Goal: Task Accomplishment & Management: Manage account settings

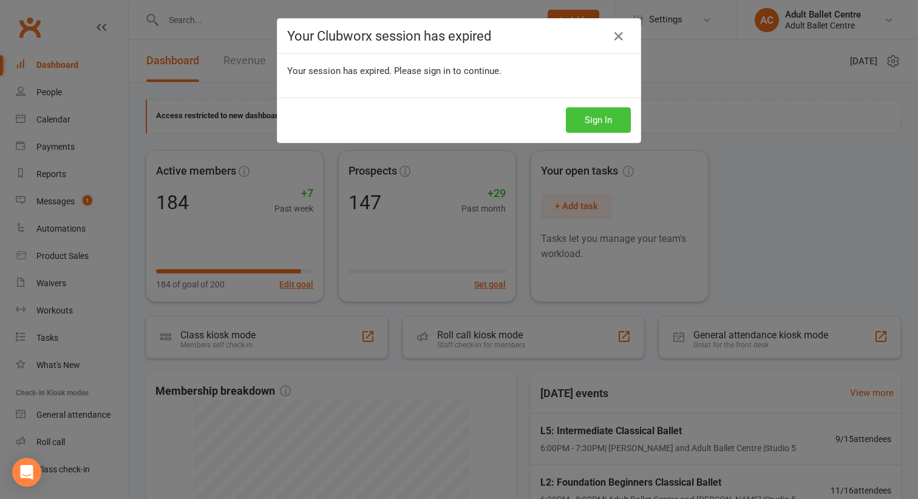
click at [593, 116] on button "Sign In" at bounding box center [598, 119] width 65 height 25
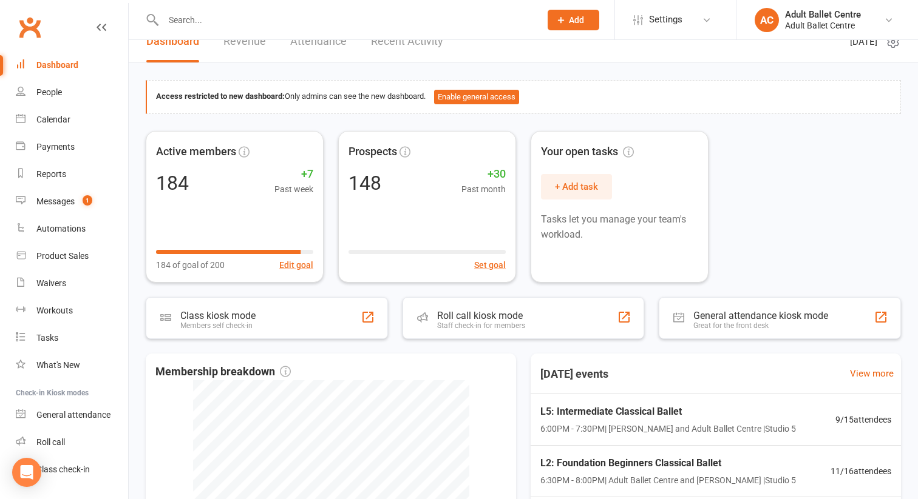
scroll to position [21, 0]
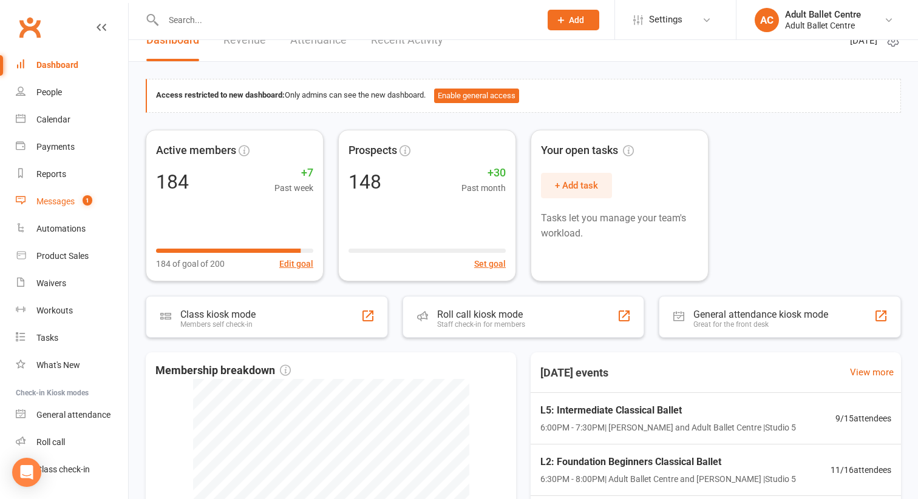
click at [73, 202] on div "Messages" at bounding box center [55, 202] width 38 height 10
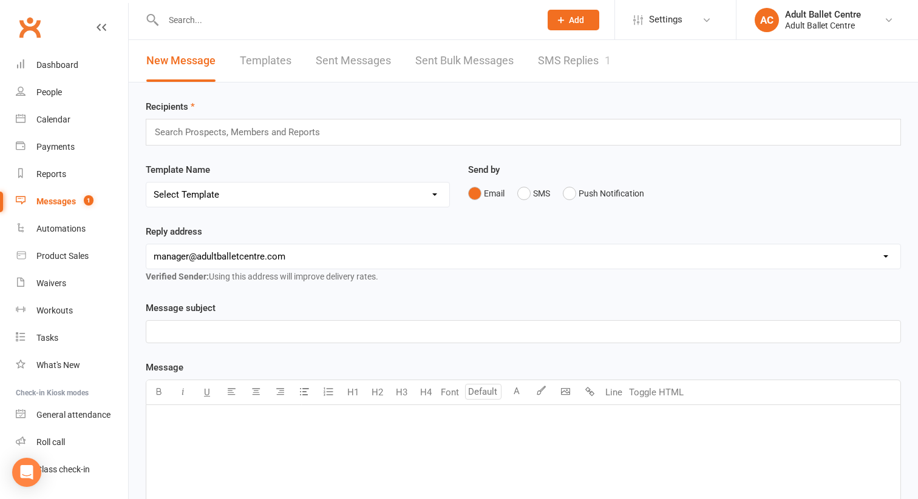
click at [571, 61] on link "SMS Replies 1" at bounding box center [574, 61] width 73 height 42
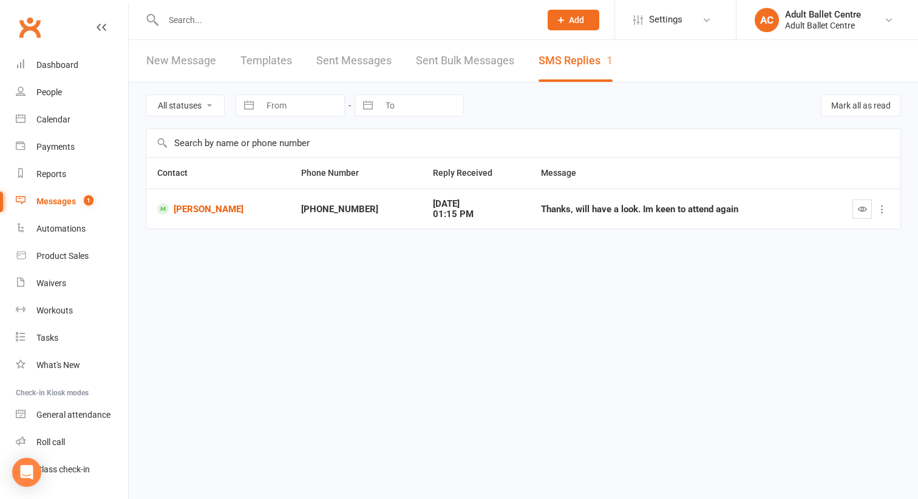
click at [884, 215] on icon at bounding box center [882, 209] width 12 height 12
click at [797, 234] on link "Delete" at bounding box center [828, 233] width 120 height 24
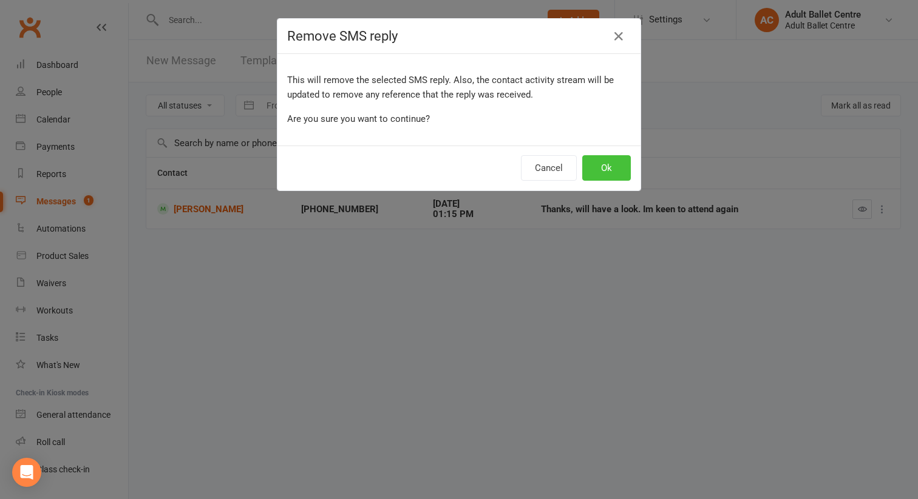
click at [593, 167] on button "Ok" at bounding box center [606, 167] width 49 height 25
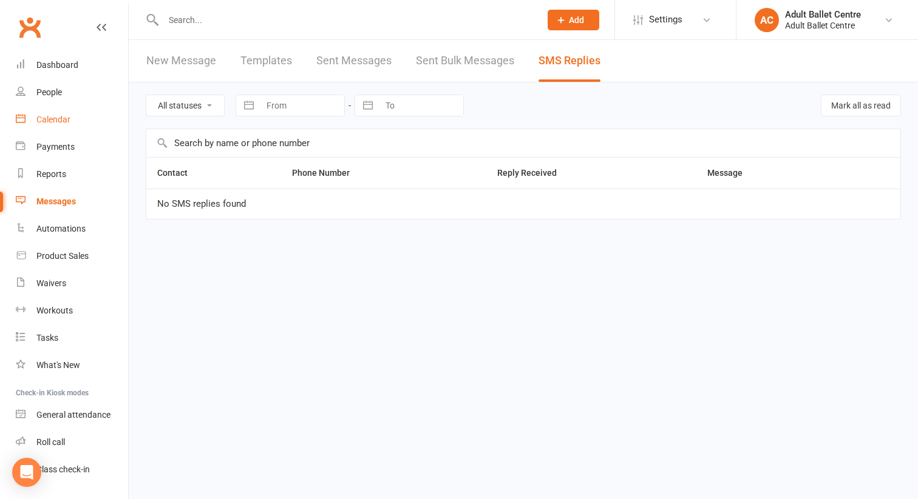
click at [52, 121] on div "Calendar" at bounding box center [53, 120] width 34 height 10
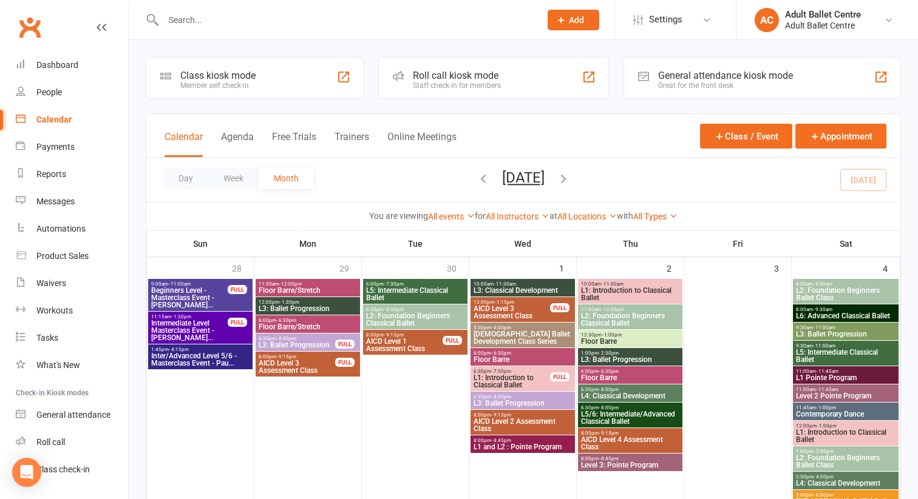
click at [570, 169] on button "button" at bounding box center [562, 179] width 13 height 21
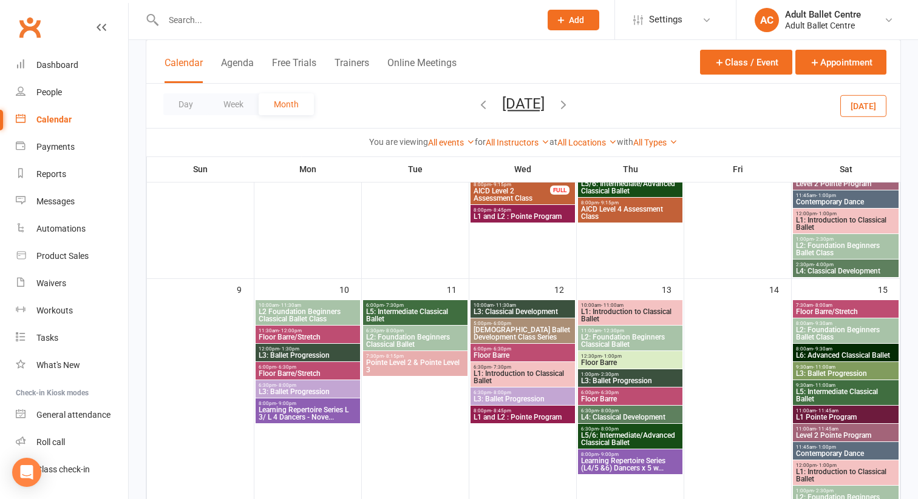
scroll to position [481, 0]
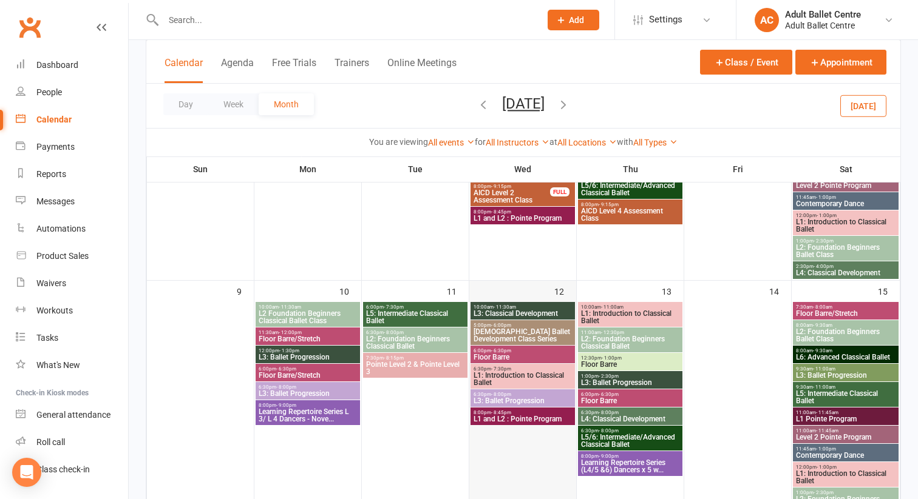
click at [506, 437] on div at bounding box center [522, 416] width 104 height 229
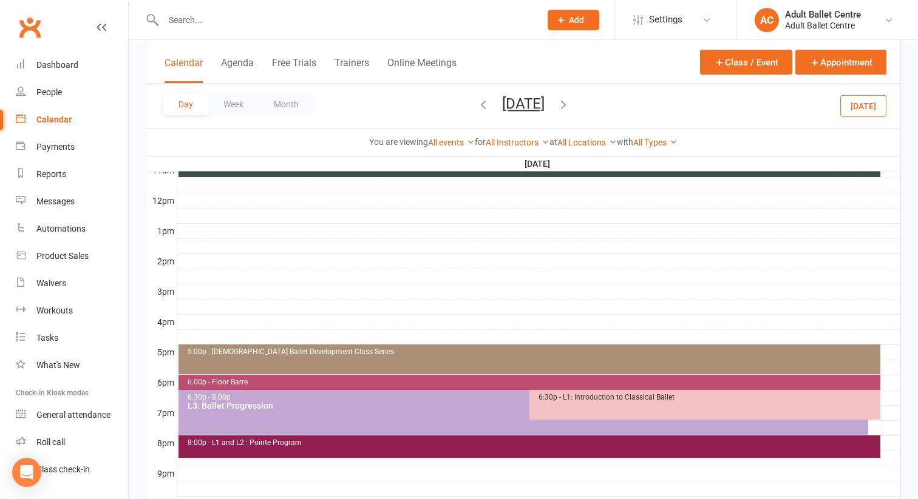
scroll to position [0, 0]
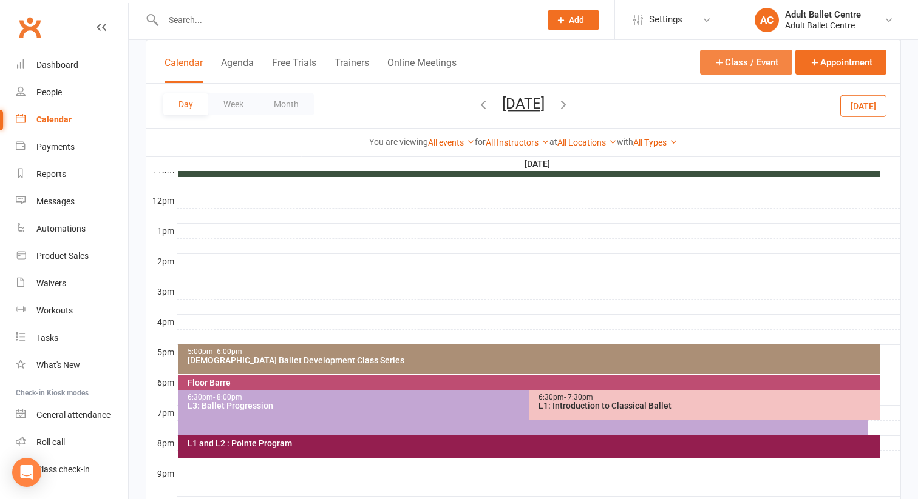
click at [748, 66] on button "Class / Event" at bounding box center [746, 62] width 92 height 25
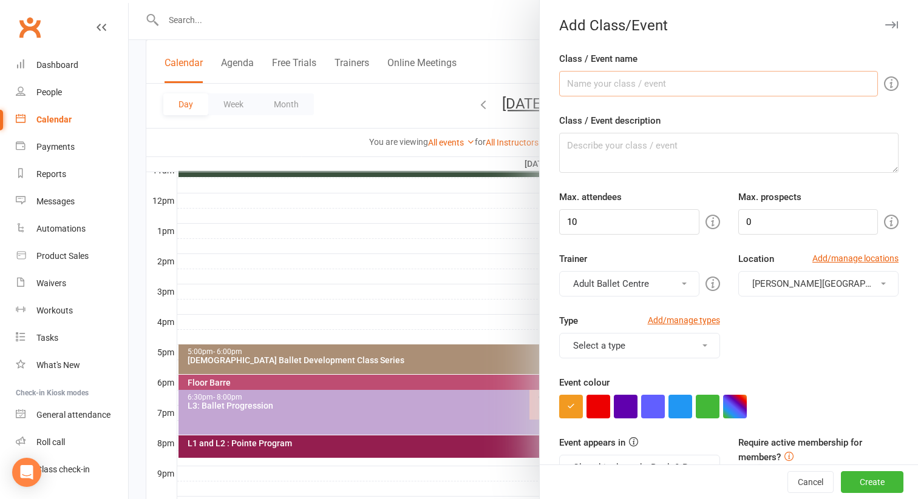
click at [629, 85] on input "Class / Event name" at bounding box center [718, 83] width 319 height 25
click at [499, 229] on div at bounding box center [523, 249] width 789 height 499
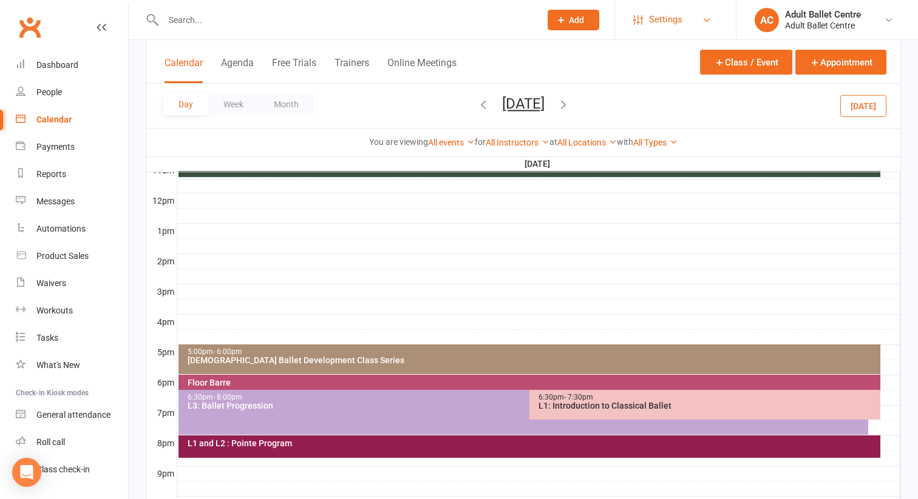
click at [668, 25] on span "Settings" at bounding box center [665, 19] width 33 height 27
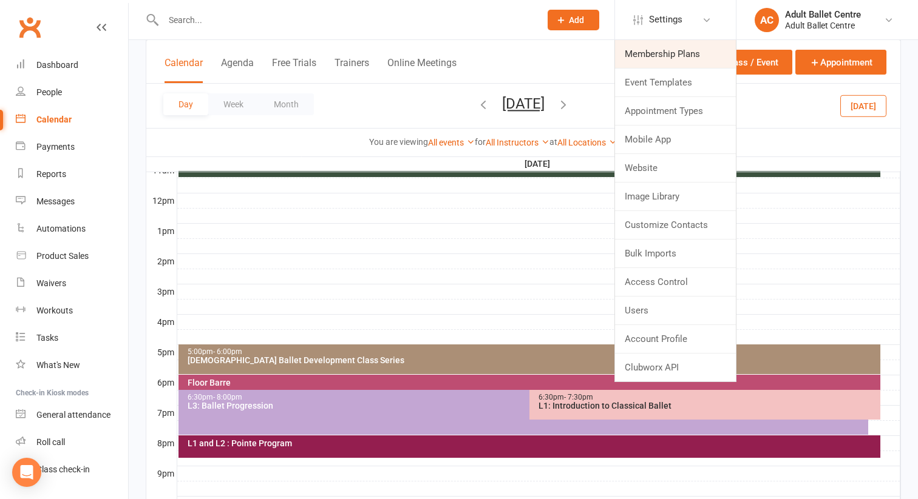
click at [653, 52] on link "Membership Plans" at bounding box center [675, 54] width 121 height 28
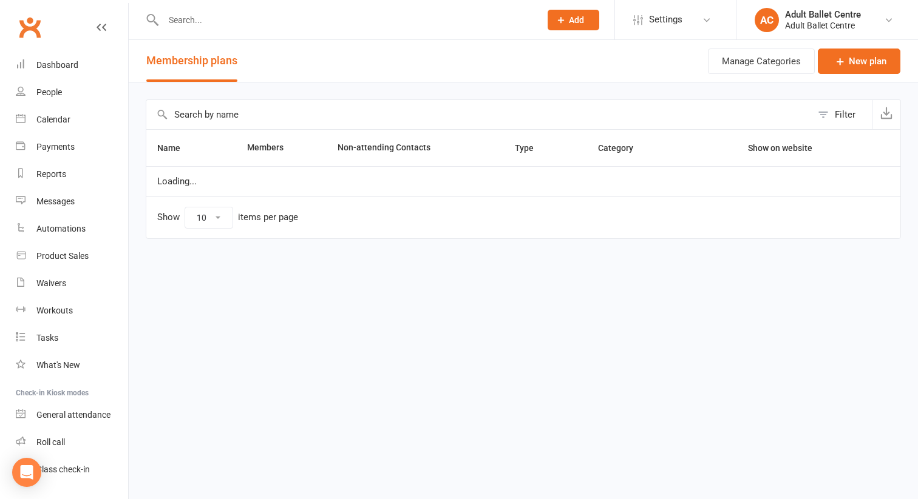
select select "50"
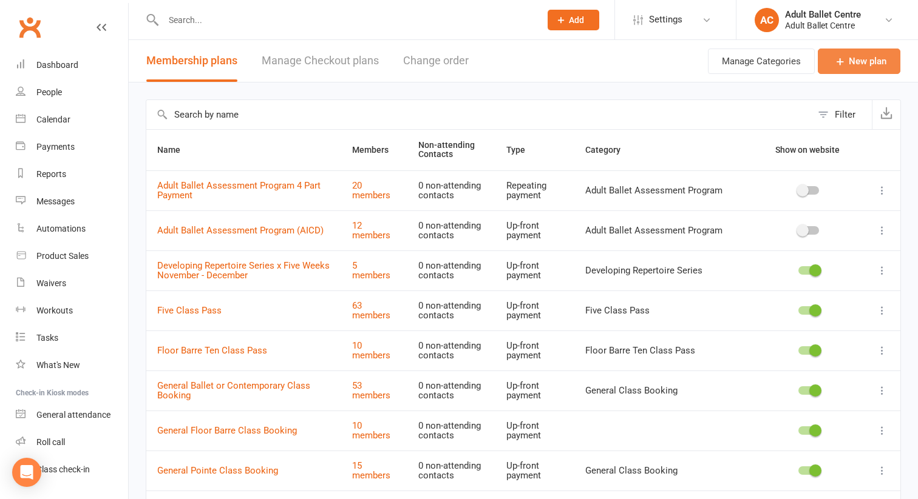
click at [837, 56] on icon at bounding box center [840, 61] width 12 height 12
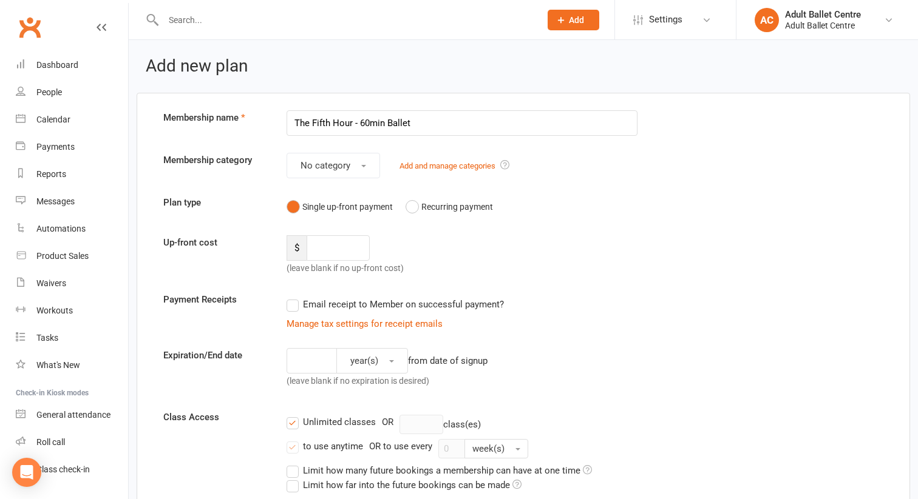
type input "The Fifth Hour - 60min Ballet"
drag, startPoint x: 425, startPoint y: 125, endPoint x: 266, endPoint y: 120, distance: 159.7
click at [266, 120] on div "Membership name The Fifth Hour - 60min Ballet" at bounding box center [523, 122] width 738 height 25
paste input "The Fifth Hour — by Adult Ballet Centre"
type input "The Fifth Hour — by Adult Ballet Centre"
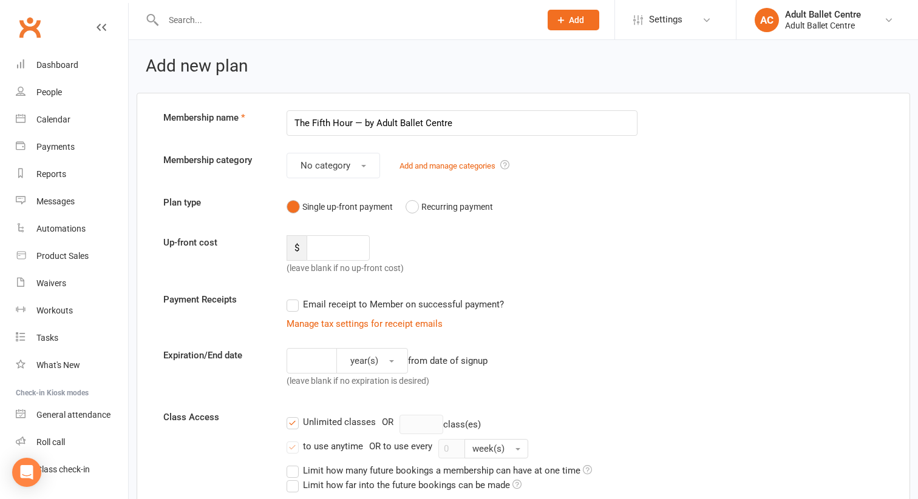
click at [430, 171] on div "Add and manage categories" at bounding box center [454, 165] width 110 height 15
click at [430, 166] on link "Add and manage categories" at bounding box center [447, 165] width 96 height 9
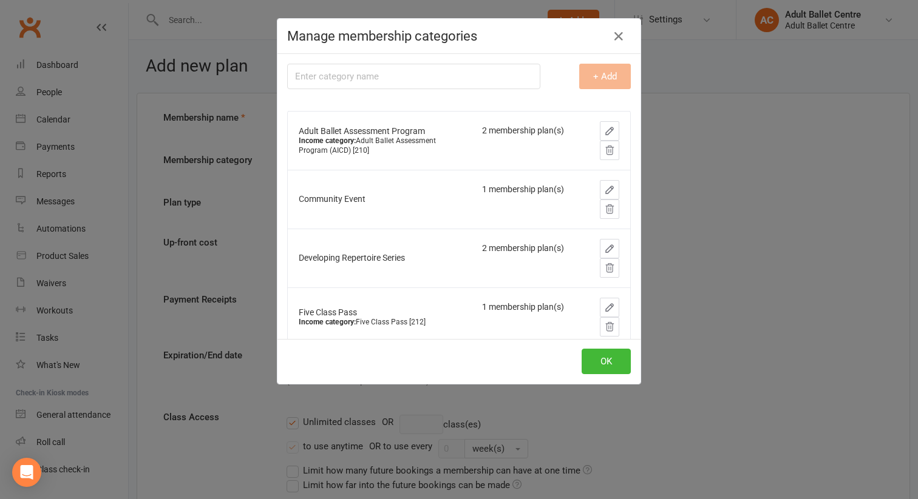
click at [377, 81] on input "text" at bounding box center [413, 76] width 253 height 25
drag, startPoint x: 461, startPoint y: 72, endPoint x: 364, endPoint y: 75, distance: 96.5
click at [364, 75] on input "The Fifth Hour — by Adult Ballet Centre" at bounding box center [413, 76] width 253 height 25
paste input "60-Minute Power Class — Strength. Speed. Flow."
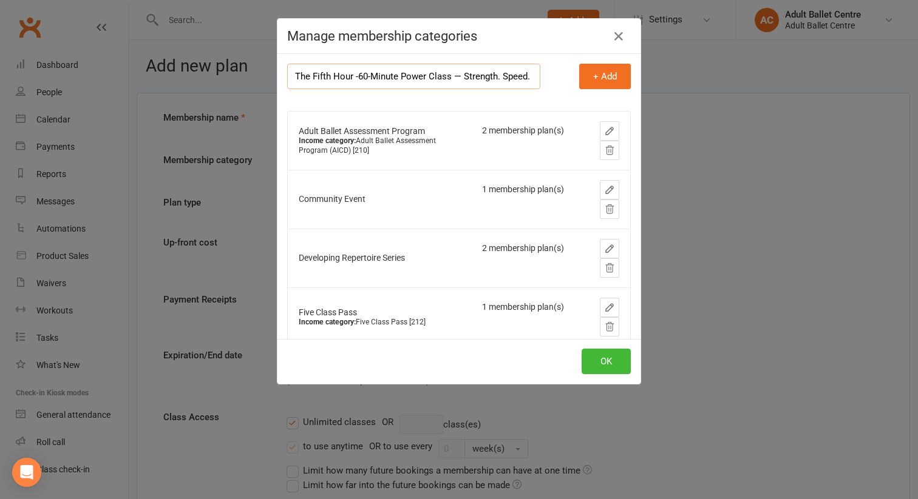
scroll to position [0, 20]
click at [338, 79] on input "The Fifth Hour -60-Minute Power Class — Strength. Speed. Flow." at bounding box center [413, 76] width 253 height 25
type input "The Fifth Hour 60-Minute Power Class — Strength. Speed. Flow."
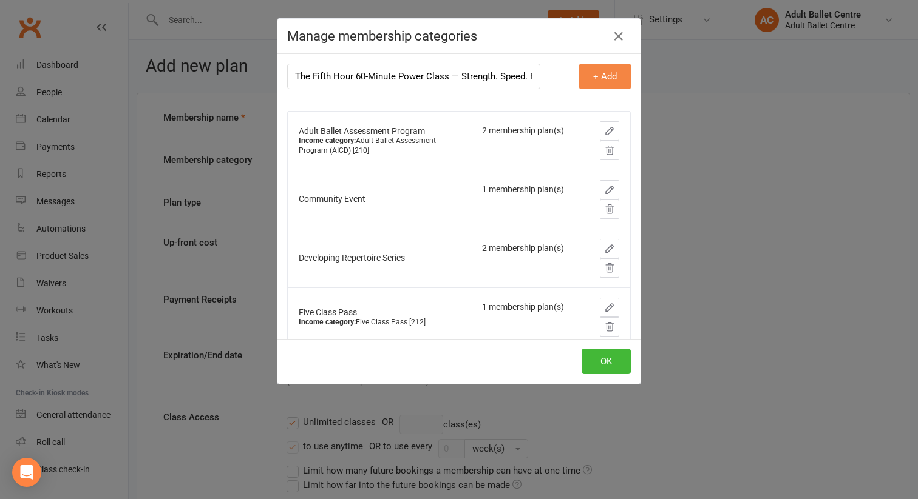
click at [589, 76] on button "+ Add" at bounding box center [605, 76] width 52 height 25
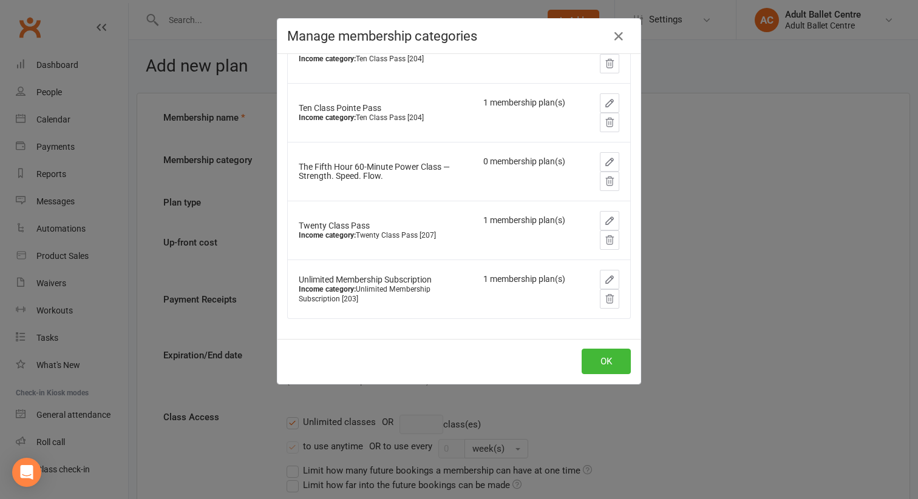
scroll to position [913, 0]
click at [607, 158] on icon "button" at bounding box center [609, 160] width 11 height 11
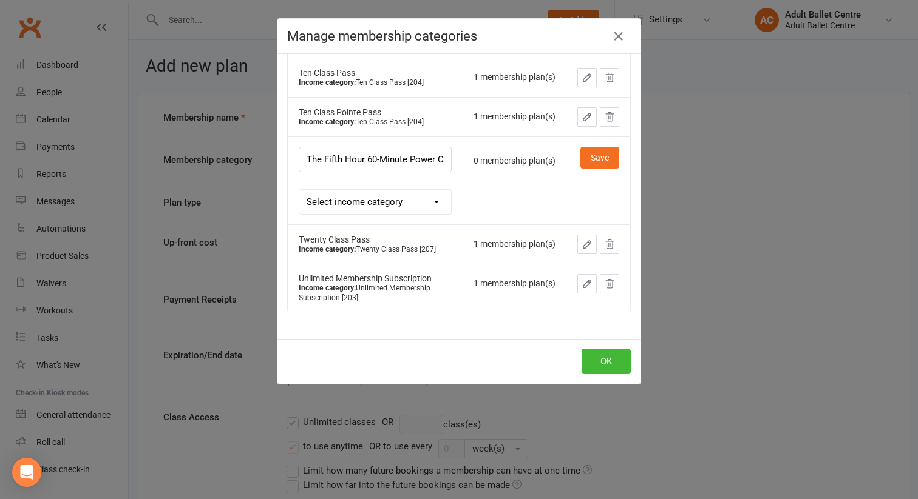
scroll to position [0, 119]
click at [429, 214] on select "Select income category Income category: Private Coaching [201] Income category:…" at bounding box center [375, 202] width 152 height 24
click at [599, 359] on button "OK" at bounding box center [605, 361] width 49 height 25
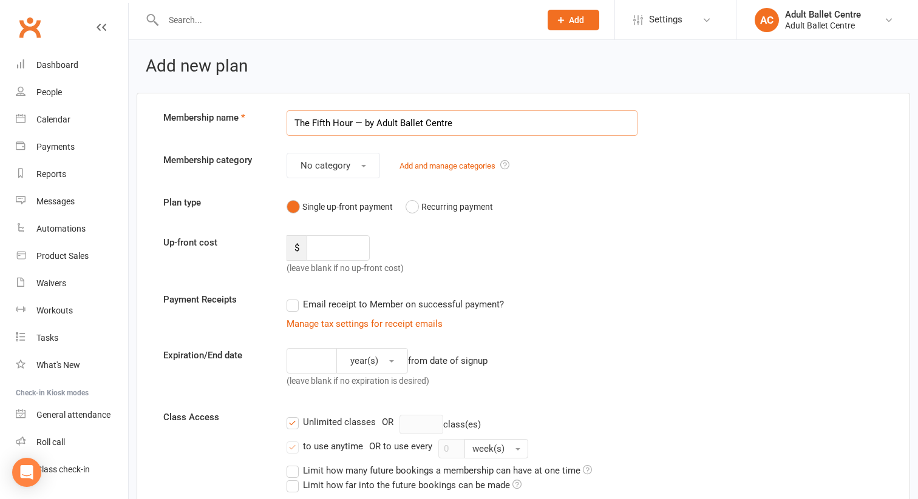
click at [422, 127] on input "The Fifth Hour — by Adult Ballet Centre" at bounding box center [461, 122] width 351 height 25
drag, startPoint x: 460, startPoint y: 122, endPoint x: 360, endPoint y: 120, distance: 99.5
click at [360, 120] on input "The Fifth Hour — by Adult Ballet Centre" at bounding box center [461, 122] width 351 height 25
paste input "60-Minute Power Class — Strength. Speed. Flow."
click at [353, 124] on input "The Fifth Hour60-Minute Power Class — Strength. Speed. Flow." at bounding box center [461, 122] width 351 height 25
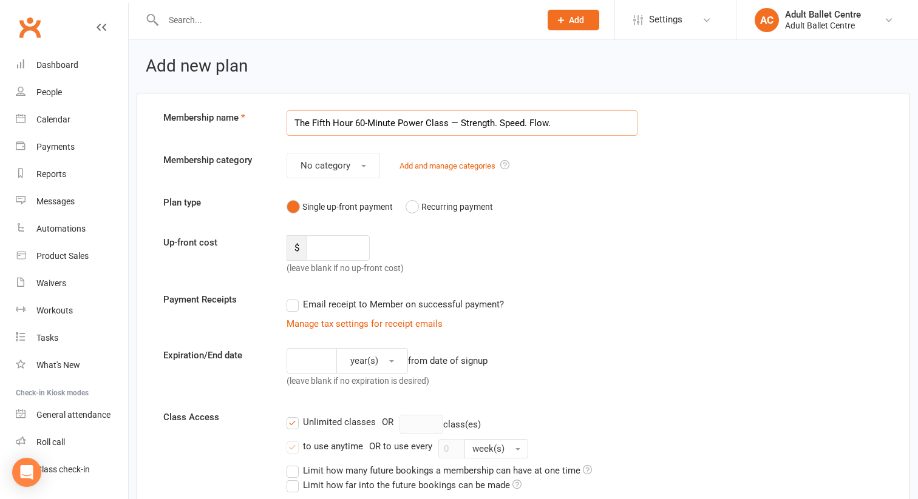
click at [398, 123] on input "The Fifth Hour 60-Minute Power Class — Strength. Speed. Flow." at bounding box center [461, 122] width 351 height 25
type input "The Fifth Hour 60-Minute Ballet Power Class — Strength. Speed. Flow."
click at [424, 170] on link "Add and manage categories" at bounding box center [447, 165] width 96 height 9
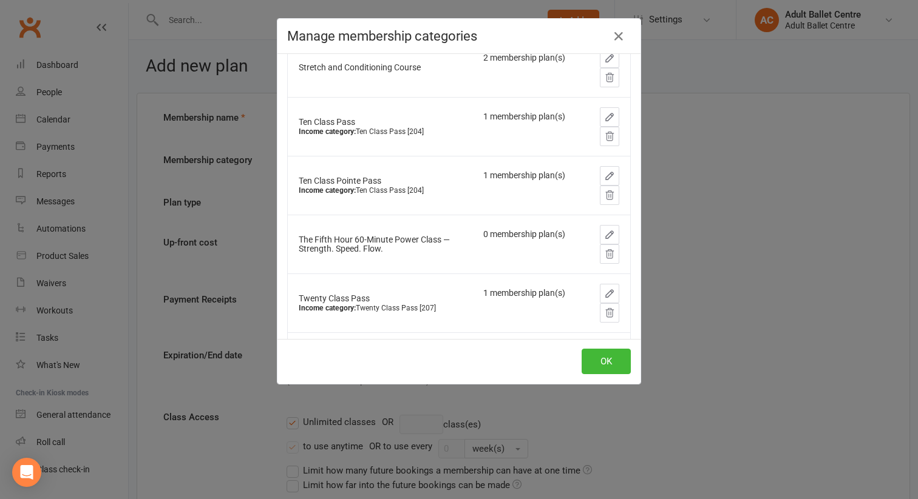
scroll to position [854, 0]
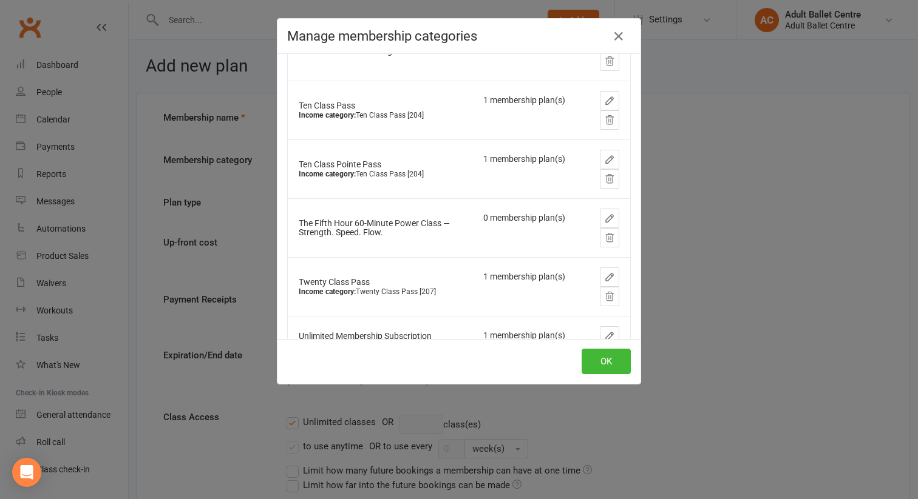
click at [607, 218] on icon "button" at bounding box center [609, 218] width 7 height 7
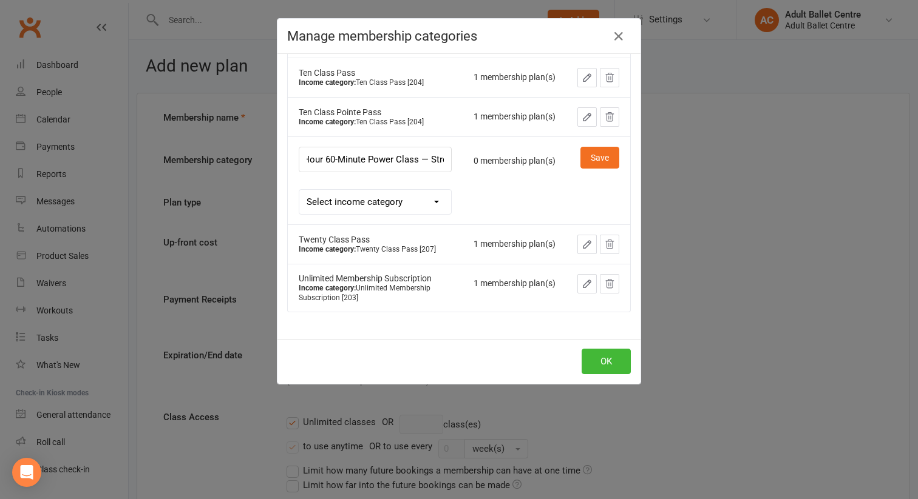
scroll to position [0, 50]
click at [388, 172] on input "The Fifth Hour 60-Minute Power Class — Strength. Speed. Flow." at bounding box center [375, 159] width 153 height 25
type input "The Fifth Hour 60-Minute Power Ballet Class — Strength. Speed. Flow."
click at [586, 169] on button "Save" at bounding box center [599, 158] width 39 height 22
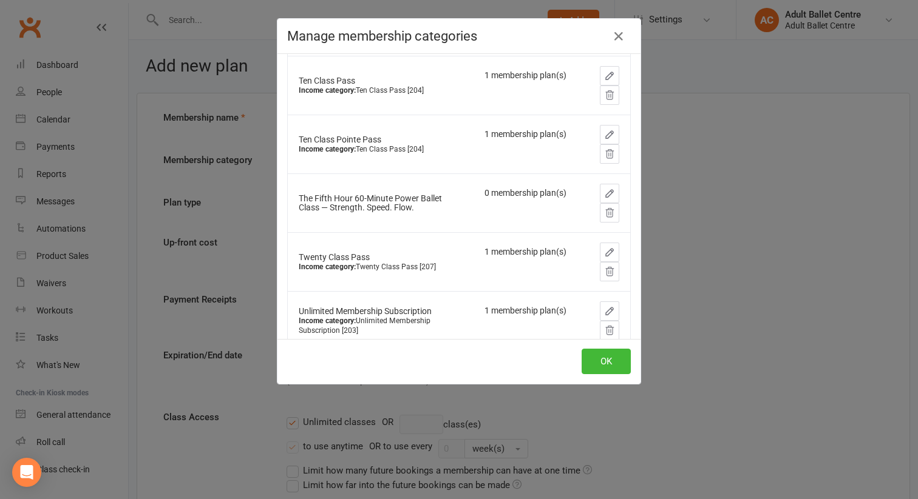
click at [717, 182] on div "Manage membership categories Membership category name + Add Adult Ballet Assess…" at bounding box center [459, 249] width 918 height 499
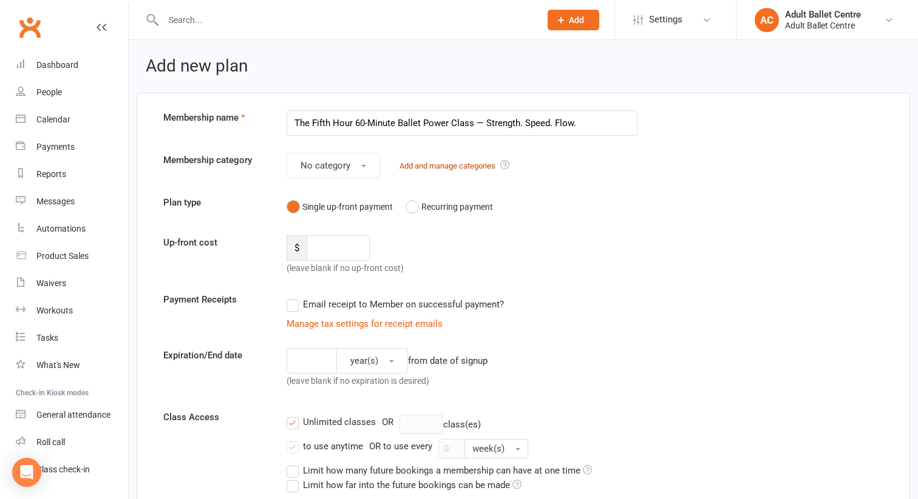
click at [411, 164] on link "Add and manage categories" at bounding box center [447, 165] width 96 height 9
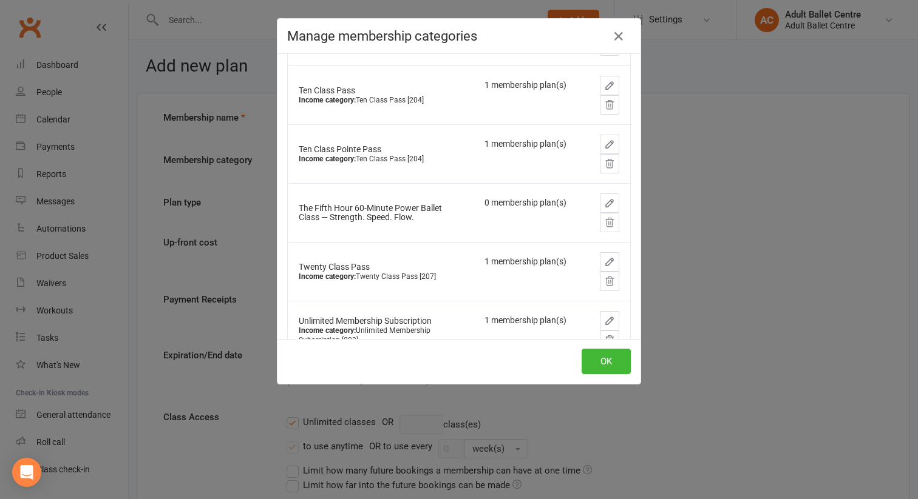
scroll to position [867, 0]
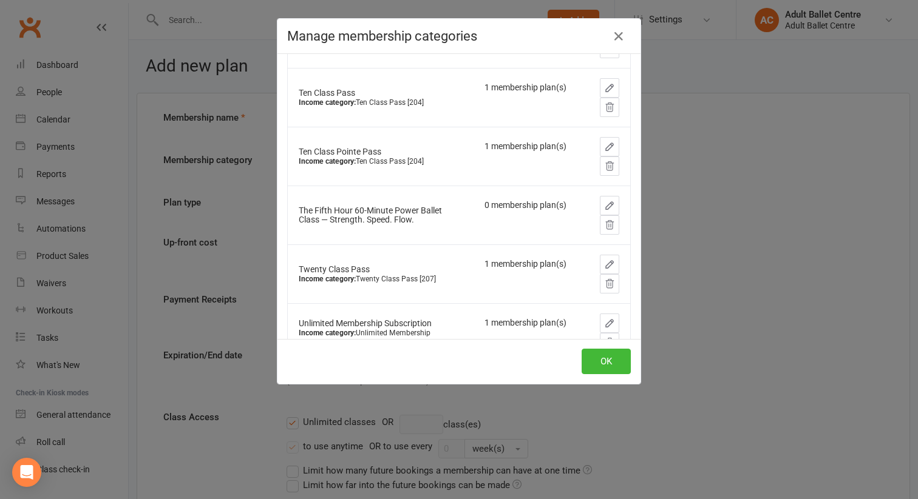
click at [737, 221] on div "Manage membership categories Membership category name + Add Adult Ballet Assess…" at bounding box center [459, 249] width 918 height 499
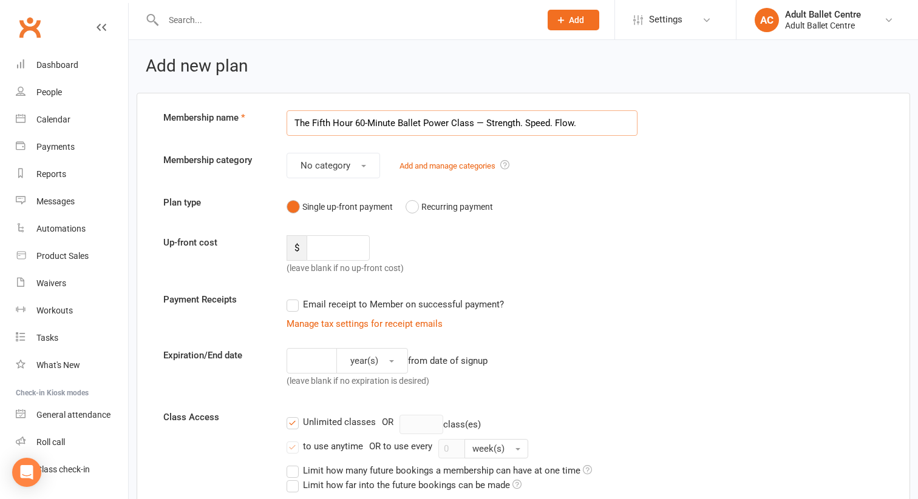
drag, startPoint x: 422, startPoint y: 123, endPoint x: 394, endPoint y: 123, distance: 27.9
click at [393, 123] on input "The Fifth Hour 60-Minute Ballet Power Class — Strength. Speed. Flow." at bounding box center [461, 122] width 351 height 25
click at [425, 124] on input "The Fifth Hour 60-Minute Power Class — Strength. Speed. Flow." at bounding box center [461, 122] width 351 height 25
type input "The Fifth Hour 60-Minute Power Ballet Class — Strength. Speed. Flow."
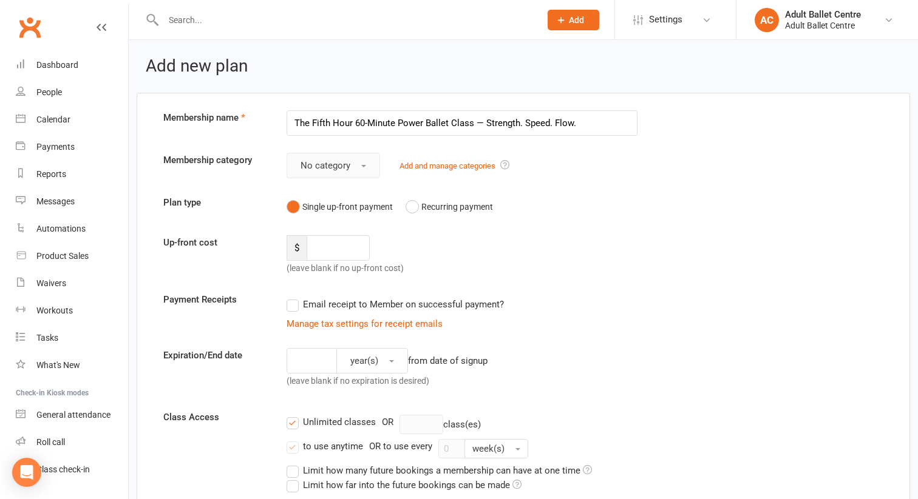
click at [348, 164] on span "No category" at bounding box center [325, 165] width 50 height 11
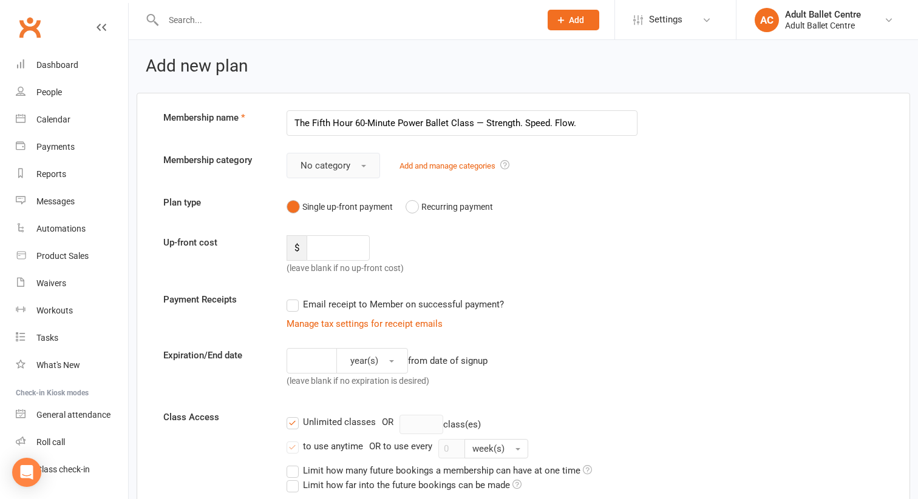
click at [345, 165] on span "No category" at bounding box center [325, 165] width 50 height 11
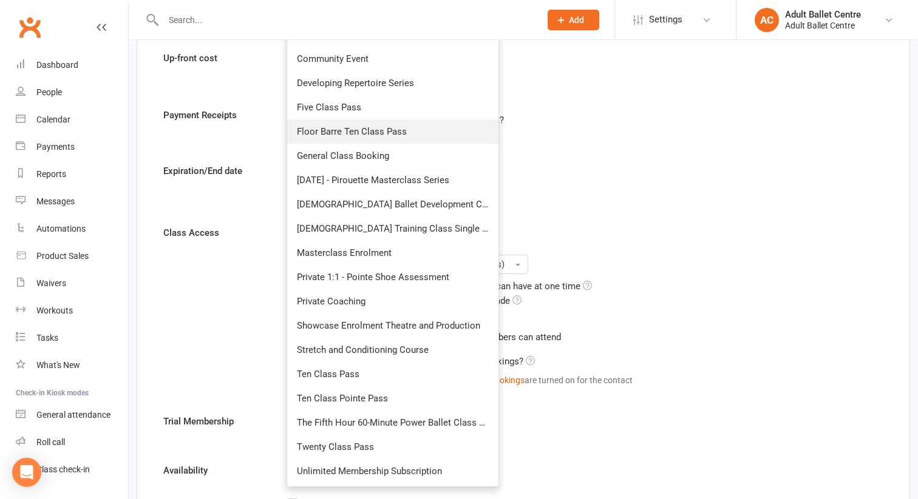
scroll to position [204, 0]
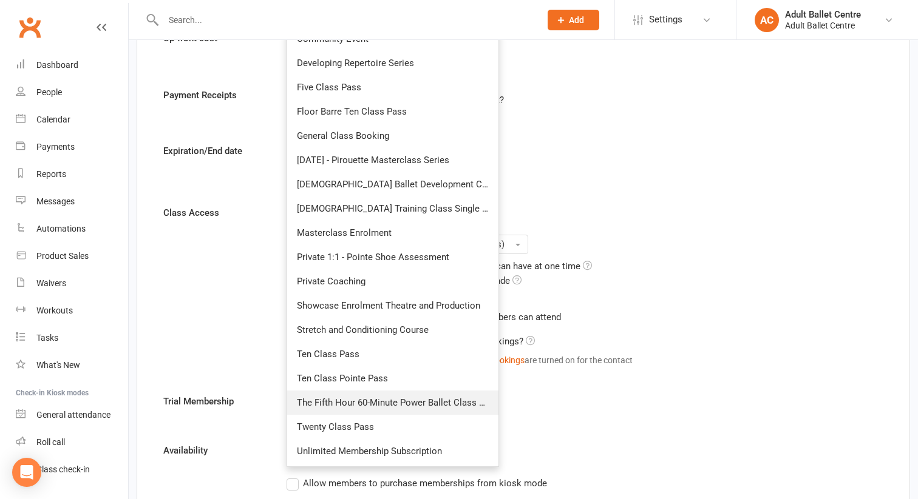
click at [348, 400] on span "The Fifth Hour 60-Minute Power Ballet Class — Strength. Speed. Flow." at bounding box center [438, 402] width 282 height 11
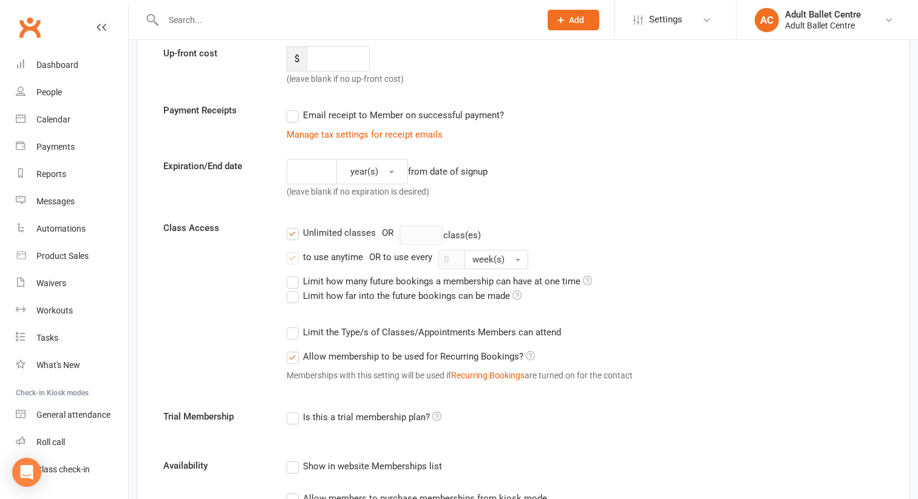
scroll to position [0, 0]
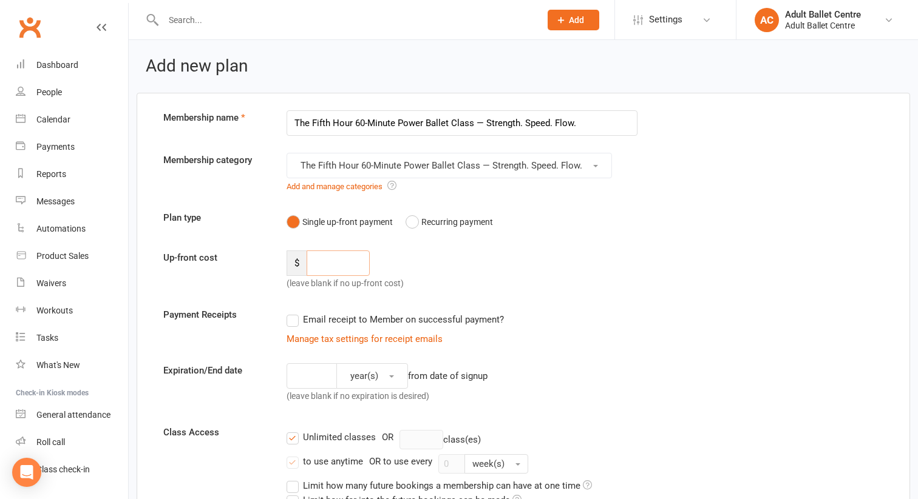
click at [333, 262] on input "number" at bounding box center [337, 263] width 63 height 25
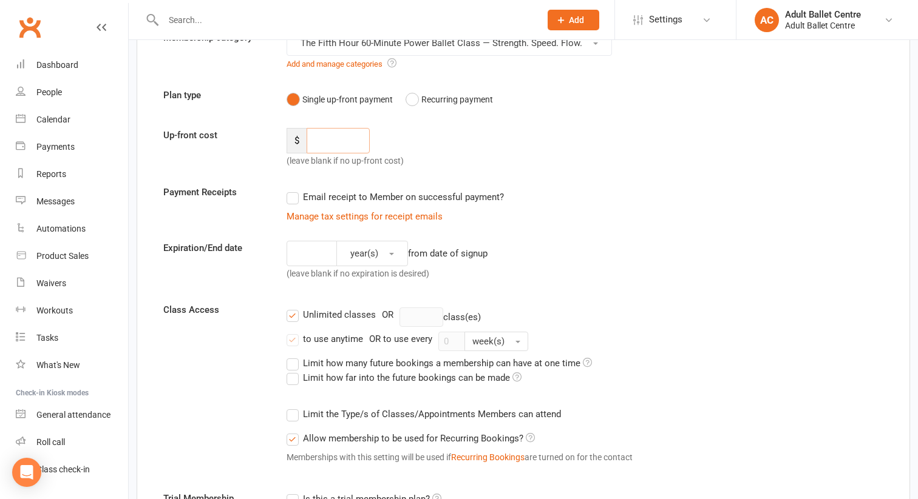
scroll to position [122, 0]
type input "35.00"
click at [666, 240] on form "Membership name The Fifth Hour 60-Minute Power Ballet Class — Strength. Speed. …" at bounding box center [523, 452] width 738 height 929
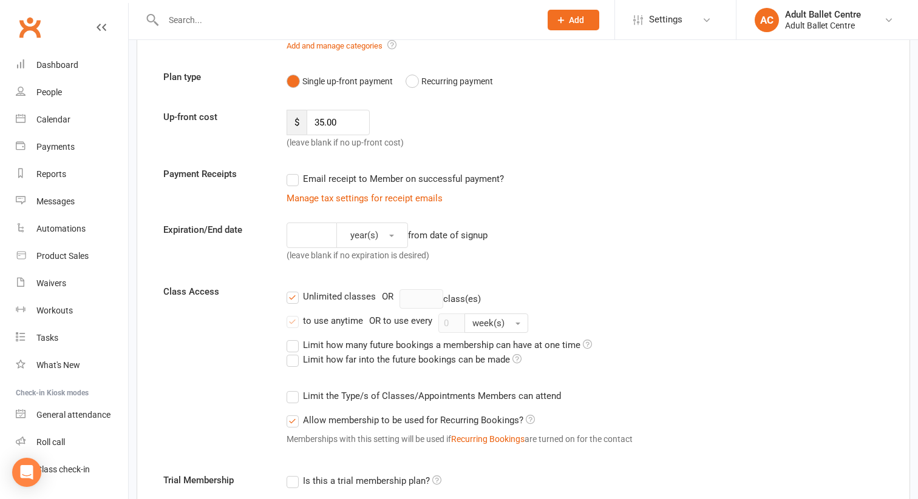
scroll to position [141, 0]
click at [293, 181] on label "Email receipt to Member on successful payment?" at bounding box center [394, 178] width 217 height 15
click at [293, 171] on input "Email receipt to Member on successful payment?" at bounding box center [290, 171] width 8 height 0
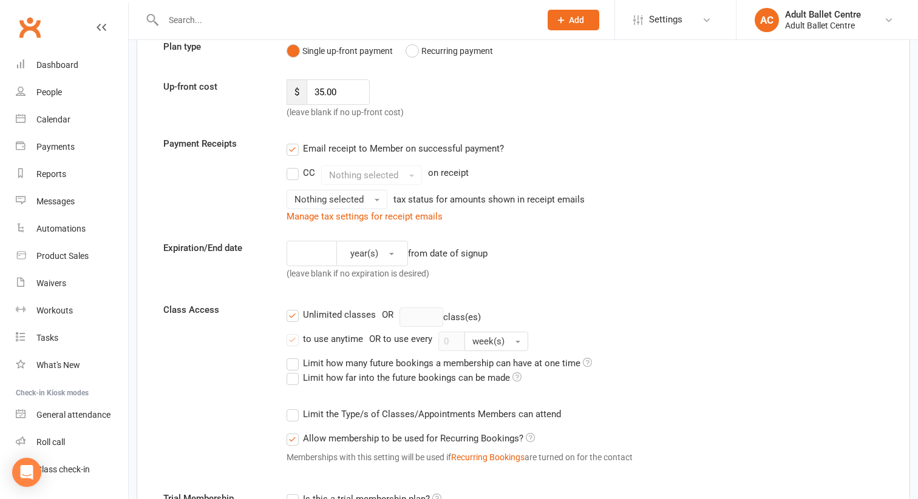
scroll to position [177, 0]
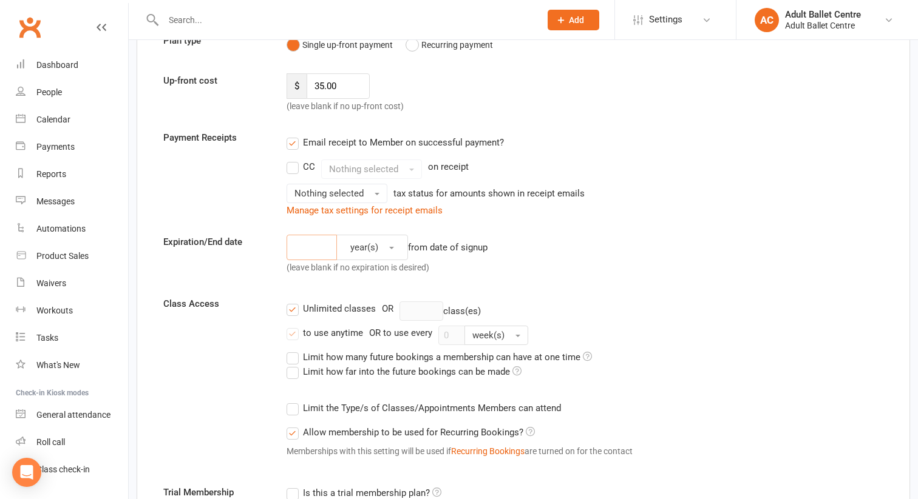
click at [296, 248] on input "number" at bounding box center [311, 247] width 50 height 25
type input "1"
click at [383, 246] on button "year(s)" at bounding box center [372, 247] width 72 height 25
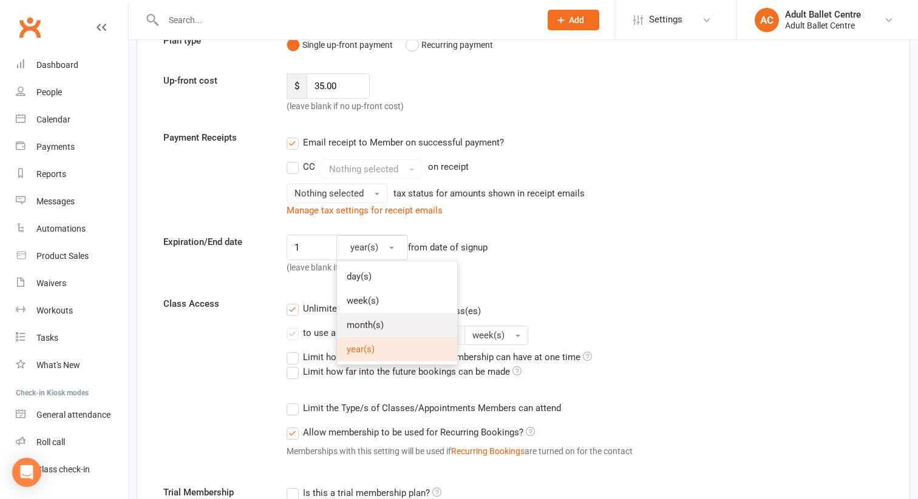
click at [371, 321] on span "month(s)" at bounding box center [364, 325] width 37 height 11
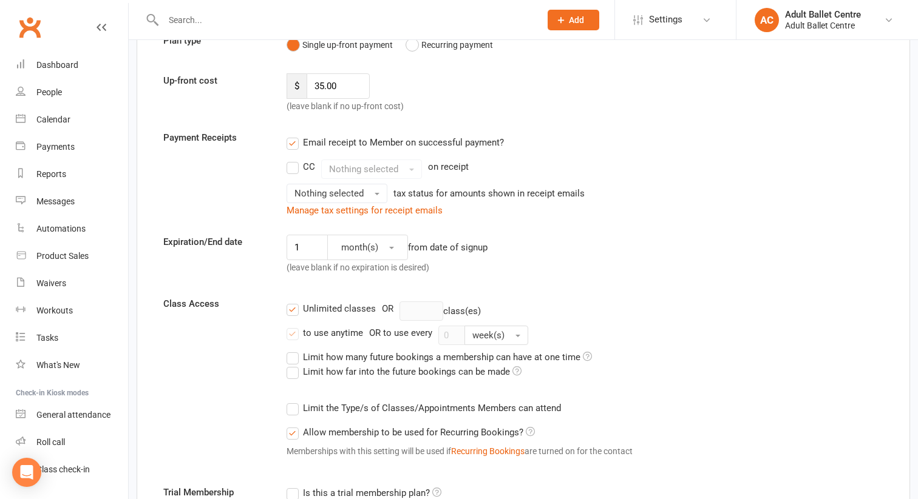
click at [529, 263] on div "1 month(s) from date of signup (leave blank if no expiration is desired)" at bounding box center [461, 257] width 369 height 45
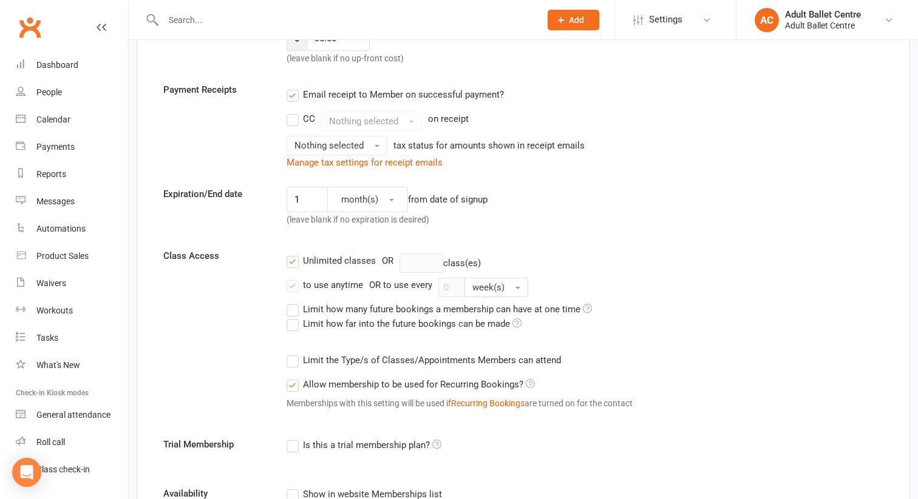
scroll to position [231, 0]
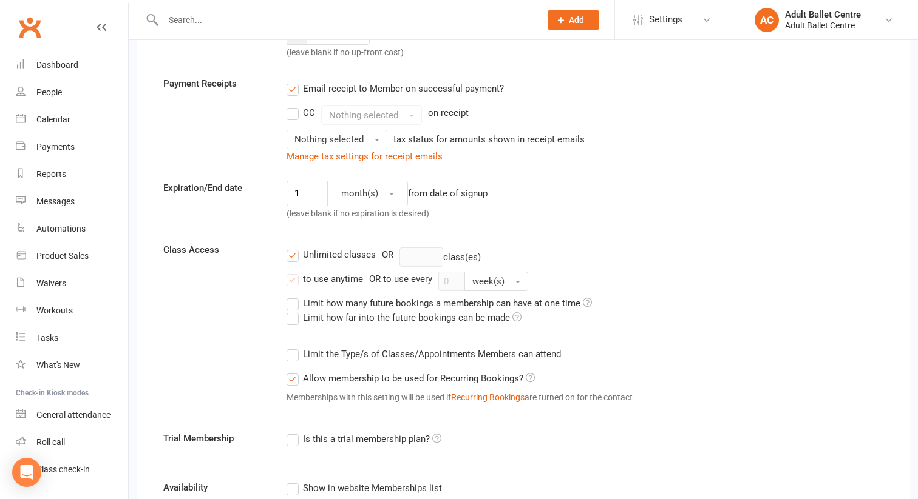
click at [294, 253] on label "Unlimited classes" at bounding box center [330, 255] width 89 height 15
click at [294, 248] on input "Unlimited classes" at bounding box center [290, 248] width 8 height 0
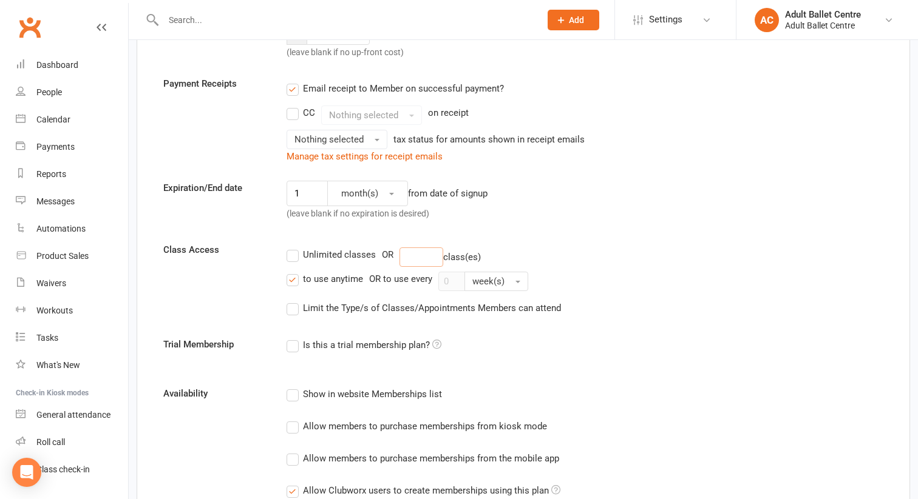
click at [419, 259] on input "number" at bounding box center [421, 257] width 44 height 19
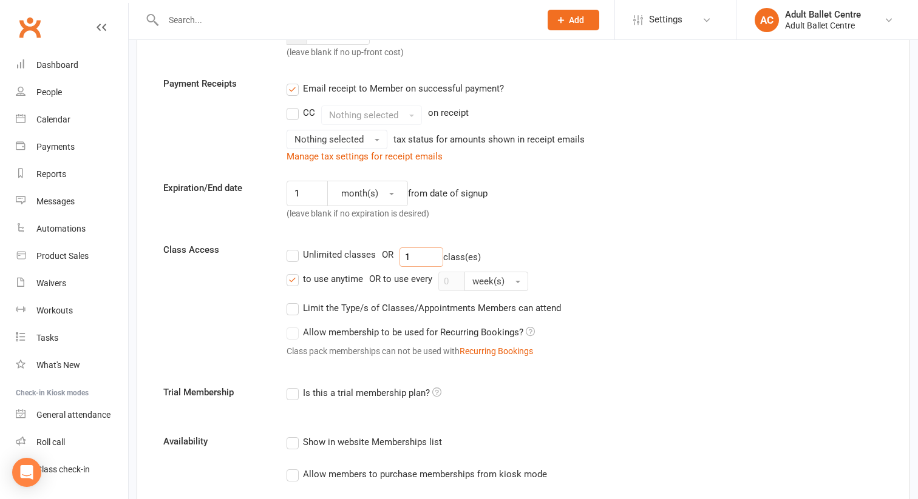
type input "1"
click at [569, 248] on div "Unlimited classes OR 1 class(es)" at bounding box center [584, 257] width 596 height 19
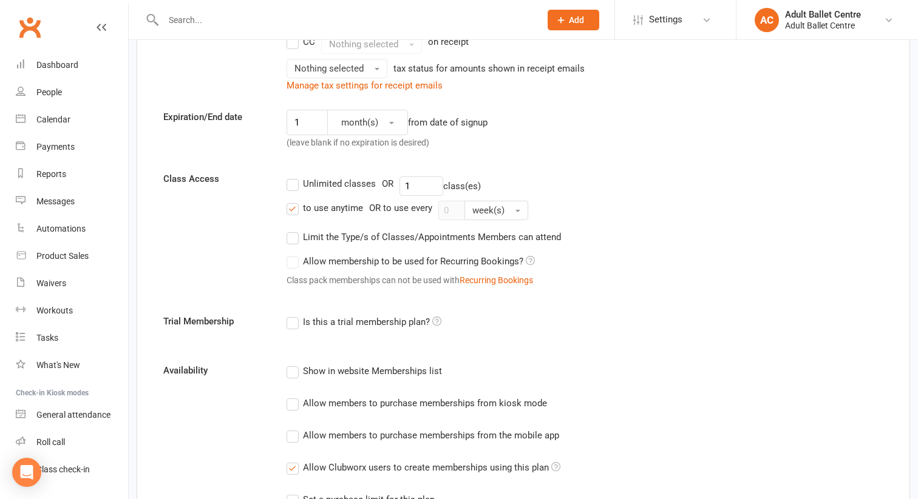
scroll to position [305, 0]
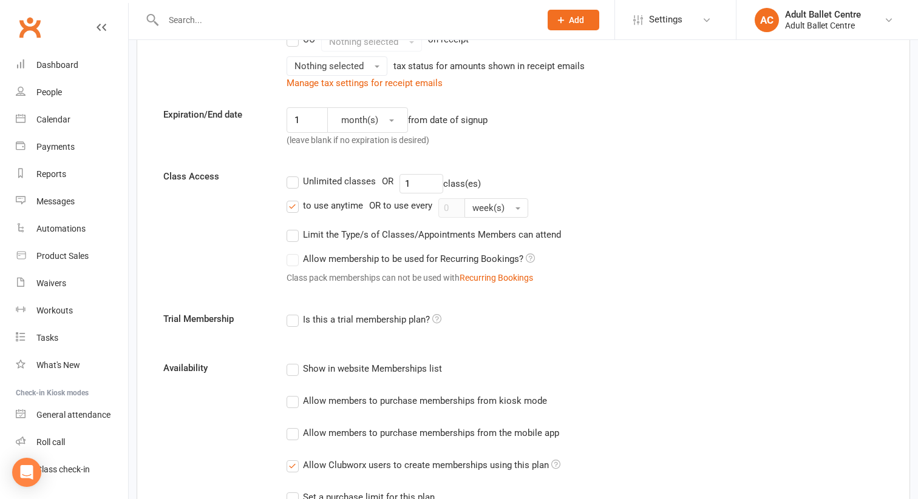
click at [292, 235] on label "Limit the Type/s of Classes/Appointments Members can attend" at bounding box center [423, 235] width 274 height 15
click at [292, 228] on input "Limit the Type/s of Classes/Appointments Members can attend" at bounding box center [290, 228] width 8 height 0
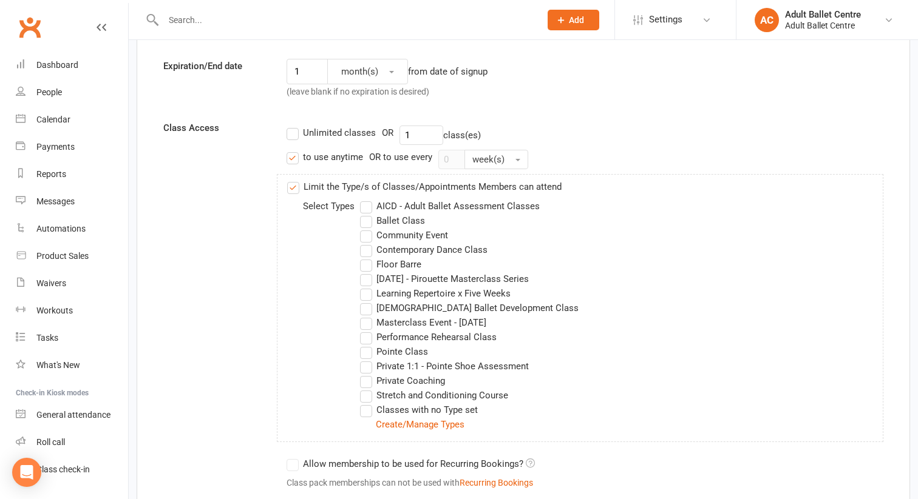
scroll to position [354, 0]
click at [396, 425] on link "Create/Manage Types" at bounding box center [420, 424] width 89 height 11
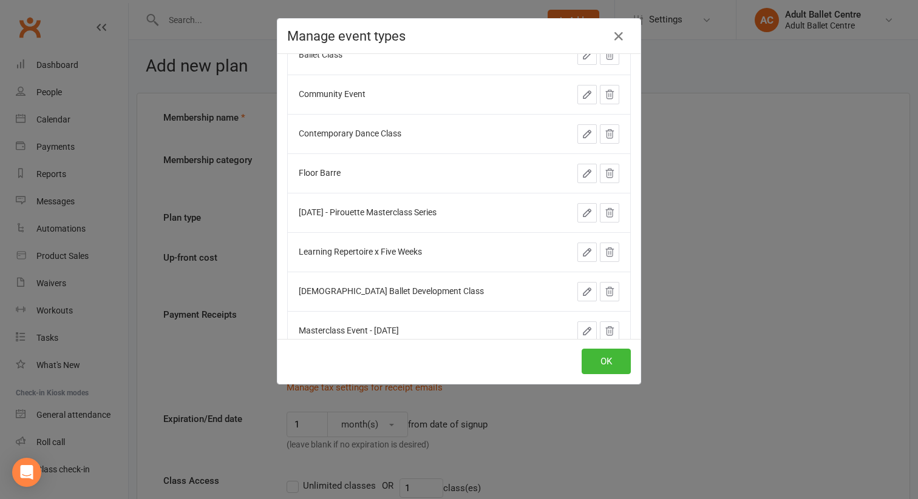
scroll to position [0, 0]
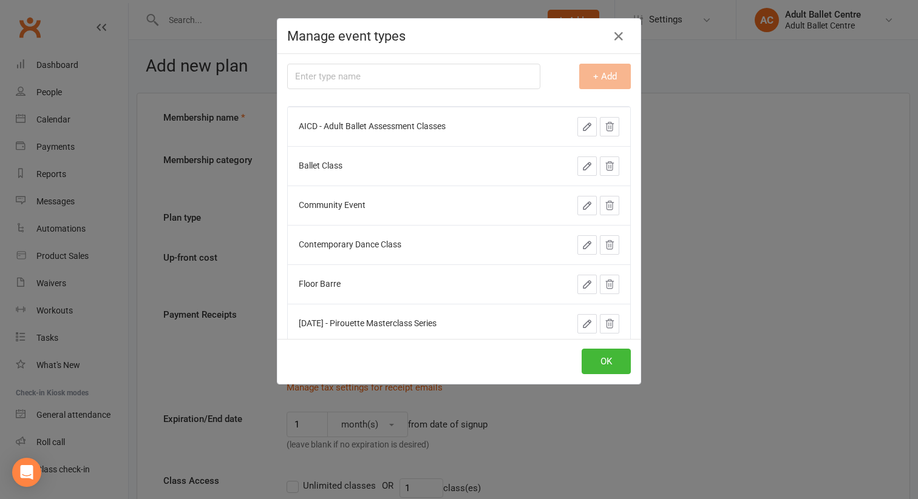
click at [373, 72] on input "text" at bounding box center [413, 76] width 253 height 25
click at [292, 77] on input "60-Minute Power Class — Strength. Speed. Flow." at bounding box center [413, 76] width 253 height 25
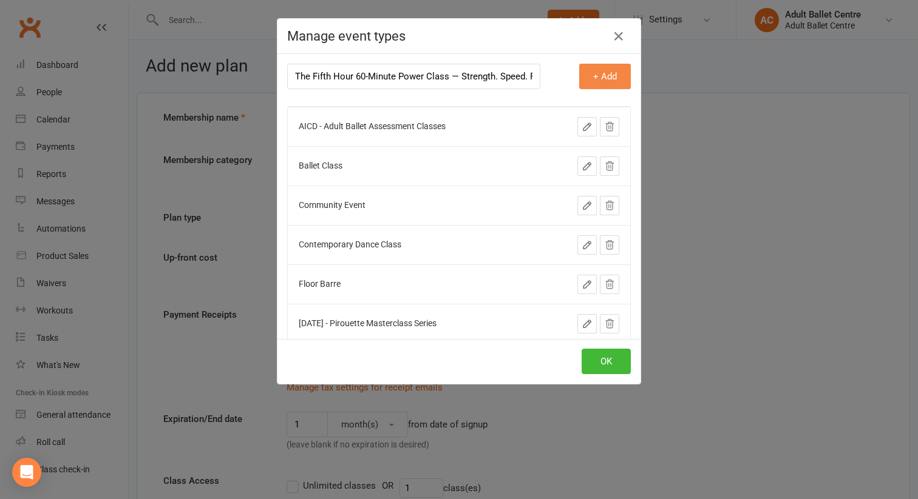
type input "The Fifth Hour 60-Minute Power Class — Strength. Speed. Flow."
click at [595, 78] on button "+ Add" at bounding box center [605, 76] width 52 height 25
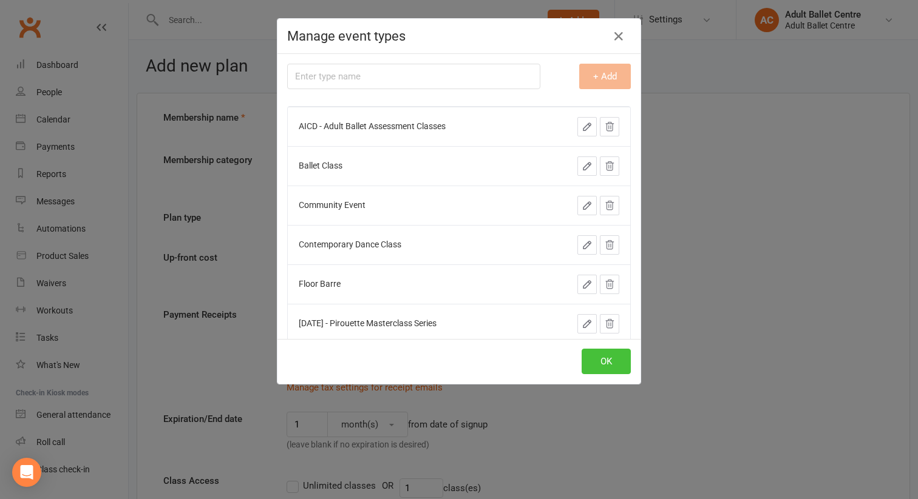
click at [598, 361] on button "OK" at bounding box center [605, 361] width 49 height 25
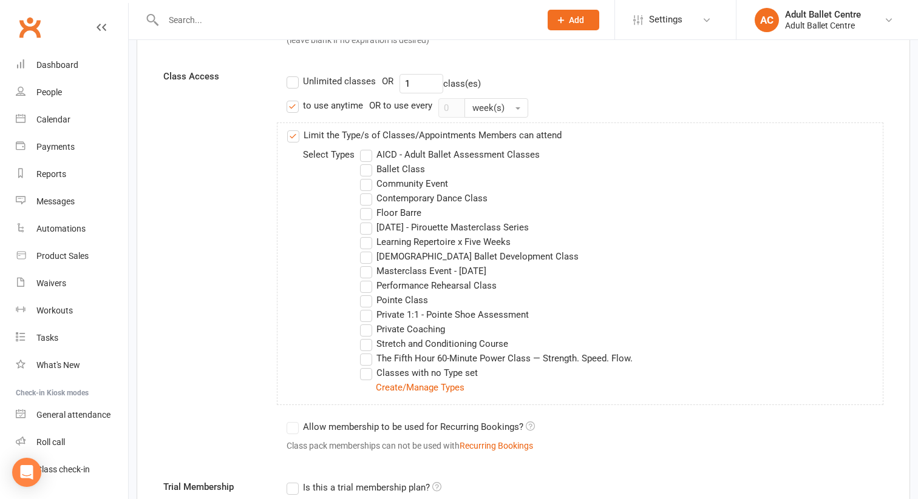
scroll to position [405, 0]
click at [366, 358] on label "The Fifth Hour 60-Minute Power Class — Strength. Speed. Flow." at bounding box center [496, 358] width 272 height 15
click at [366, 351] on input "The Fifth Hour 60-Minute Power Class — Strength. Speed. Flow." at bounding box center [364, 351] width 8 height 0
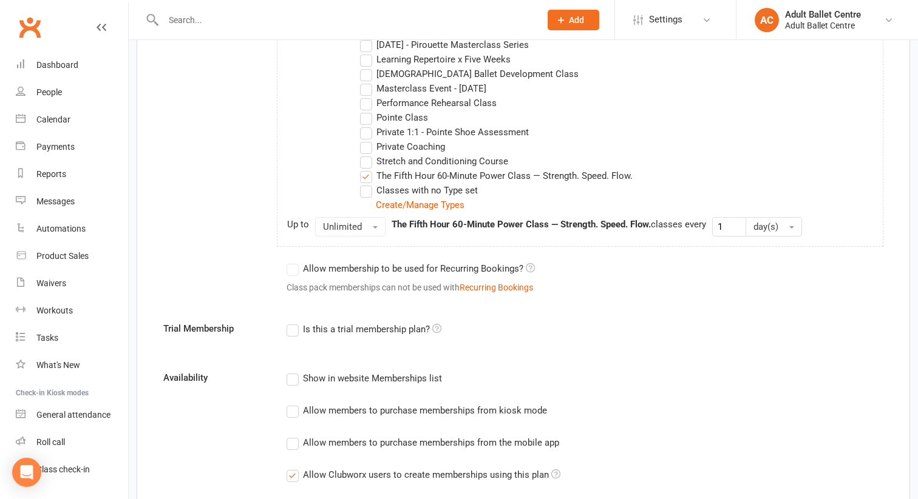
scroll to position [570, 0]
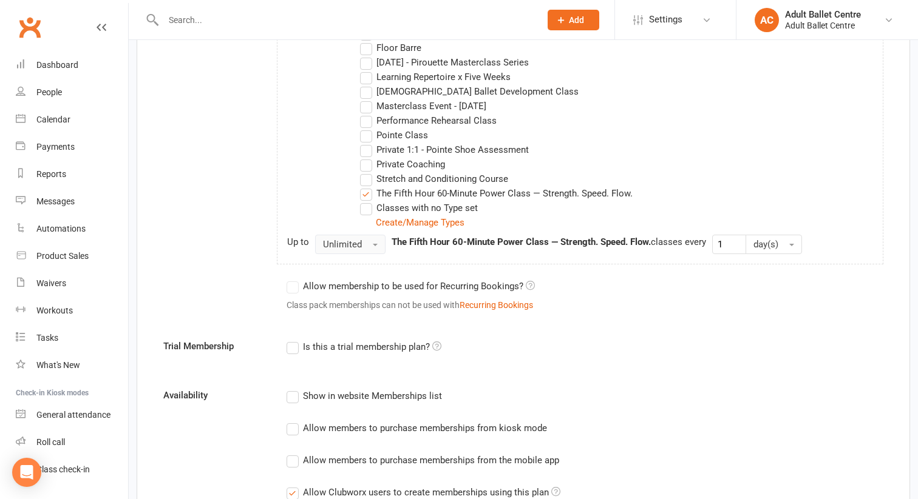
click at [373, 246] on span "button" at bounding box center [375, 245] width 5 height 2
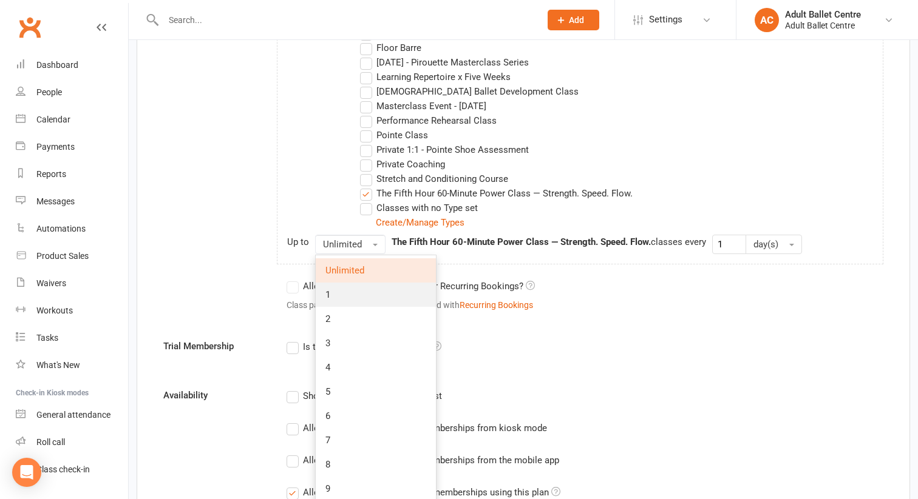
click at [358, 288] on link "1" at bounding box center [376, 295] width 120 height 24
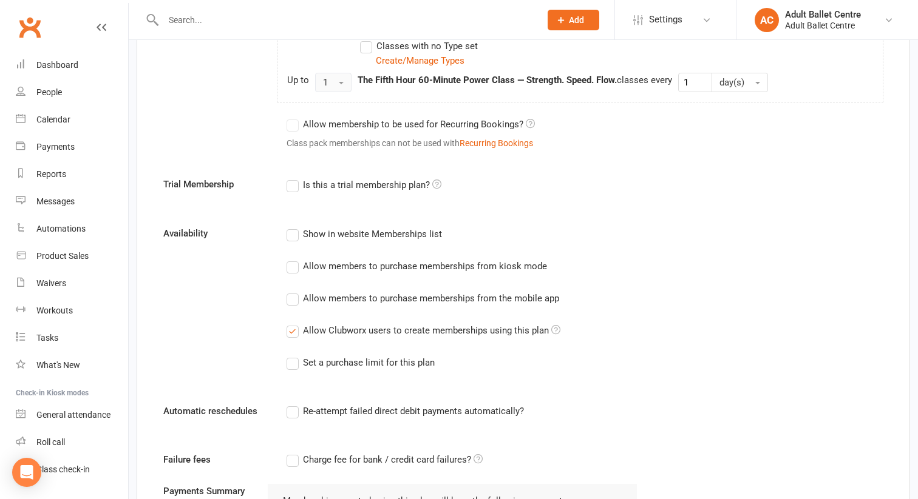
scroll to position [737, 0]
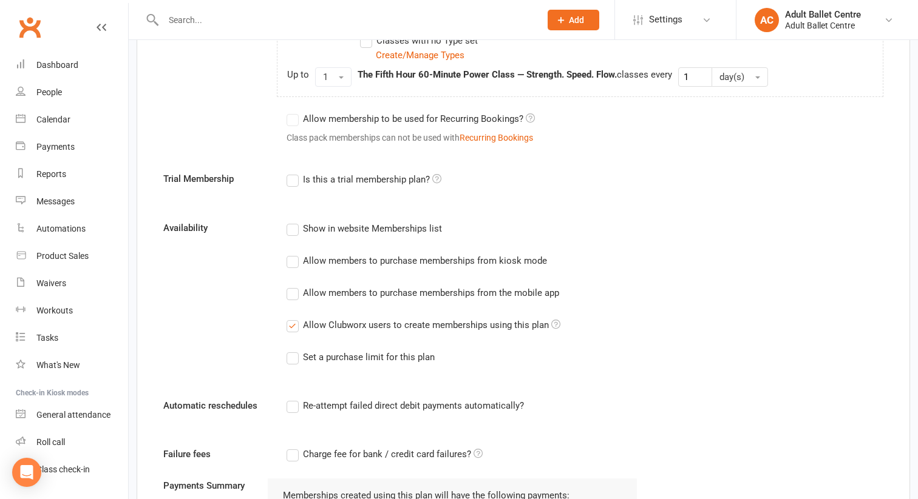
click at [292, 224] on label "Show in website Memberships list" at bounding box center [363, 228] width 155 height 15
click at [292, 221] on input "Show in website Memberships list" at bounding box center [290, 221] width 8 height 0
click at [291, 263] on label "Allow members to purchase memberships from kiosk mode" at bounding box center [416, 261] width 260 height 15
click at [291, 254] on input "Allow members to purchase memberships from kiosk mode" at bounding box center [290, 254] width 8 height 0
click at [292, 293] on label "Allow members to purchase memberships from the mobile app" at bounding box center [422, 293] width 272 height 15
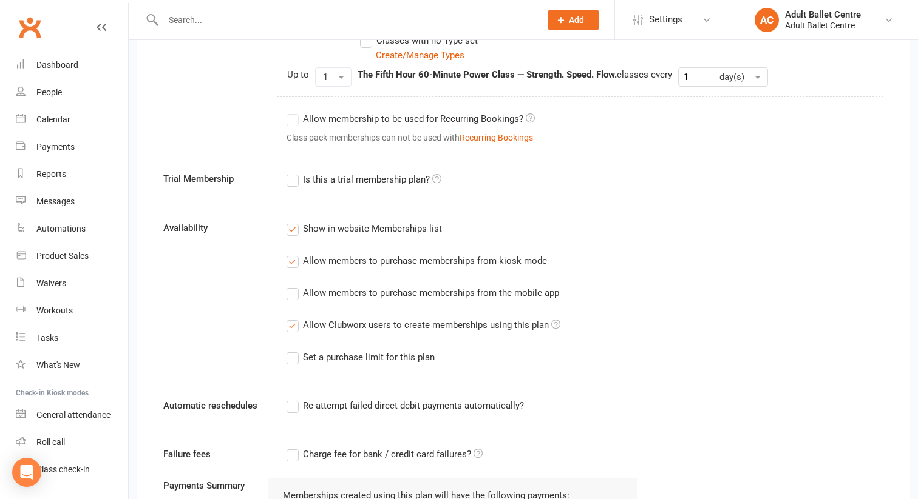
click at [292, 286] on input "Allow members to purchase memberships from the mobile app" at bounding box center [290, 286] width 8 height 0
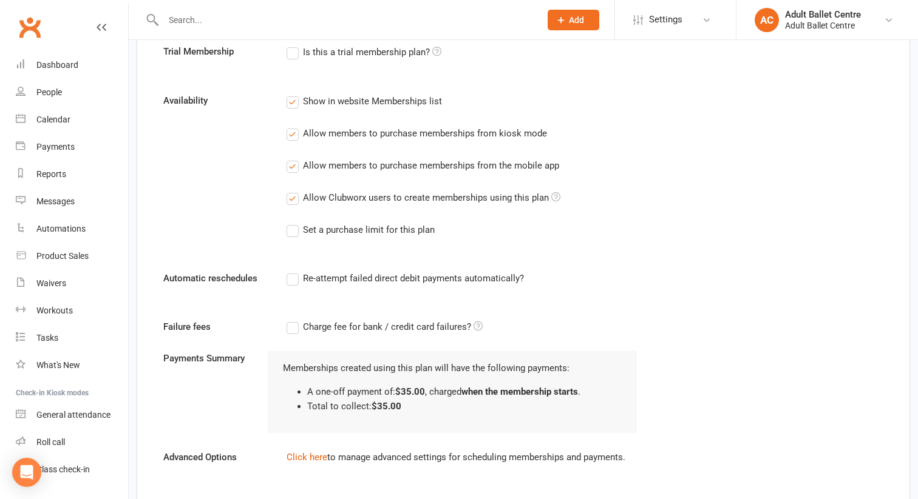
scroll to position [874, 0]
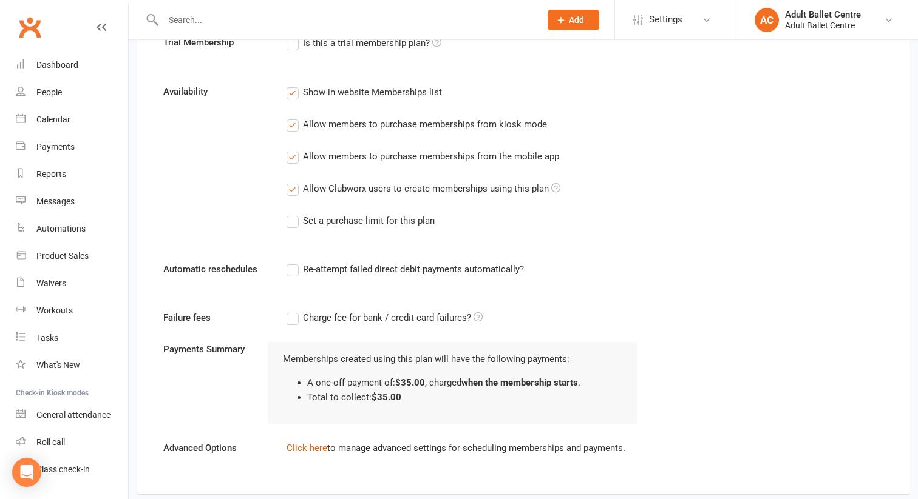
click at [293, 270] on label "Re-attempt failed direct debit payments automatically?" at bounding box center [404, 269] width 237 height 15
click at [293, 262] on input "Re-attempt failed direct debit payments automatically?" at bounding box center [290, 262] width 8 height 0
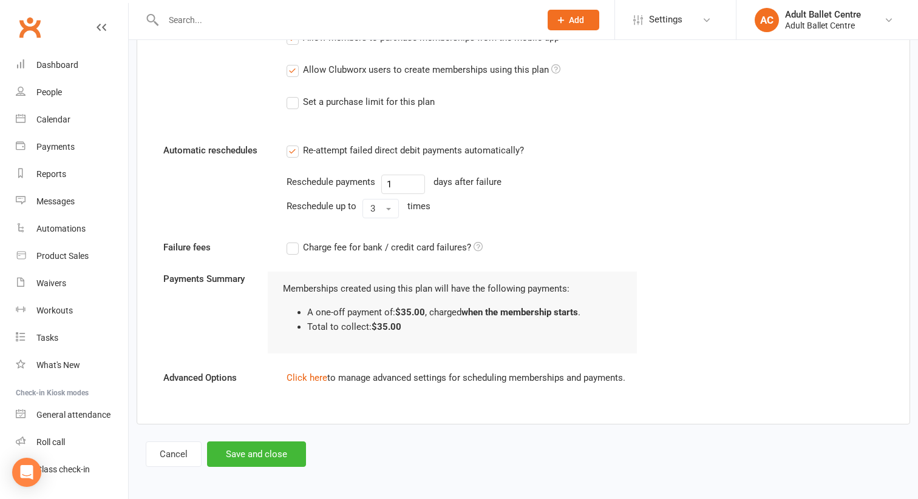
scroll to position [995, 0]
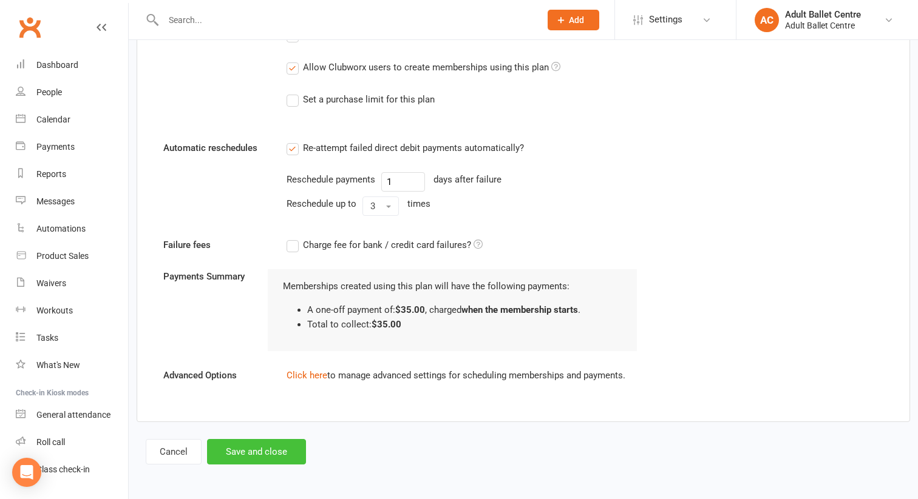
click at [271, 453] on button "Save and close" at bounding box center [256, 451] width 99 height 25
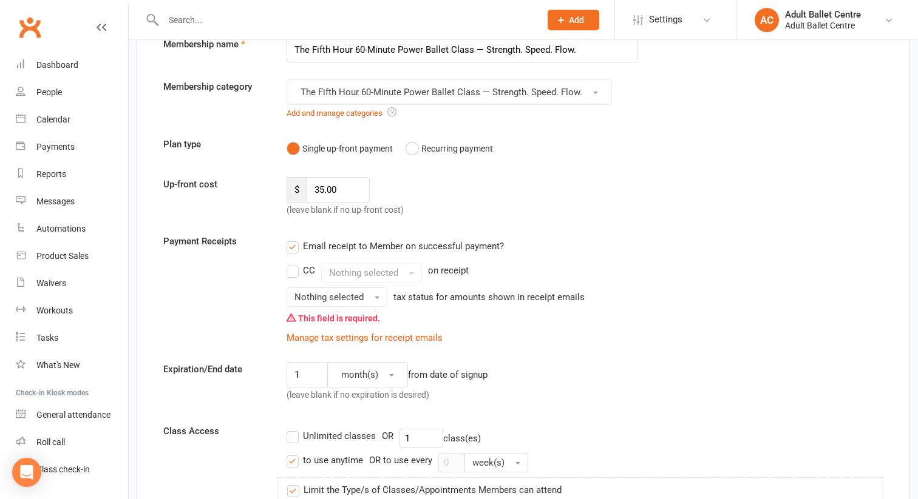
scroll to position [66, 0]
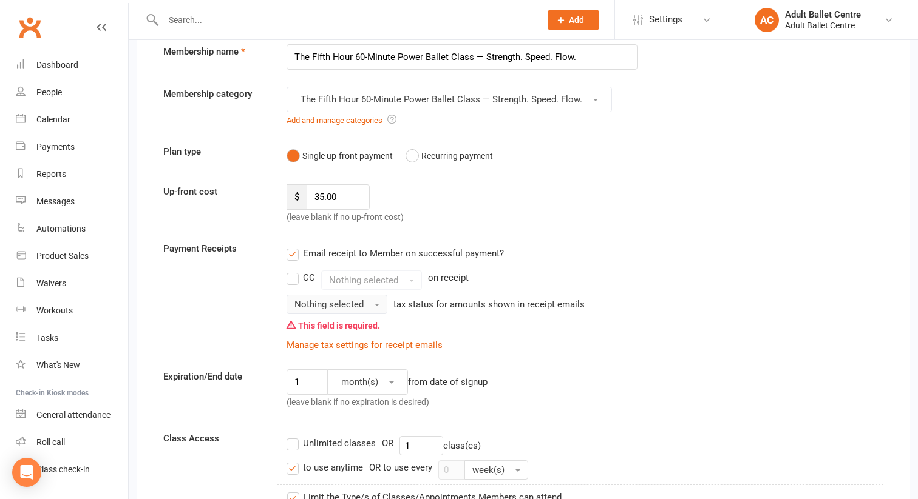
click at [353, 308] on span "Nothing selected" at bounding box center [328, 304] width 69 height 11
click at [343, 328] on link "Inc tax" at bounding box center [347, 331] width 120 height 24
click at [334, 198] on input "35.00" at bounding box center [337, 196] width 63 height 25
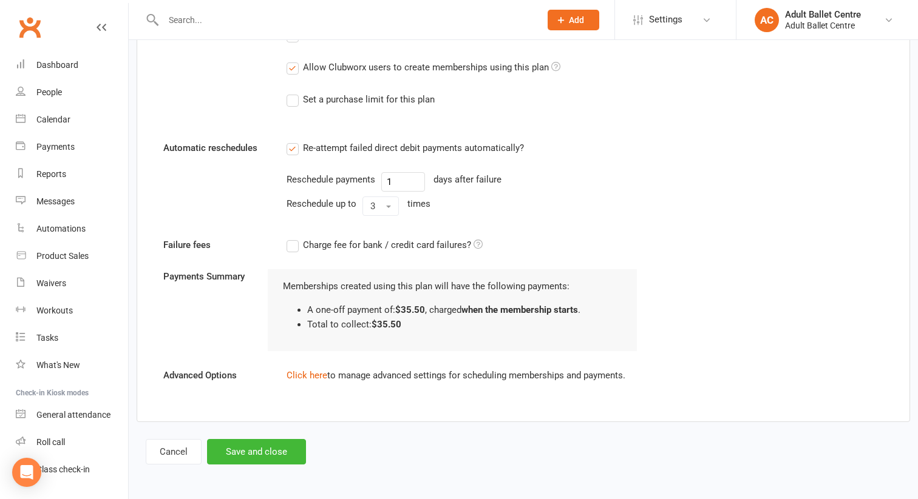
scroll to position [1018, 0]
type input "35.50"
click at [272, 451] on button "Save and close" at bounding box center [256, 451] width 99 height 25
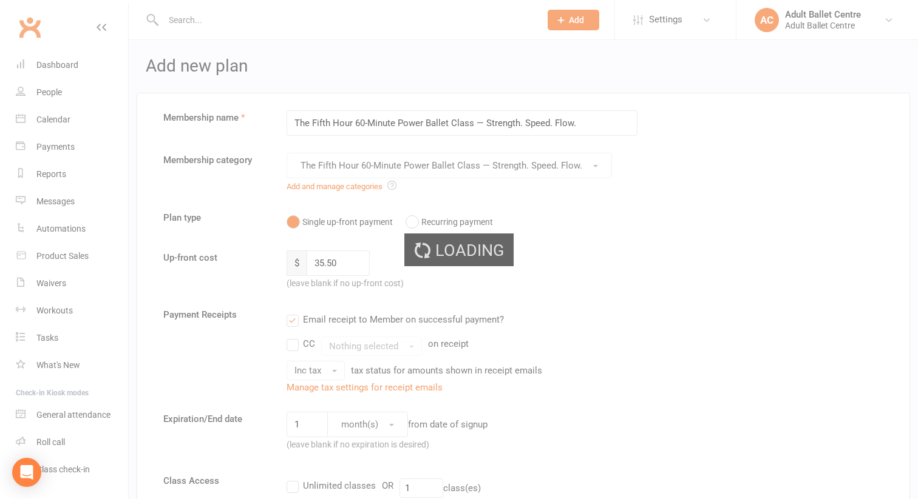
select select "50"
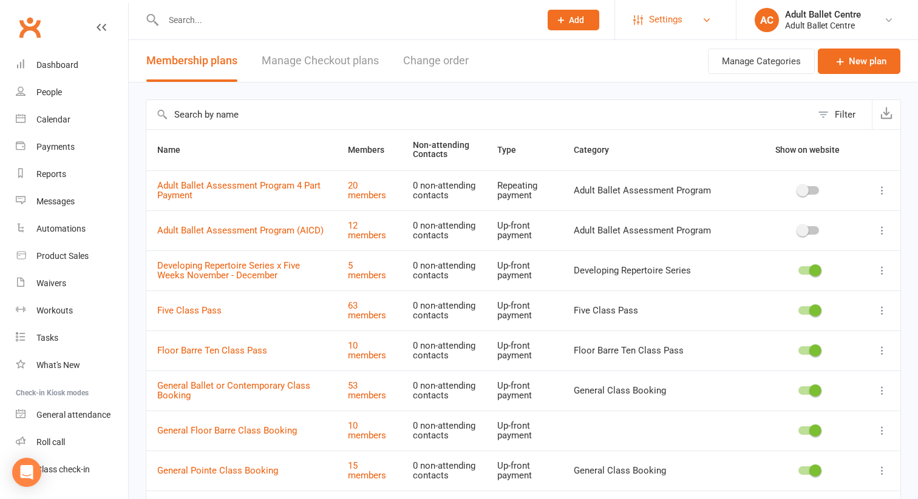
click at [667, 21] on span "Settings" at bounding box center [665, 19] width 33 height 27
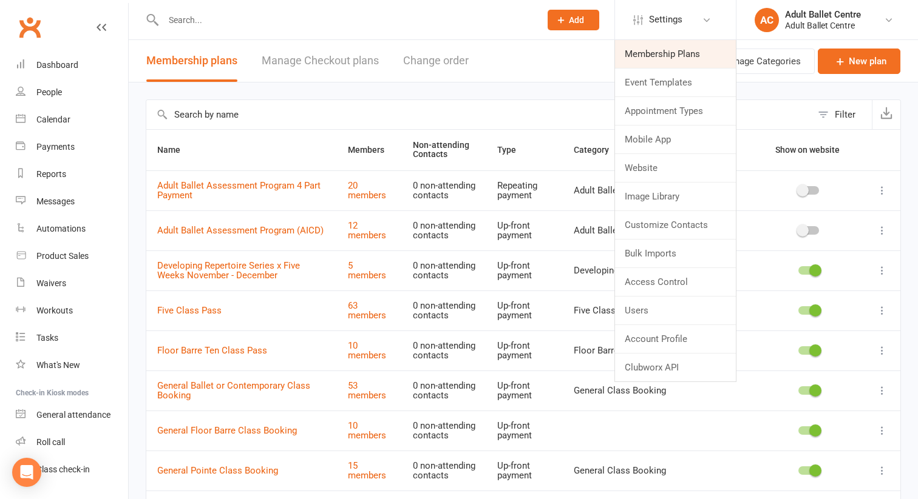
click at [660, 50] on link "Membership Plans" at bounding box center [675, 54] width 121 height 28
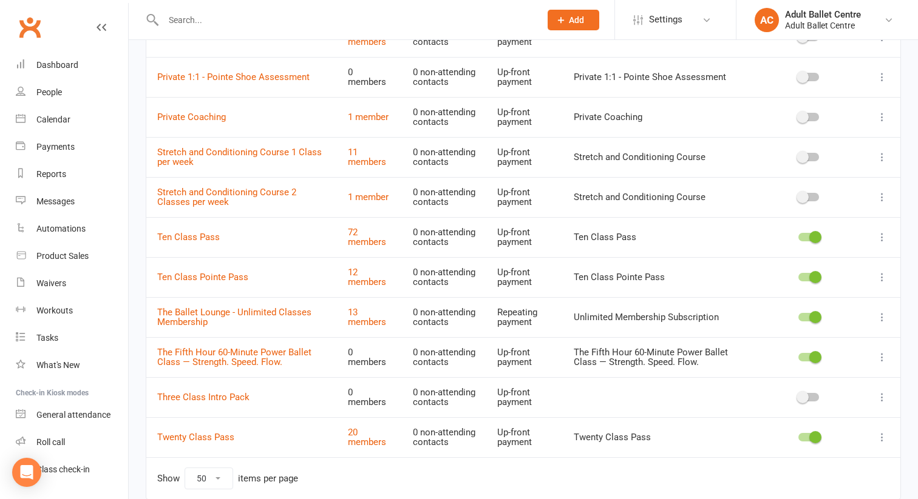
scroll to position [638, 0]
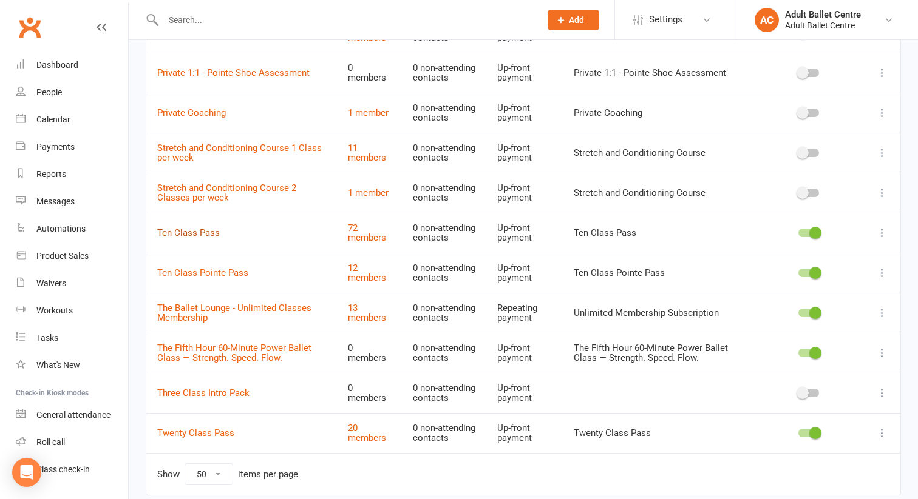
click at [208, 232] on link "Ten Class Pass" at bounding box center [188, 233] width 63 height 11
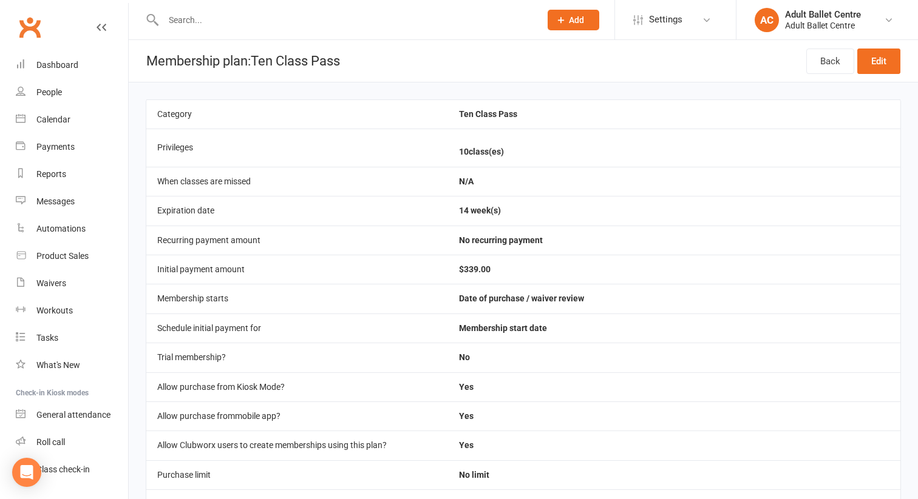
click at [673, 24] on span "Settings" at bounding box center [665, 19] width 33 height 27
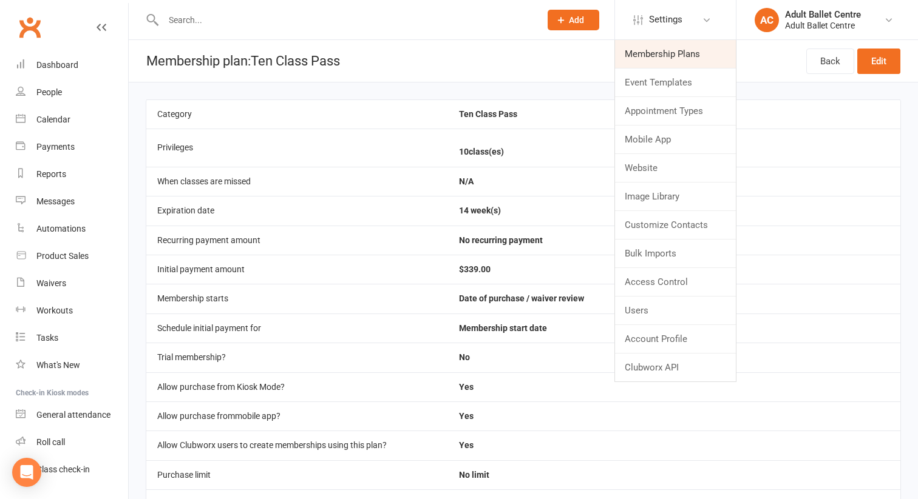
click at [664, 50] on link "Membership Plans" at bounding box center [675, 54] width 121 height 28
select select "50"
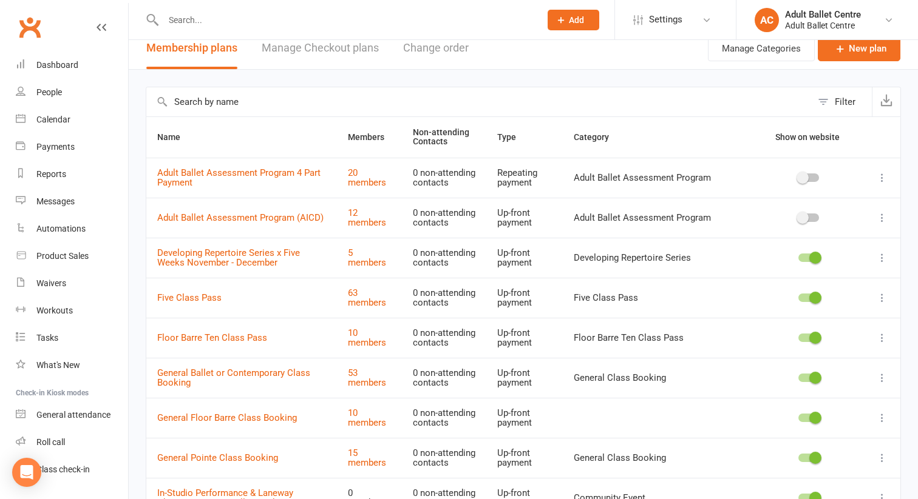
scroll to position [20, 0]
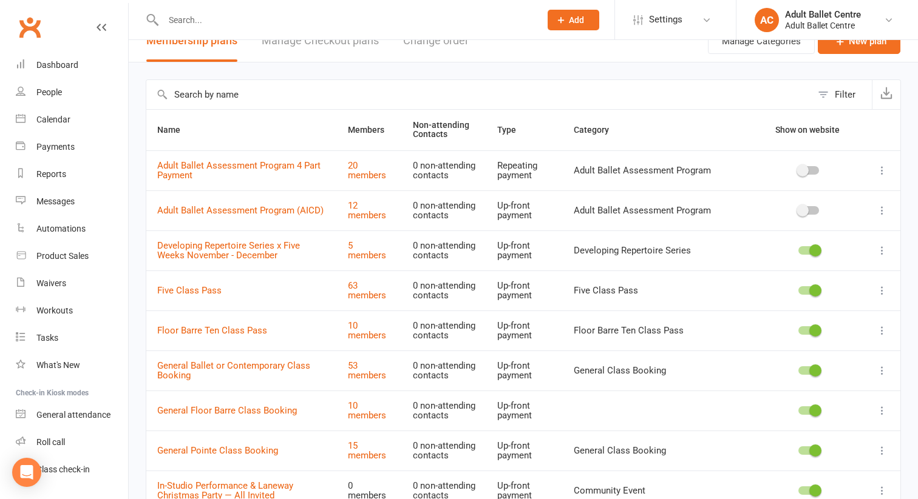
click at [887, 290] on icon at bounding box center [882, 291] width 12 height 12
click at [846, 307] on link "Edit" at bounding box center [828, 314] width 120 height 24
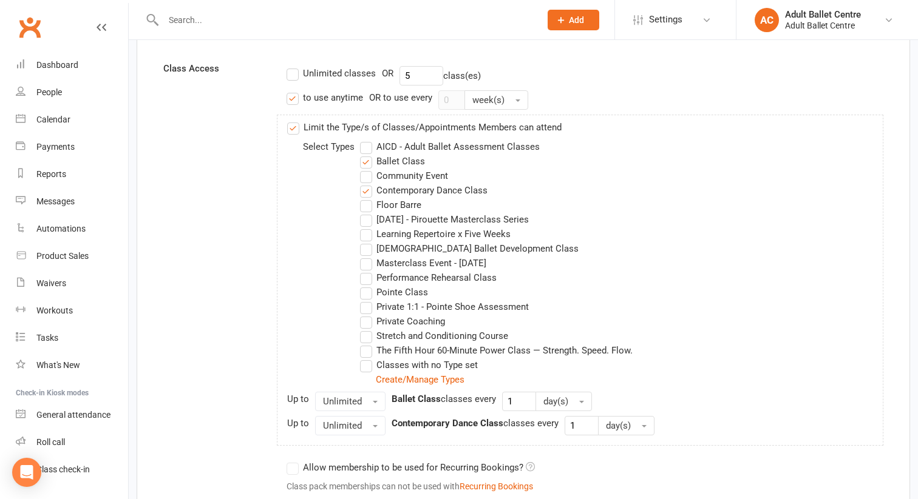
scroll to position [398, 0]
click at [368, 350] on label "The Fifth Hour 60-Minute Power Class — Strength. Speed. Flow." at bounding box center [496, 350] width 272 height 15
click at [368, 343] on input "The Fifth Hour 60-Minute Power Class — Strength. Speed. Flow." at bounding box center [364, 343] width 8 height 0
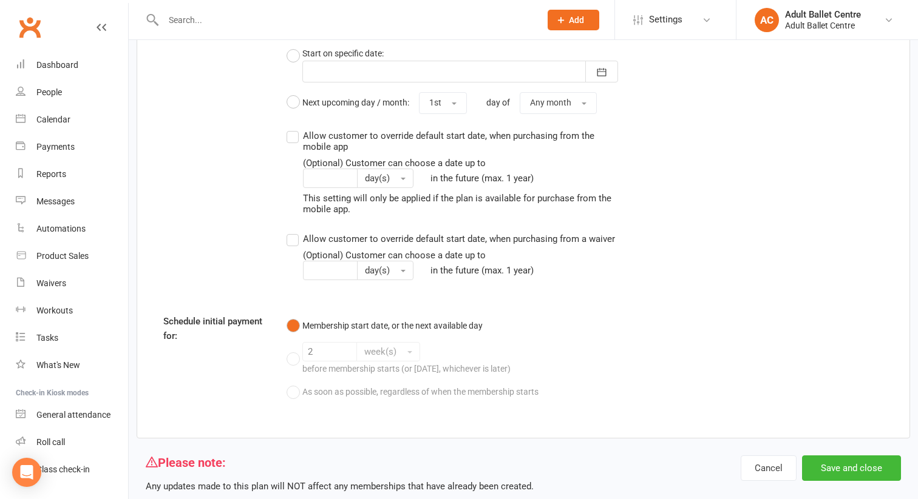
scroll to position [1671, 0]
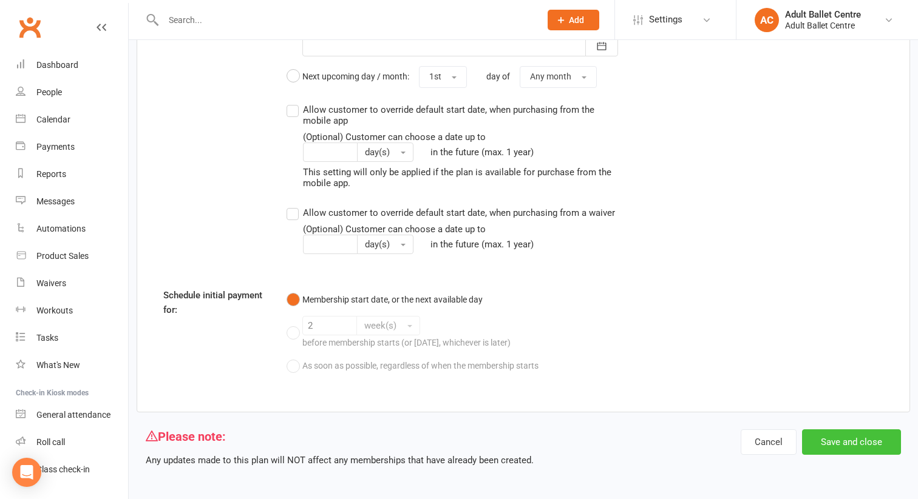
click at [826, 441] on button "Save and close" at bounding box center [851, 442] width 99 height 25
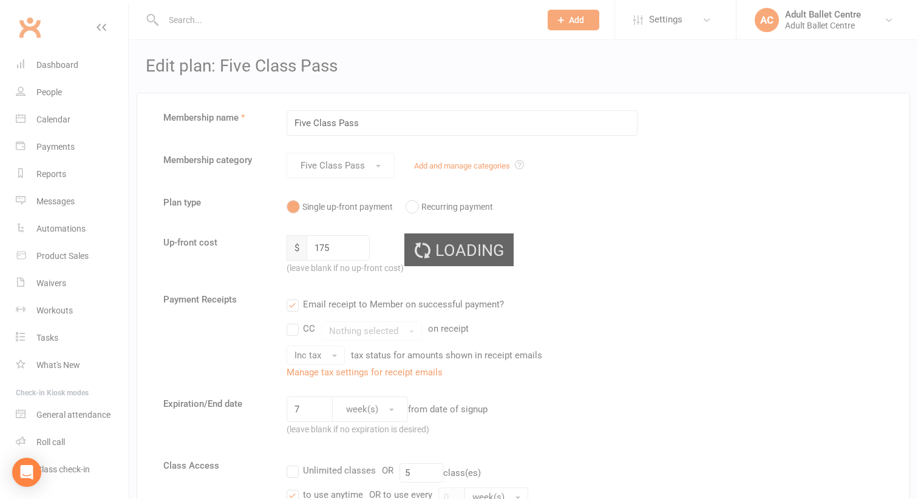
select select "50"
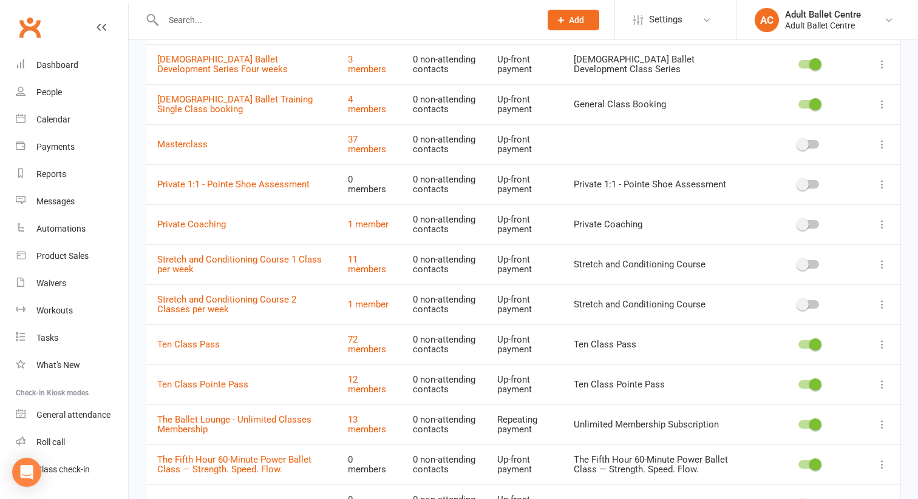
scroll to position [530, 0]
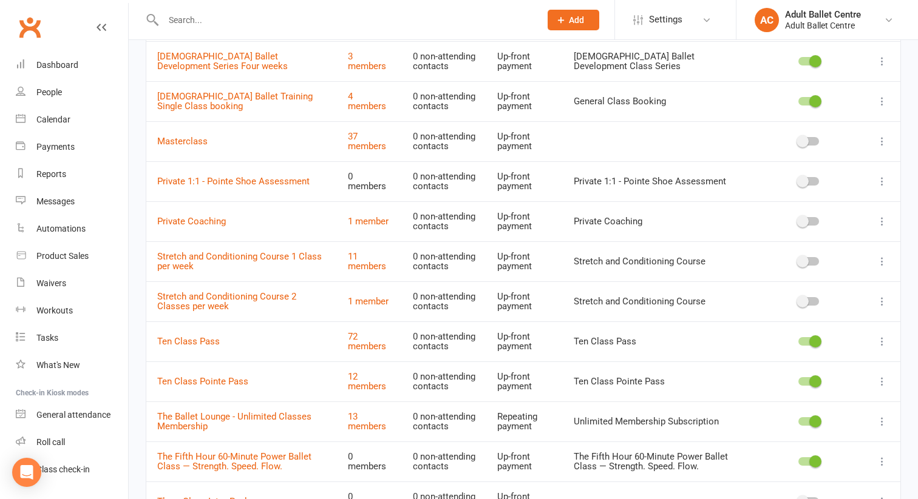
click at [882, 339] on icon at bounding box center [882, 342] width 12 height 12
click at [856, 363] on link "Edit" at bounding box center [828, 365] width 120 height 24
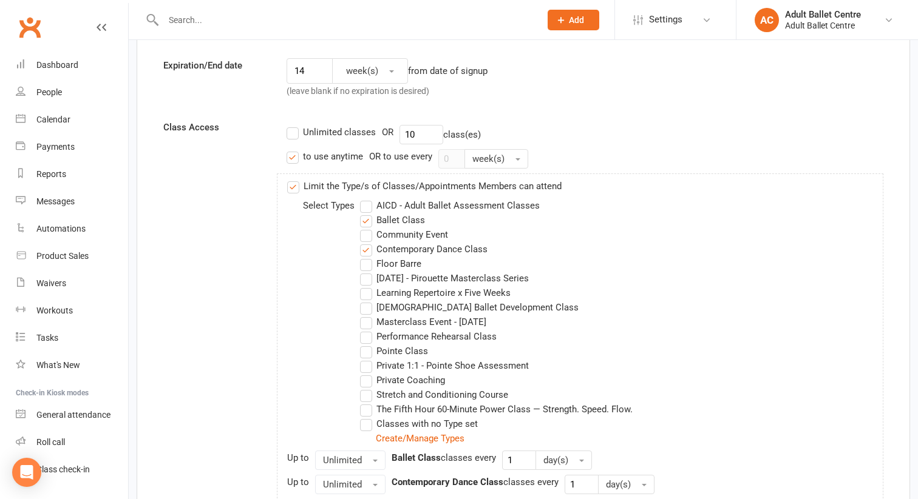
scroll to position [352, 0]
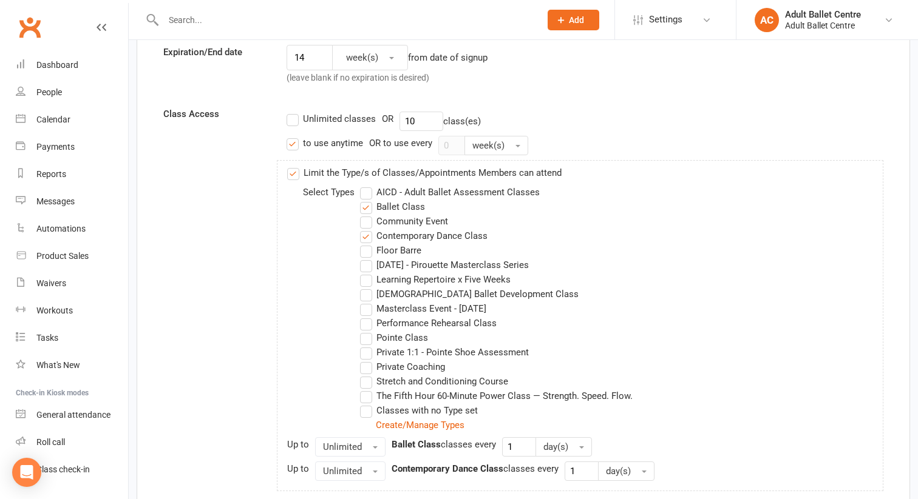
click at [367, 396] on label "The Fifth Hour 60-Minute Power Class — Strength. Speed. Flow." at bounding box center [496, 396] width 272 height 15
click at [367, 389] on input "The Fifth Hour 60-Minute Power Class — Strength. Speed. Flow." at bounding box center [364, 389] width 8 height 0
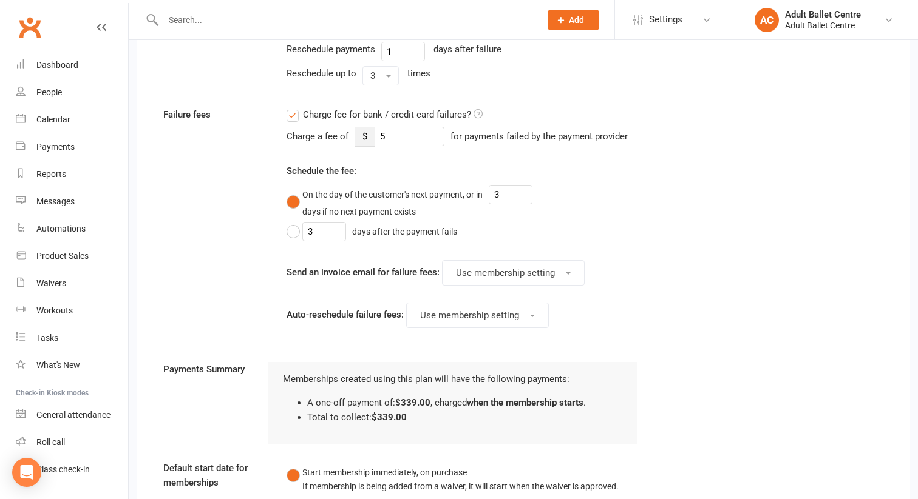
scroll to position [1155, 0]
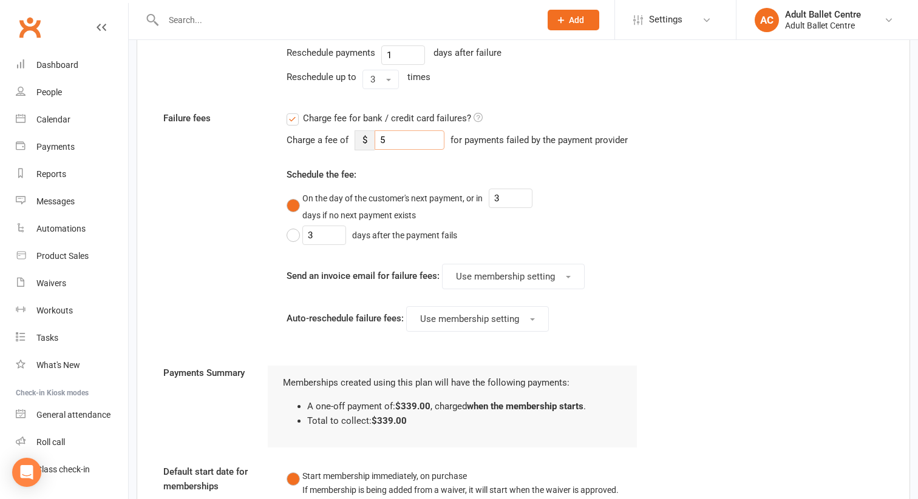
click at [387, 137] on input "5" at bounding box center [409, 139] width 70 height 19
type input "3"
click at [653, 220] on div "Failure fees Charge fee for bank / credit card failures? Charge a fee of $ 3 fo…" at bounding box center [523, 238] width 738 height 255
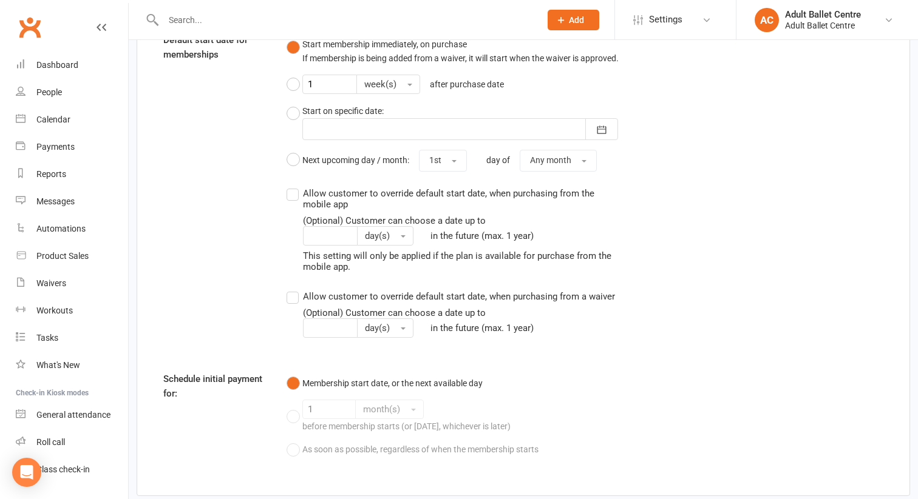
scroll to position [1671, 0]
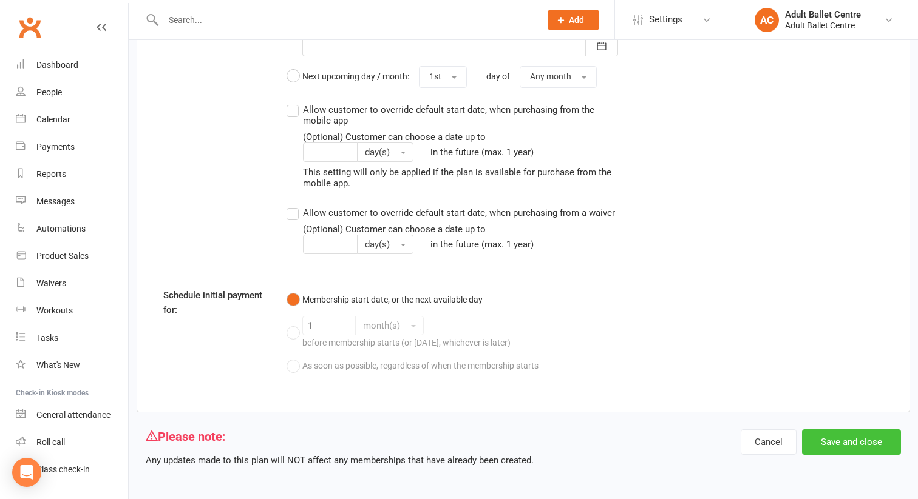
click at [821, 444] on button "Save and close" at bounding box center [851, 442] width 99 height 25
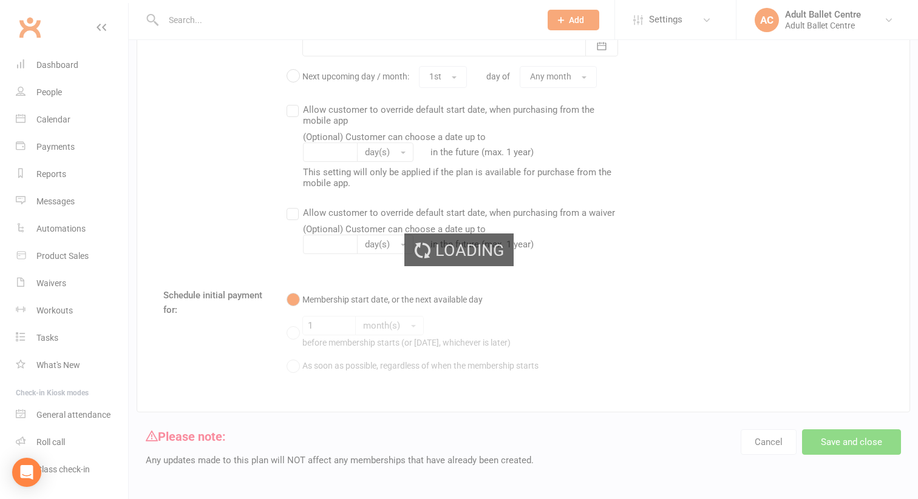
select select "50"
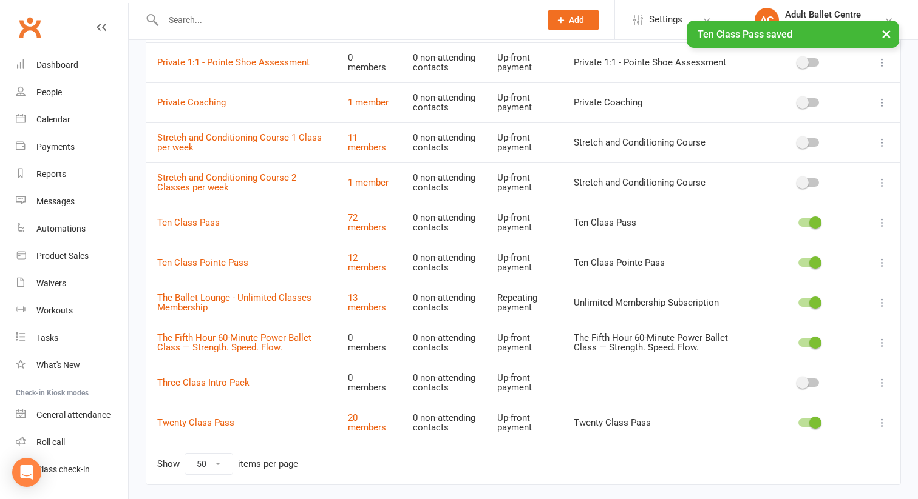
scroll to position [686, 0]
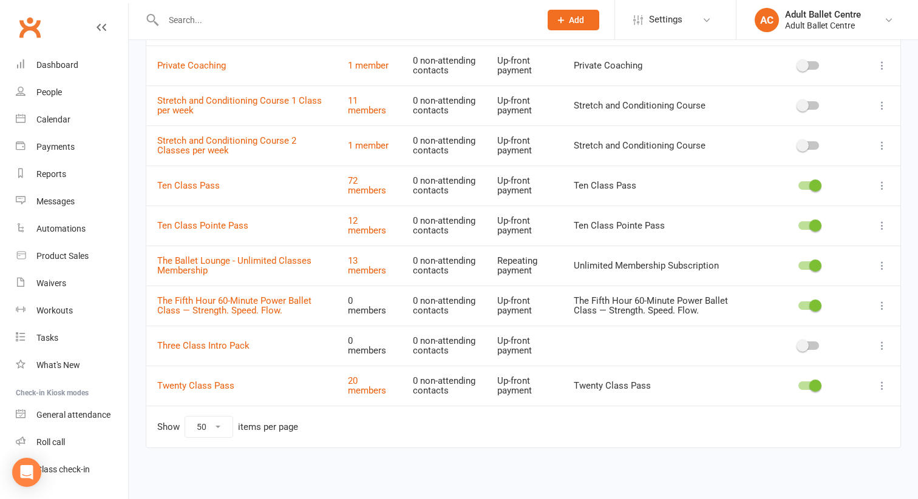
click at [880, 386] on icon at bounding box center [882, 386] width 12 height 12
click at [839, 408] on link "Edit" at bounding box center [828, 409] width 120 height 24
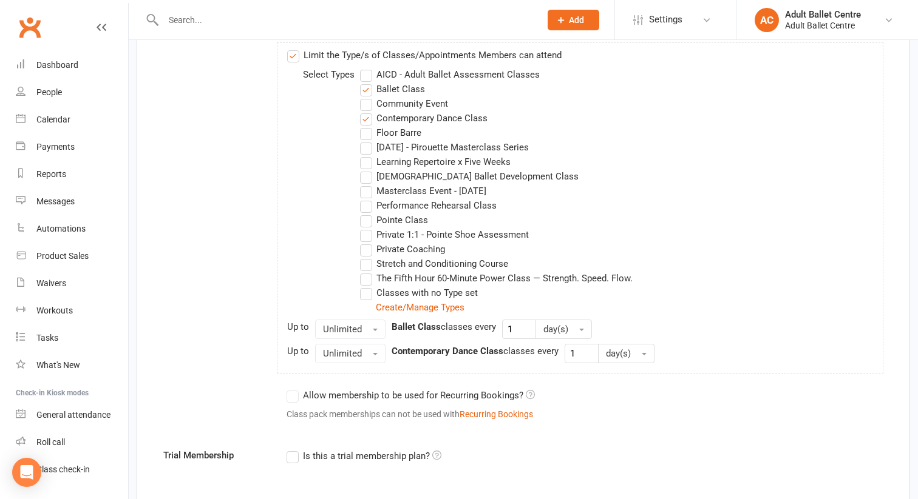
scroll to position [482, 0]
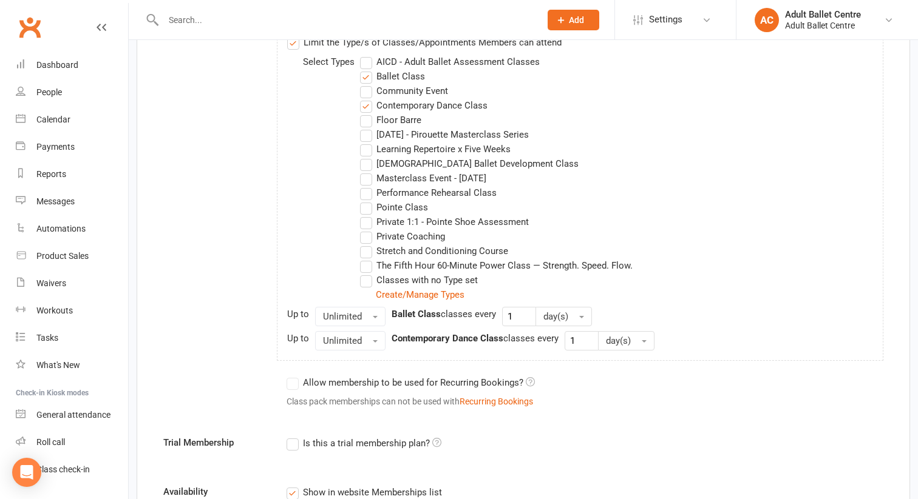
click at [370, 266] on label "The Fifth Hour 60-Minute Power Class — Strength. Speed. Flow." at bounding box center [496, 266] width 272 height 15
click at [368, 259] on input "The Fifth Hour 60-Minute Power Class — Strength. Speed. Flow." at bounding box center [364, 259] width 8 height 0
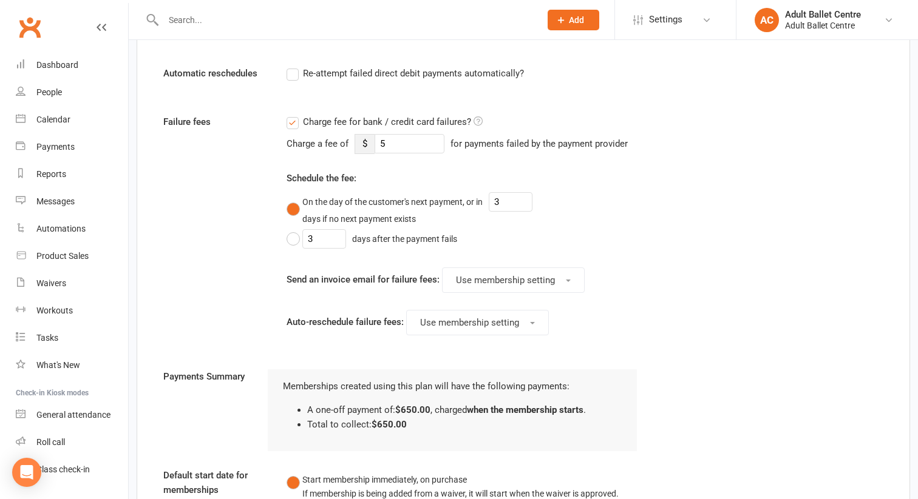
scroll to position [1105, 0]
click at [391, 145] on input "5" at bounding box center [409, 141] width 70 height 19
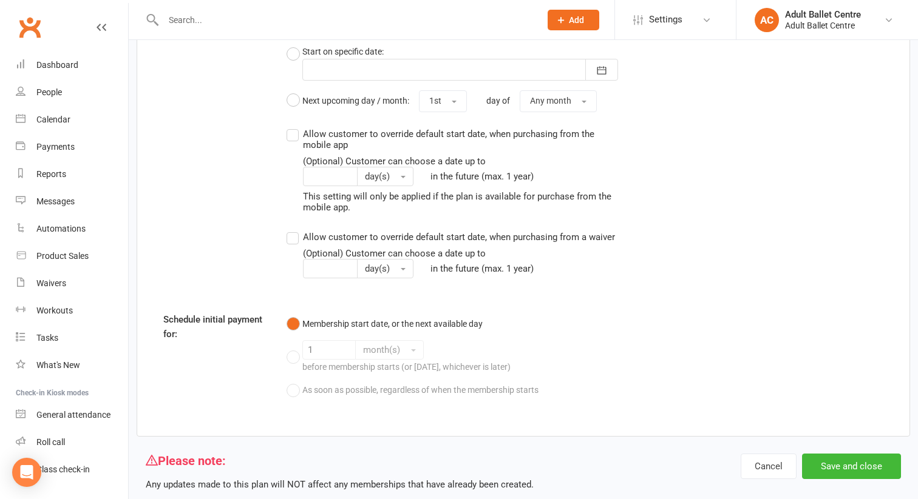
scroll to position [1623, 0]
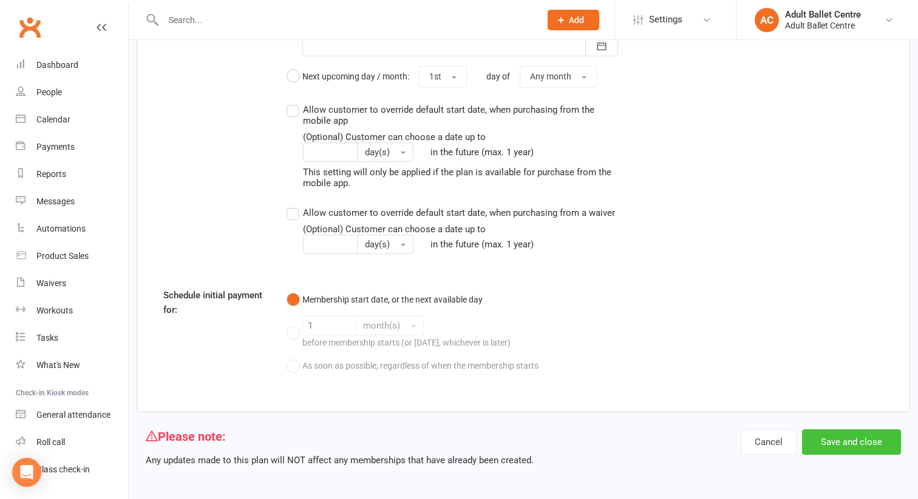
type input "3"
click at [826, 442] on button "Save and close" at bounding box center [851, 442] width 99 height 25
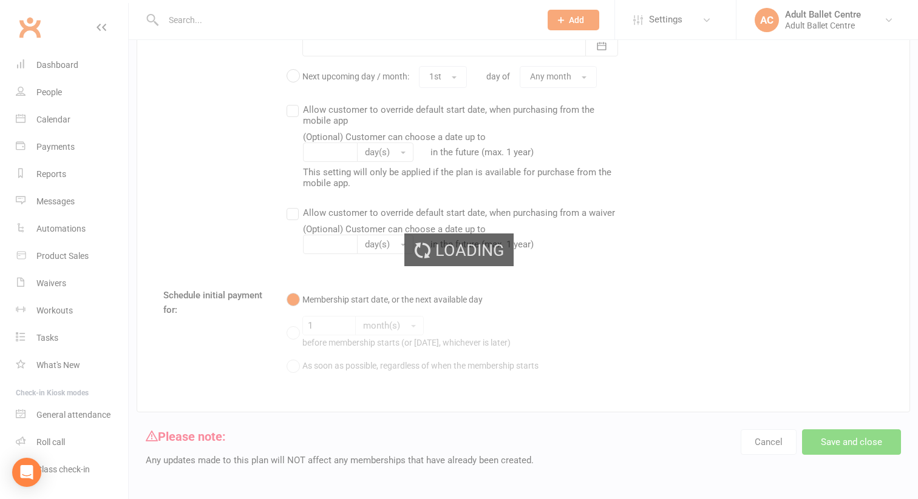
select select "50"
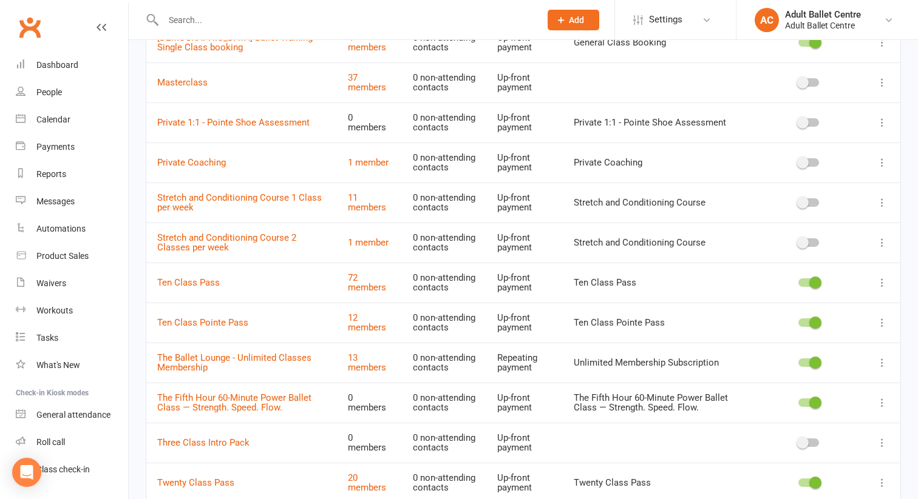
scroll to position [589, 0]
click at [881, 363] on icon at bounding box center [882, 362] width 12 height 12
click at [850, 386] on link "Edit" at bounding box center [828, 386] width 120 height 24
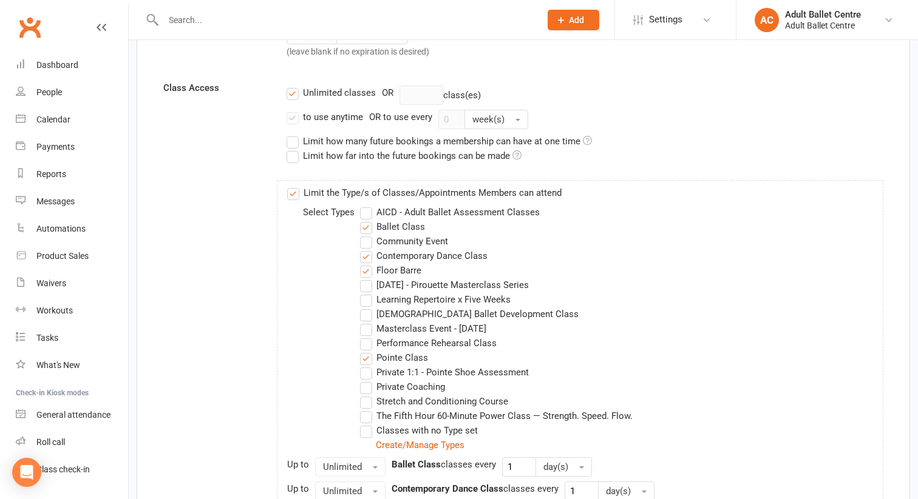
scroll to position [427, 0]
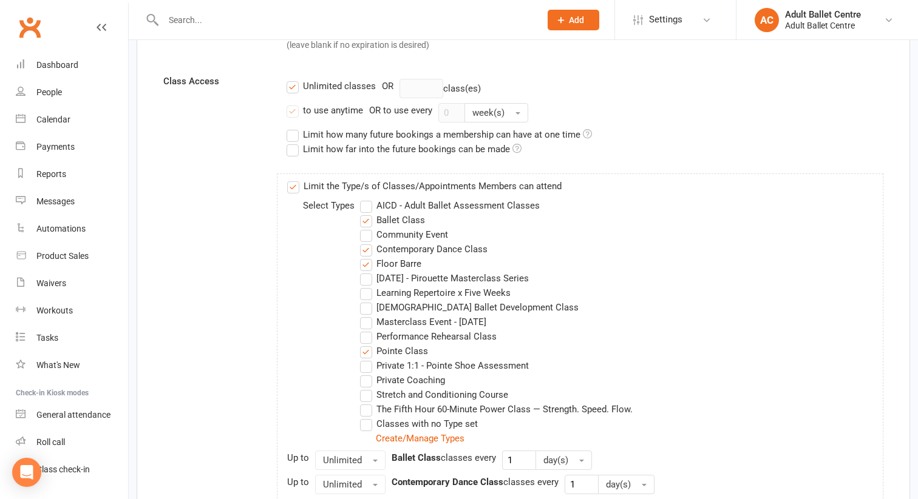
click at [364, 412] on label "The Fifth Hour 60-Minute Power Class — Strength. Speed. Flow." at bounding box center [496, 409] width 272 height 15
click at [364, 402] on input "The Fifth Hour 60-Minute Power Class — Strength. Speed. Flow." at bounding box center [364, 402] width 8 height 0
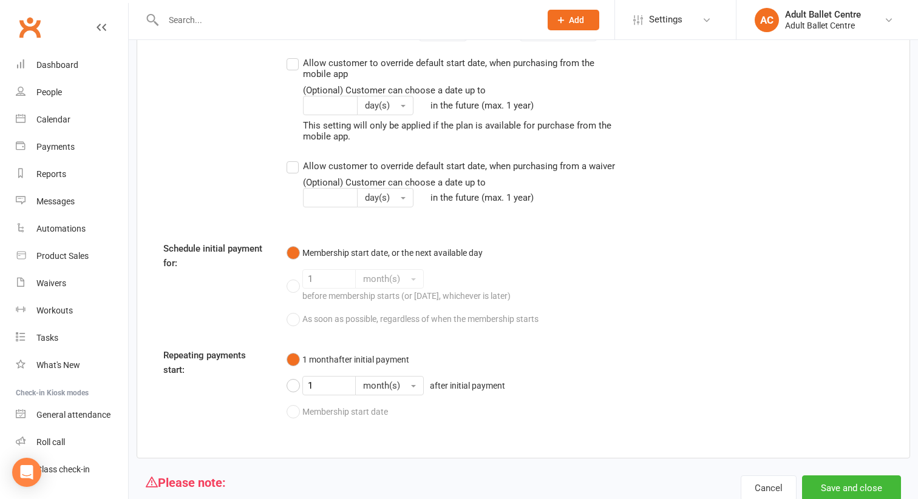
scroll to position [1930, 0]
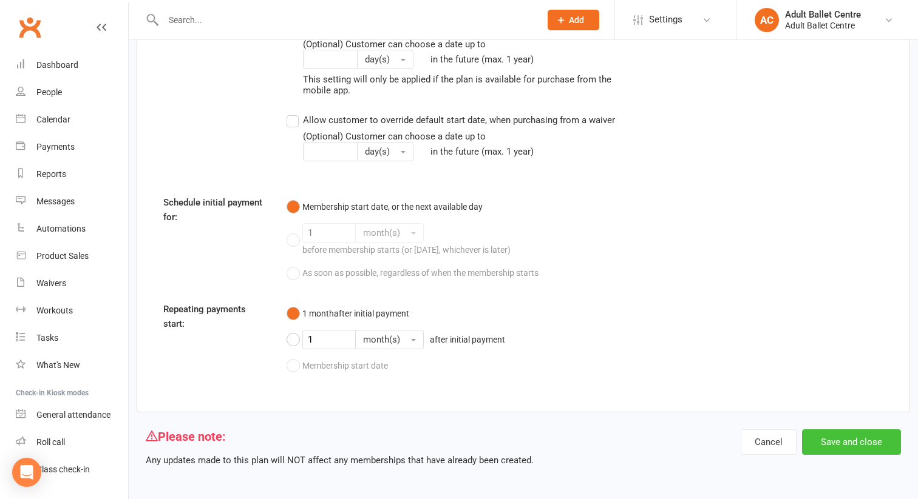
click at [837, 433] on button "Save and close" at bounding box center [851, 442] width 99 height 25
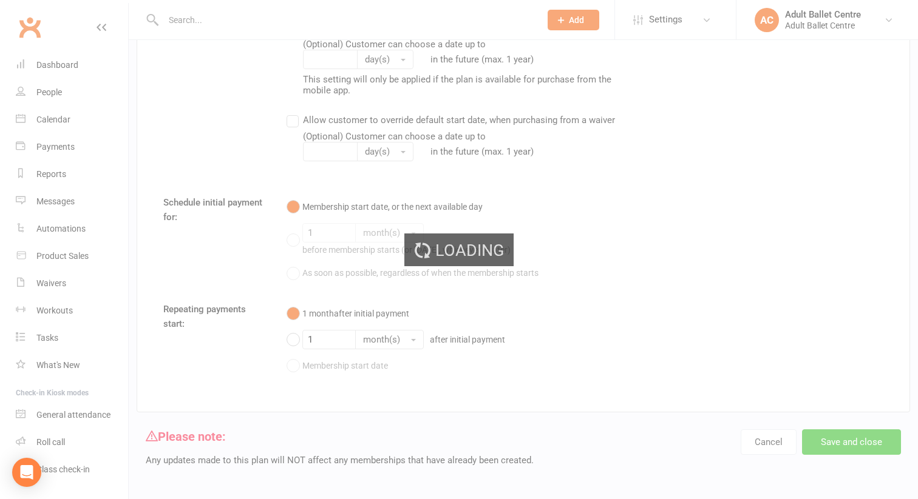
select select "50"
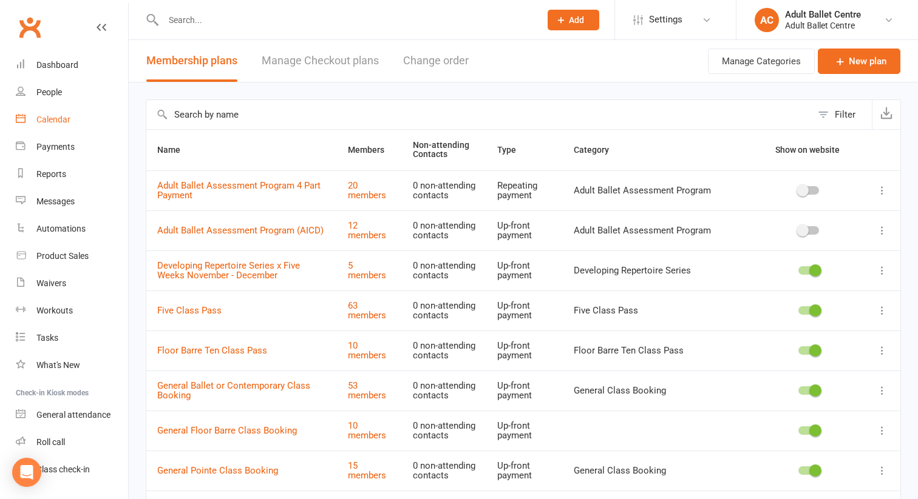
click at [66, 117] on div "Calendar" at bounding box center [53, 120] width 34 height 10
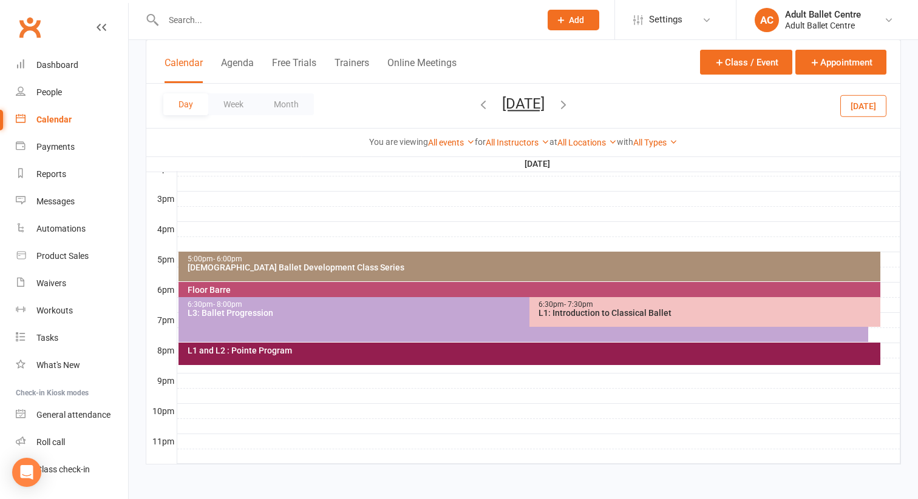
scroll to position [490, 0]
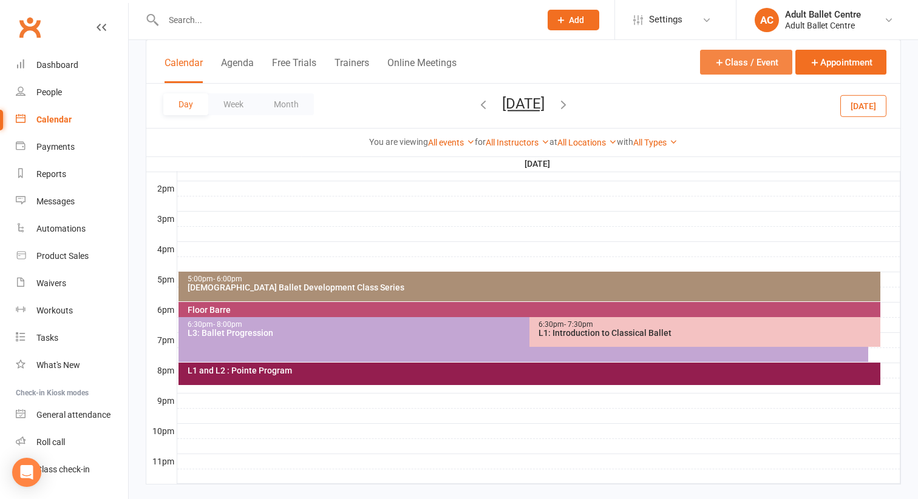
click at [733, 63] on button "Class / Event" at bounding box center [746, 62] width 92 height 25
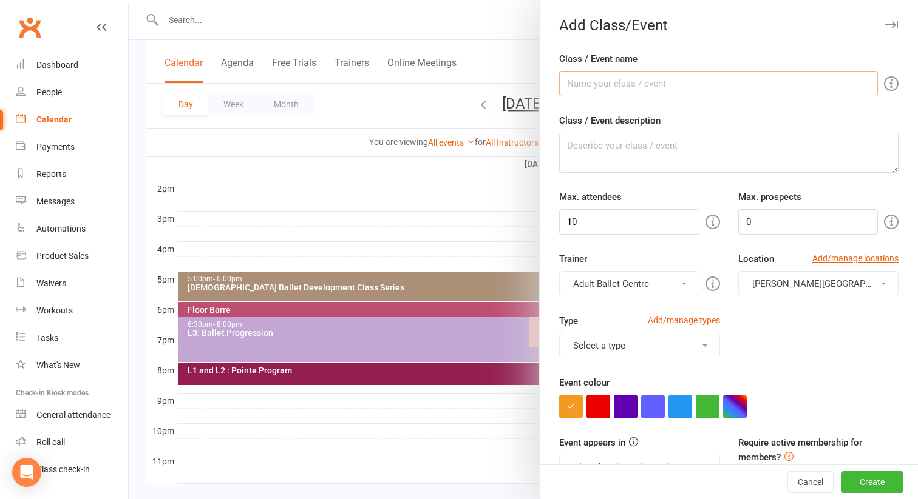
click at [686, 89] on input "Class / Event name" at bounding box center [718, 83] width 319 height 25
paste input "60-Minute Power Class — Strength. Speed. Flow."
click at [564, 85] on input "60-Minute Power Class — Strength. Speed. Flow." at bounding box center [718, 83] width 319 height 25
click at [698, 86] on input "The Fifth Hour 60-Minute Power Class — Strength. Speed. Flow." at bounding box center [718, 83] width 319 height 25
type input "The Fifth Hour 60-Minute Power Ballet Class — Strength. Speed. Flow."
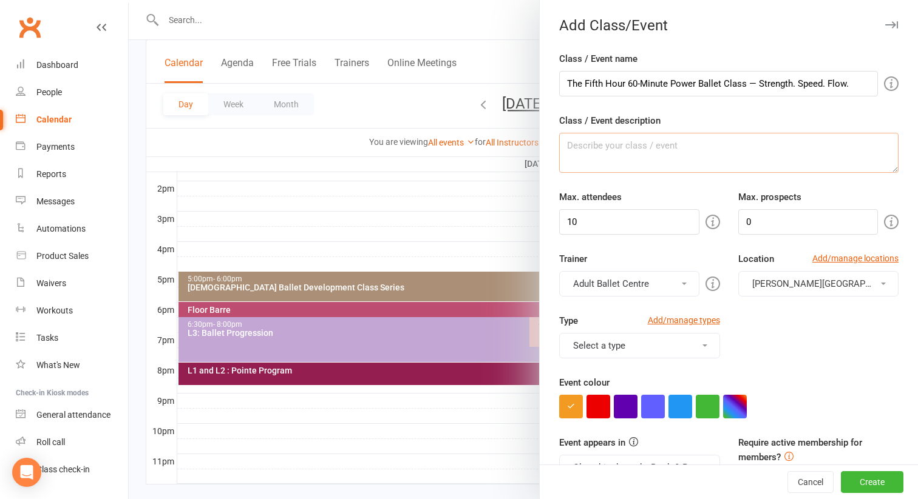
click at [575, 149] on textarea "Class / Event description" at bounding box center [728, 153] width 339 height 40
click at [599, 146] on textarea "Class / Event description" at bounding box center [728, 153] width 339 height 40
paste textarea "lo Ipsum Dolo — si Ametc Adipis Elitse 12-Doeius Tempo Incid — Utlabore. Etdol.…"
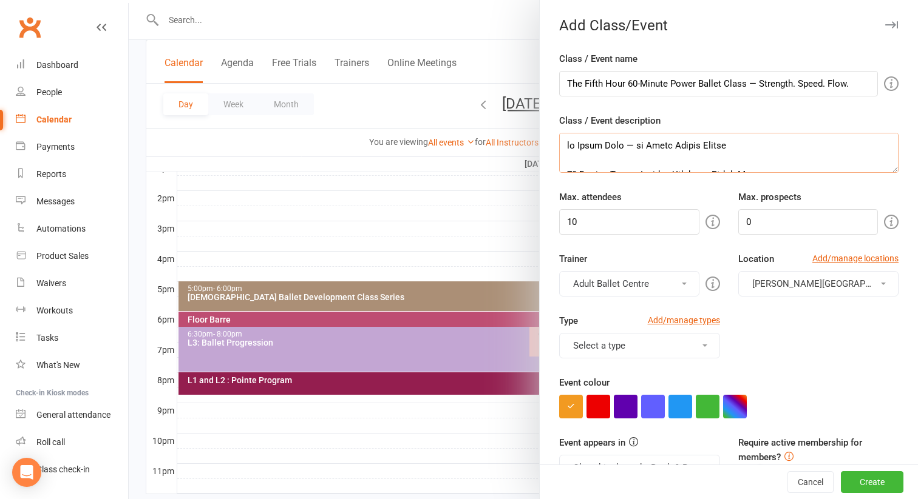
click at [567, 145] on textarea "Class / Event description" at bounding box center [728, 153] width 339 height 40
click at [587, 153] on textarea "Class / Event description" at bounding box center [728, 153] width 339 height 40
click at [574, 155] on textarea "Class / Event description" at bounding box center [728, 153] width 339 height 40
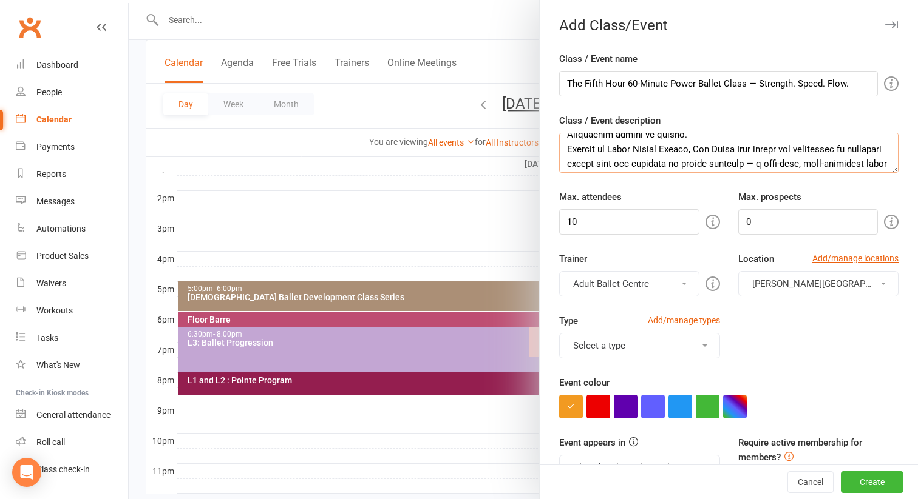
scroll to position [48, 0]
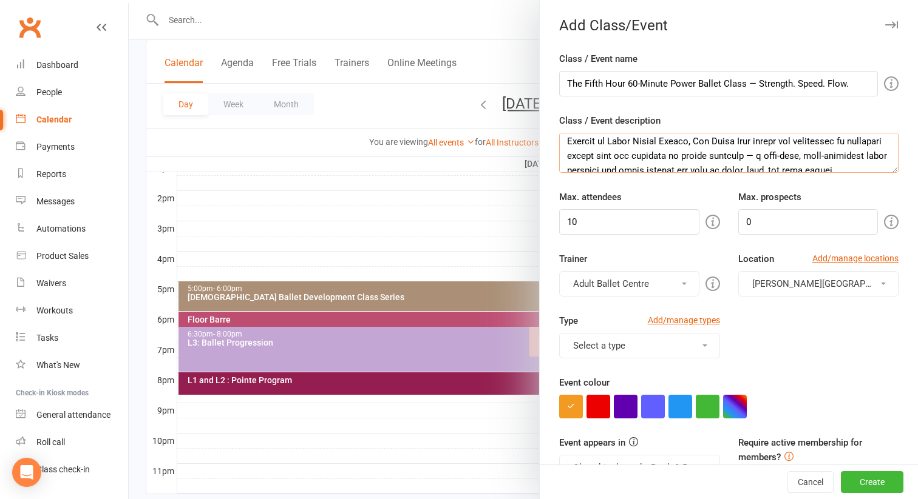
click at [752, 159] on textarea "Class / Event description" at bounding box center [728, 153] width 339 height 40
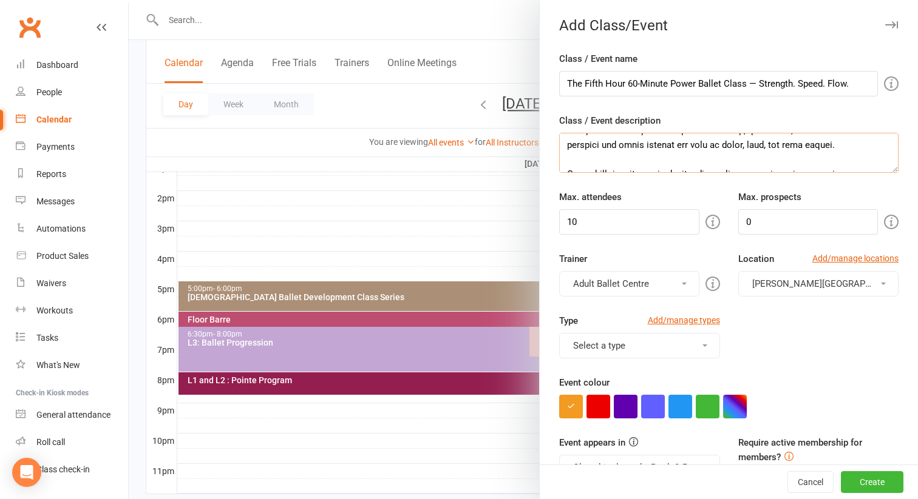
scroll to position [75, 0]
click at [744, 157] on textarea "Class / Event description" at bounding box center [728, 153] width 339 height 40
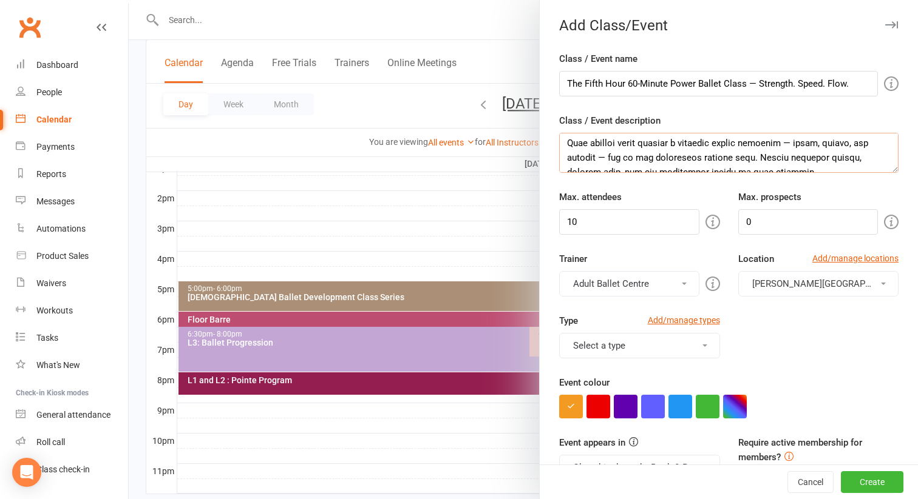
click at [606, 158] on textarea "Class / Event description" at bounding box center [728, 153] width 339 height 40
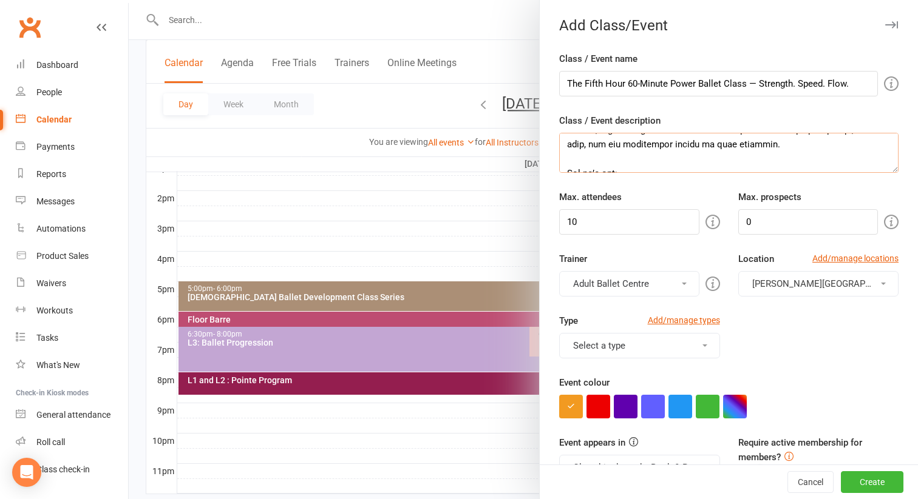
scroll to position [128, 0]
click at [581, 152] on textarea "Class / Event description" at bounding box center [728, 153] width 339 height 40
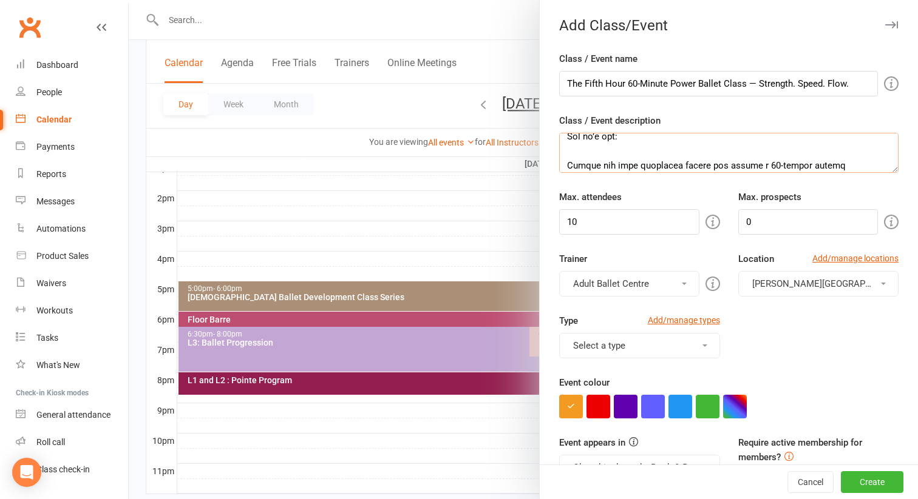
scroll to position [138, 0]
click at [583, 154] on textarea "Class / Event description" at bounding box center [728, 153] width 339 height 40
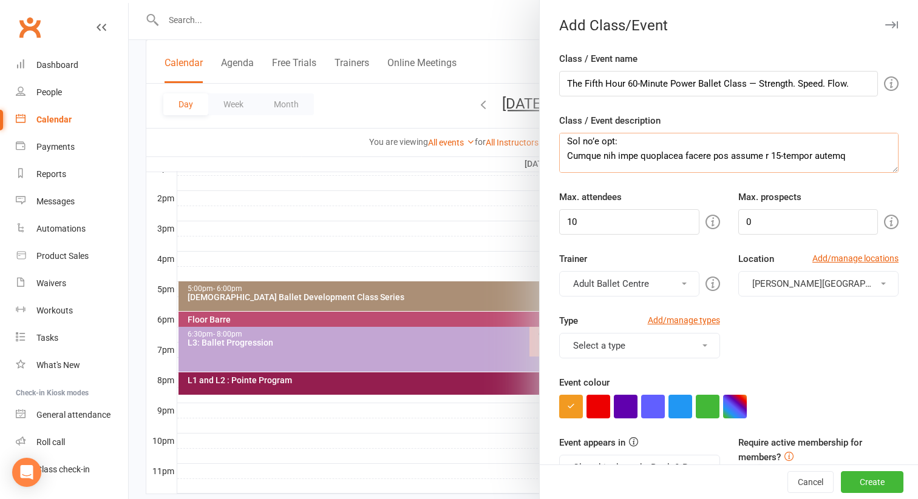
click at [819, 157] on textarea "Class / Event description" at bounding box center [728, 153] width 339 height 40
click at [634, 156] on textarea "Class / Event description" at bounding box center [728, 153] width 339 height 40
click at [601, 159] on textarea "Class / Event description" at bounding box center [728, 153] width 339 height 40
click at [618, 158] on textarea "Class / Event description" at bounding box center [728, 153] width 339 height 40
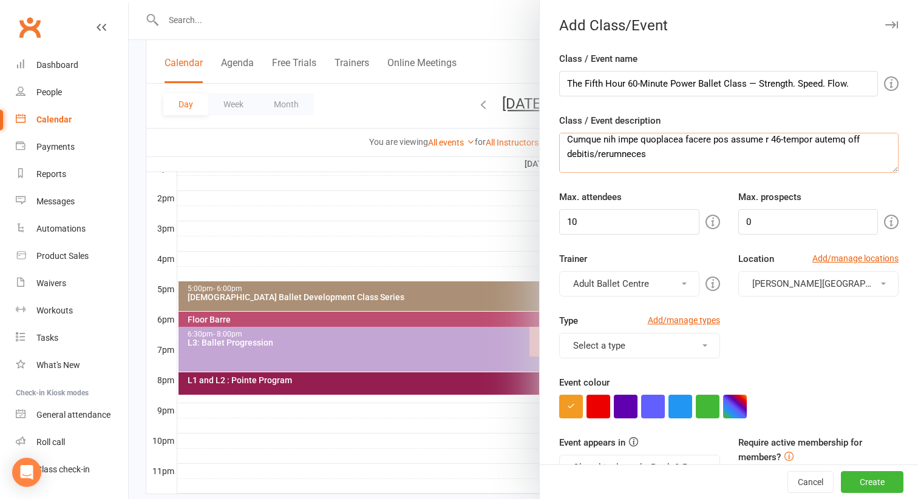
scroll to position [152, 0]
click at [616, 157] on textarea "Class / Event description" at bounding box center [728, 153] width 339 height 40
click at [644, 157] on textarea "Class / Event description" at bounding box center [728, 153] width 339 height 40
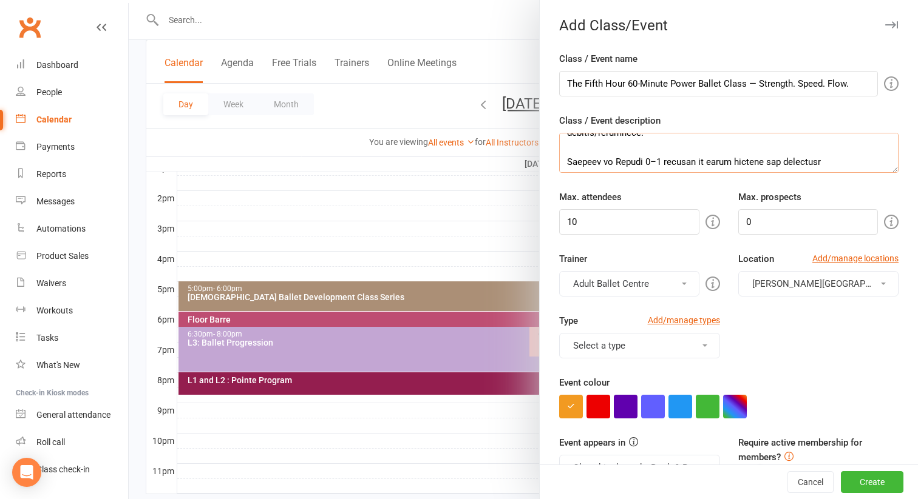
scroll to position [174, 0]
click at [603, 149] on textarea "Class / Event description" at bounding box center [728, 153] width 339 height 40
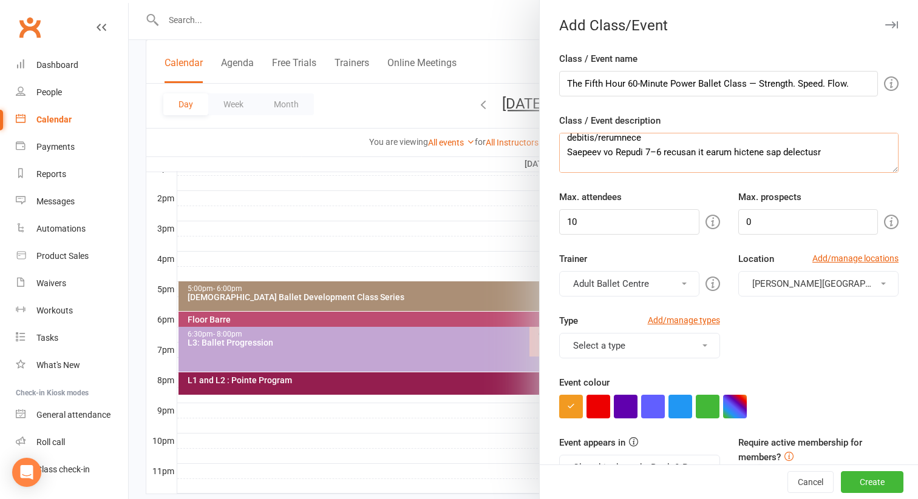
scroll to position [161, 0]
click at [655, 160] on textarea "Class / Event description" at bounding box center [728, 153] width 339 height 40
click at [645, 161] on textarea "Class / Event description" at bounding box center [728, 153] width 339 height 40
drag, startPoint x: 664, startPoint y: 159, endPoint x: 602, endPoint y: 160, distance: 61.9
click at [602, 160] on textarea "Class / Event description" at bounding box center [728, 153] width 339 height 40
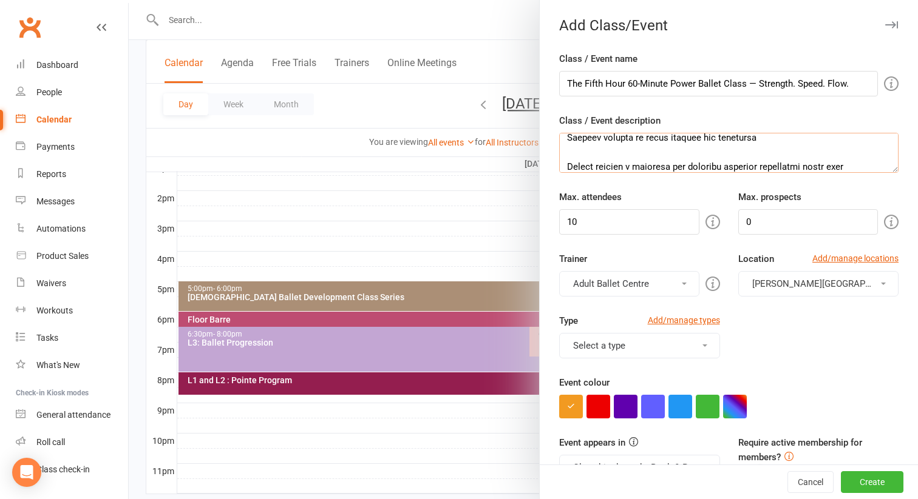
scroll to position [186, 0]
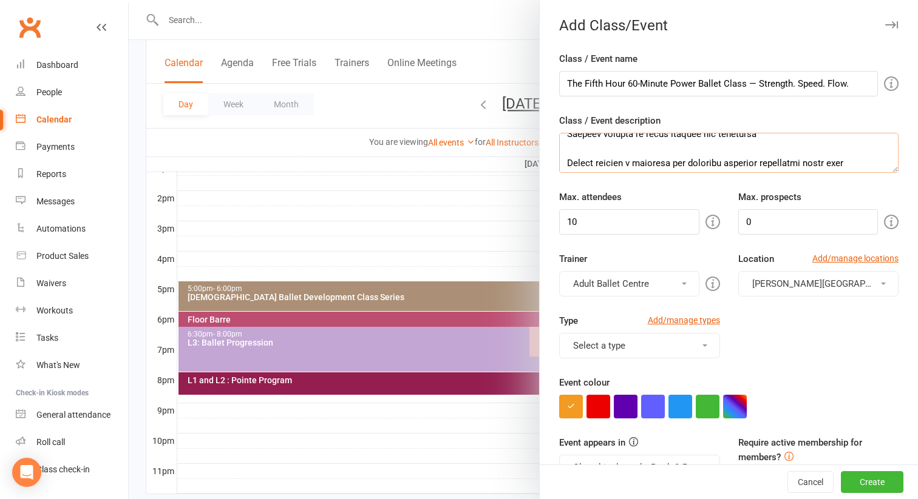
click at [595, 148] on textarea "Class / Event description" at bounding box center [728, 153] width 339 height 40
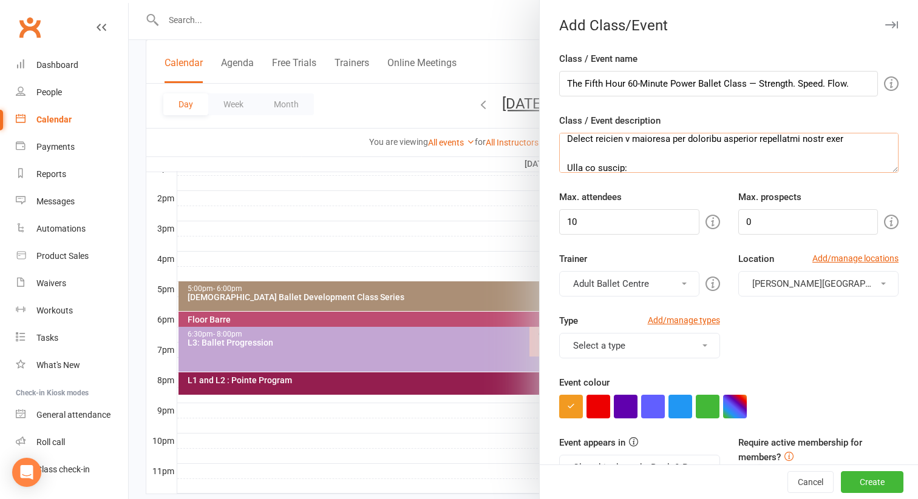
scroll to position [197, 0]
click at [575, 151] on textarea "Class / Event description" at bounding box center [728, 153] width 339 height 40
click at [570, 150] on textarea "Class / Event description" at bounding box center [728, 153] width 339 height 40
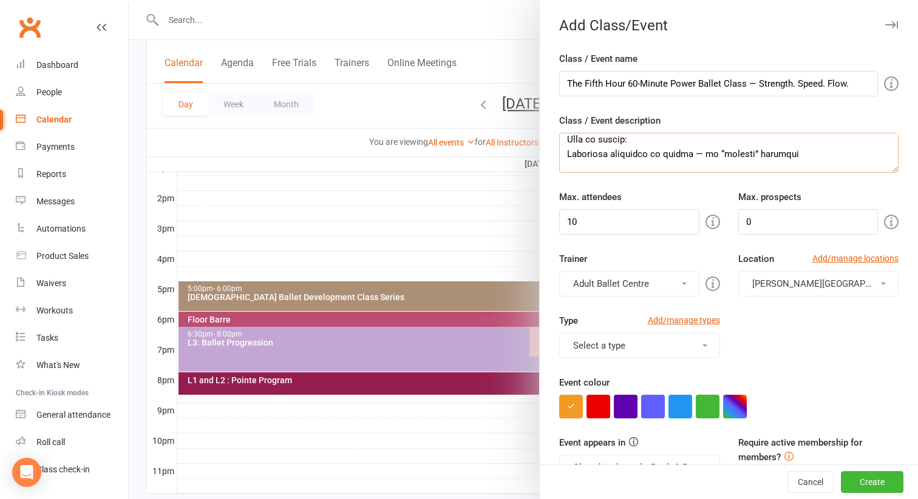
click at [697, 155] on textarea "Class / Event description" at bounding box center [728, 153] width 339 height 40
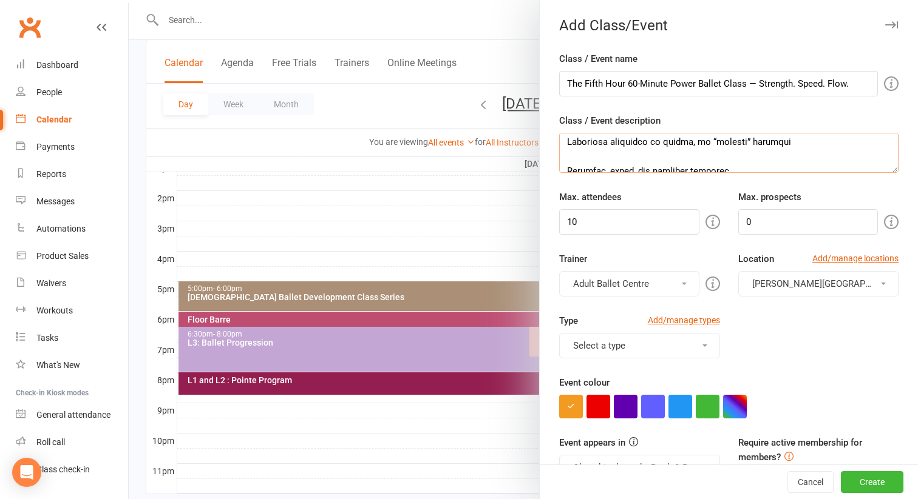
click at [626, 158] on textarea "Class / Event description" at bounding box center [728, 153] width 339 height 40
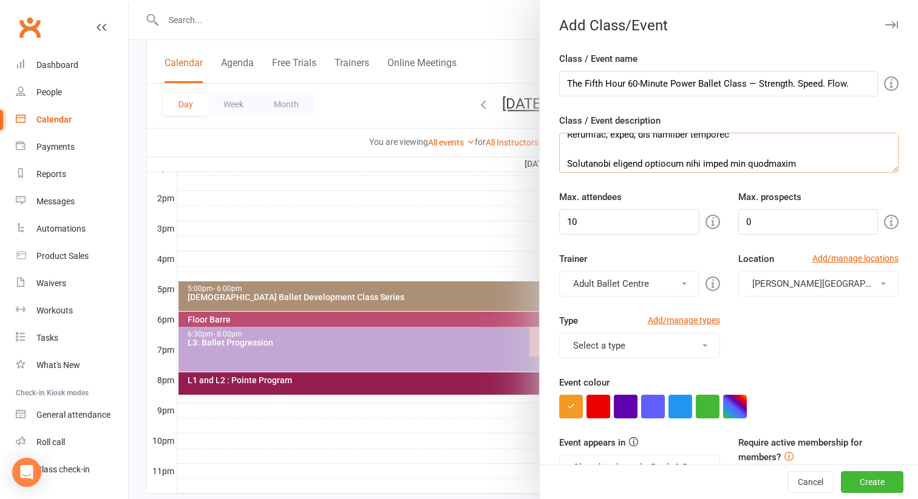
click at [578, 152] on textarea "Class / Event description" at bounding box center [728, 153] width 339 height 40
click at [574, 149] on textarea "Class / Event description" at bounding box center [728, 153] width 339 height 40
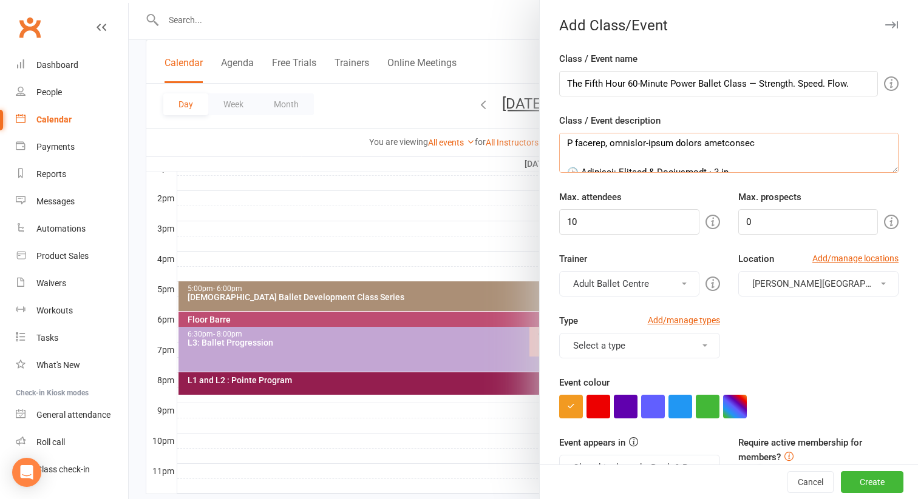
scroll to position [266, 0]
click at [572, 153] on textarea "Class / Event description" at bounding box center [728, 153] width 339 height 40
click at [578, 167] on textarea "Class / Event description" at bounding box center [728, 153] width 339 height 40
click at [708, 153] on textarea "Class / Event description" at bounding box center [728, 153] width 339 height 40
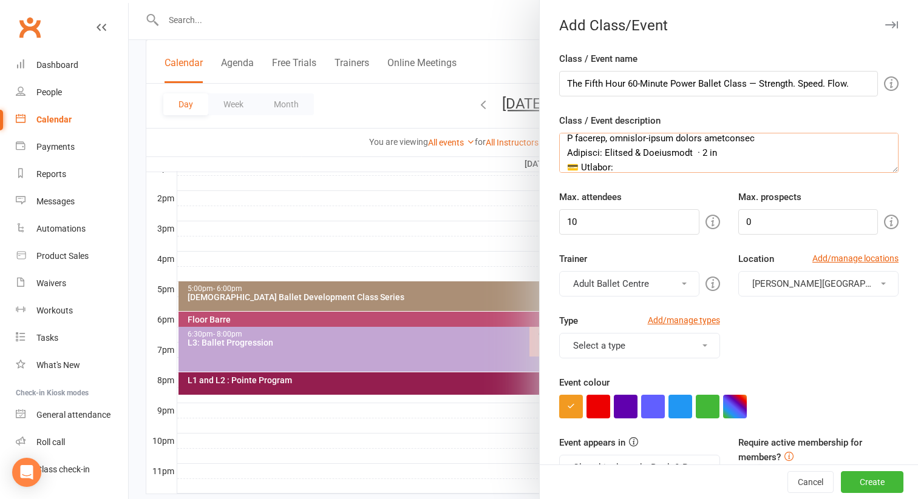
drag, startPoint x: 656, startPoint y: 154, endPoint x: 611, endPoint y: 154, distance: 44.9
click at [611, 154] on textarea "Class / Event description" at bounding box center [728, 153] width 339 height 40
click at [709, 155] on textarea "Class / Event description" at bounding box center [728, 153] width 339 height 40
drag, startPoint x: 692, startPoint y: 153, endPoint x: 802, endPoint y: 155, distance: 109.8
click at [802, 155] on textarea "Class / Event description" at bounding box center [728, 153] width 339 height 40
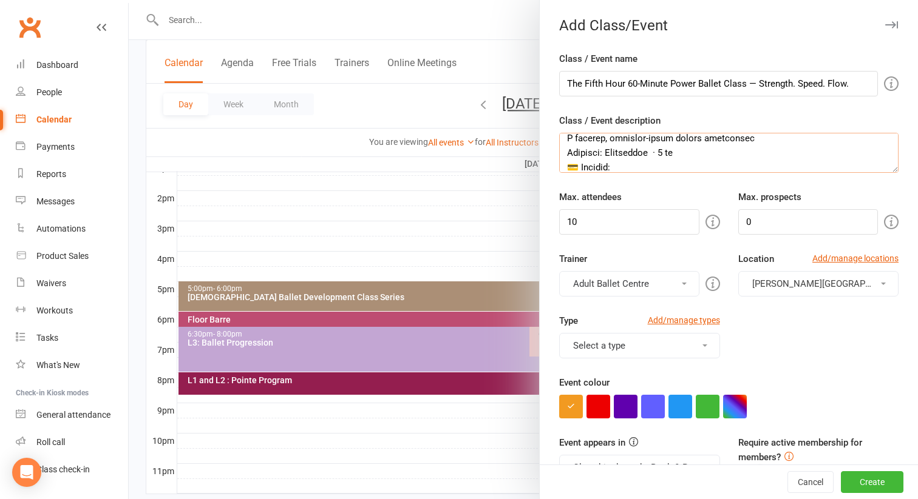
scroll to position [286, 0]
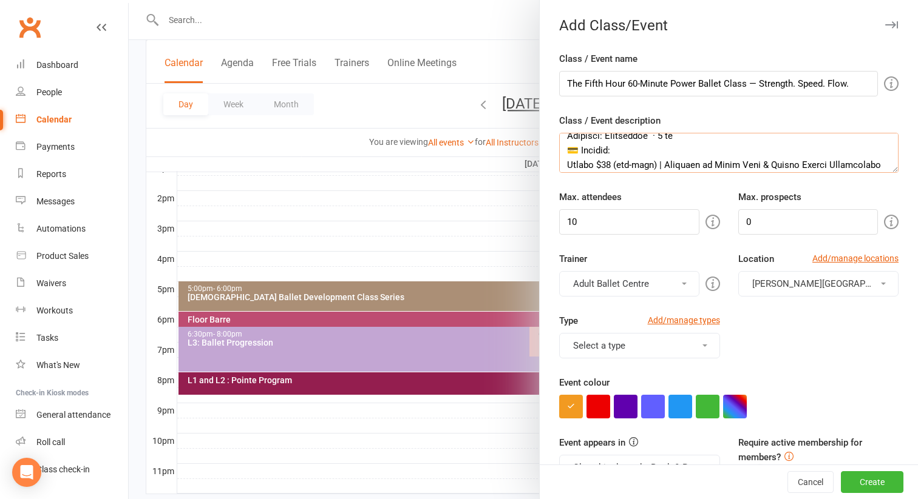
click at [579, 153] on textarea "Class / Event description" at bounding box center [728, 153] width 339 height 40
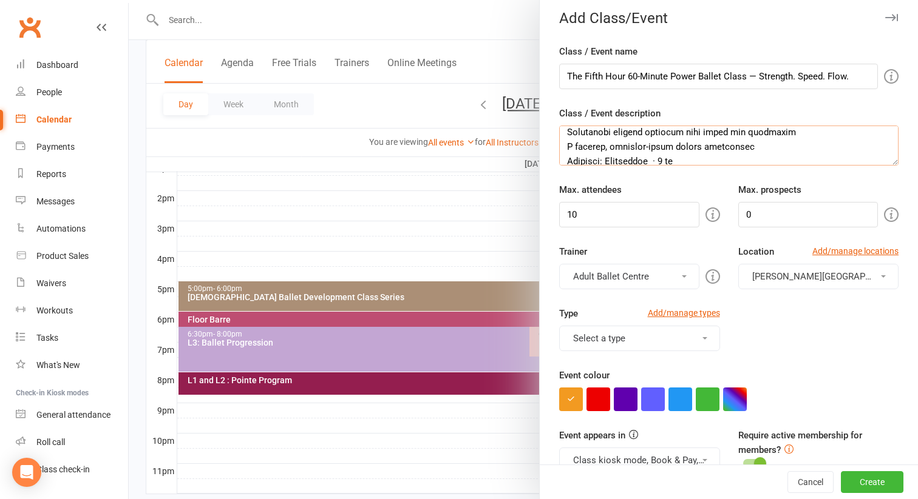
scroll to position [235, 0]
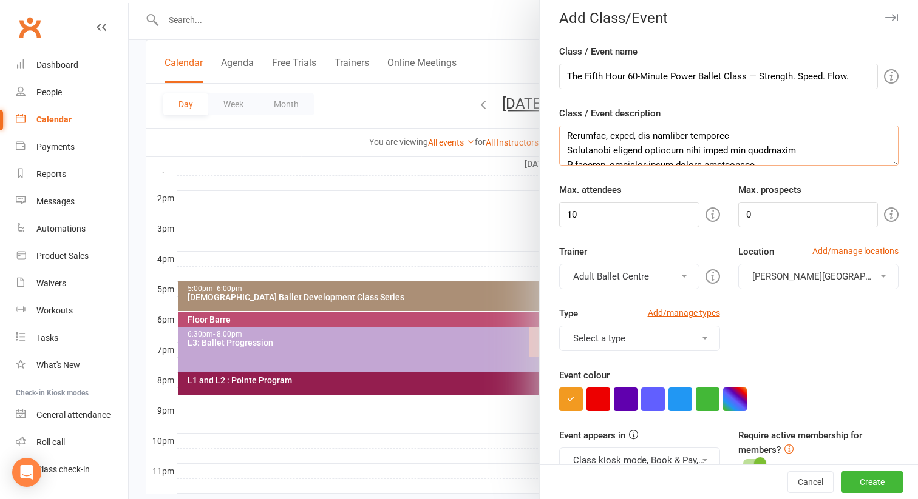
type textarea "Lor Ipsum Dolo — si Ametc Adipis Elitse 67-Doeius Tempo Incid — Utlabore. Etdol…"
click at [580, 214] on input "10" at bounding box center [629, 214] width 140 height 25
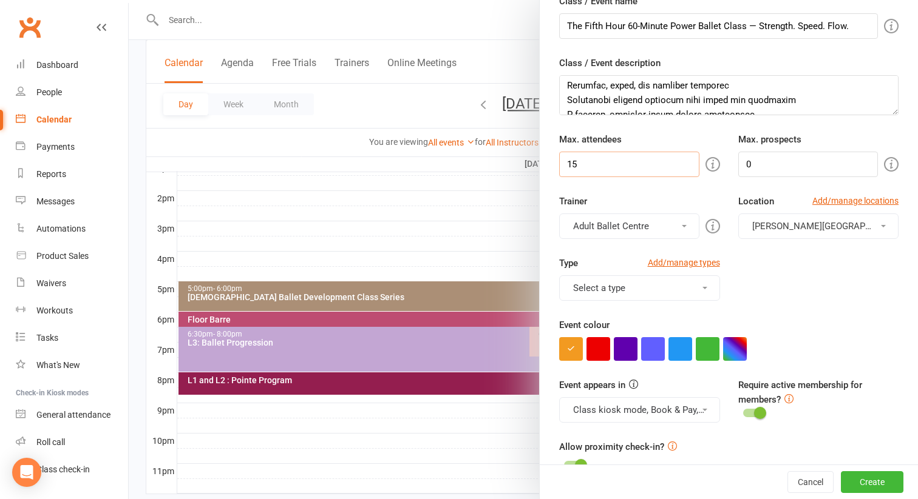
scroll to position [60, 0]
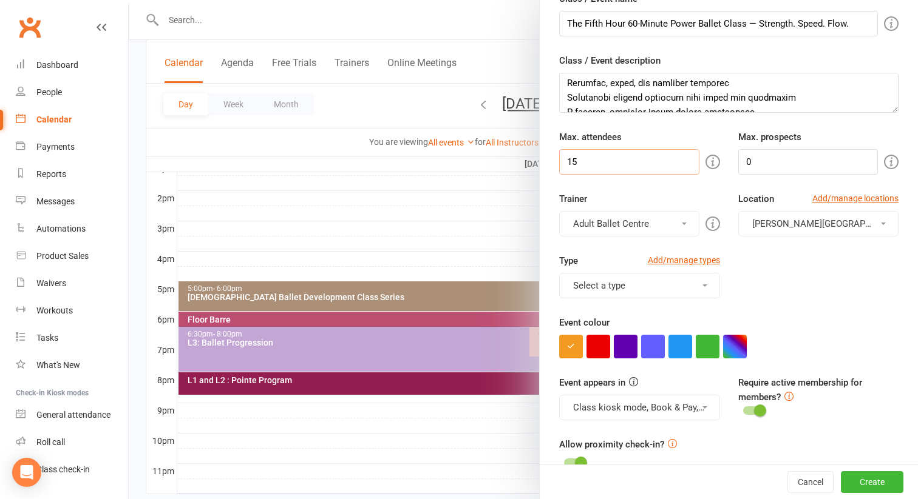
type input "15"
click at [684, 223] on span at bounding box center [683, 224] width 5 height 2
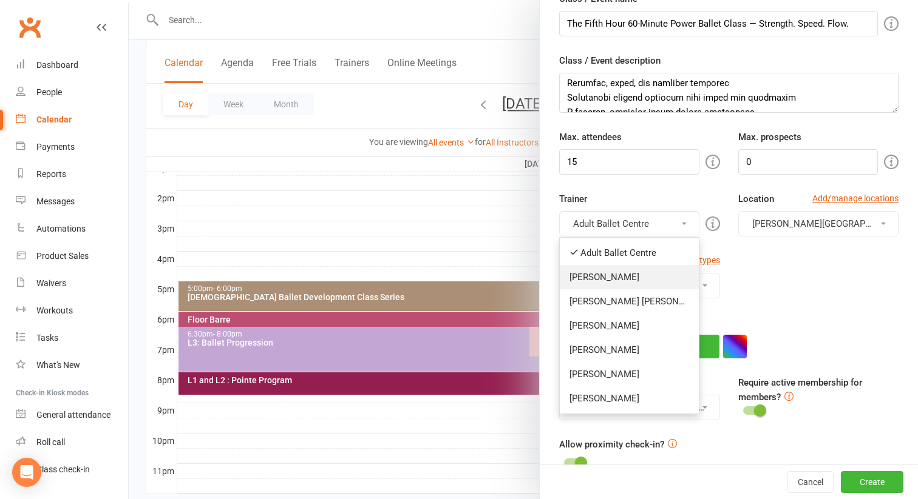
click at [664, 271] on link "[PERSON_NAME]" at bounding box center [628, 277] width 139 height 24
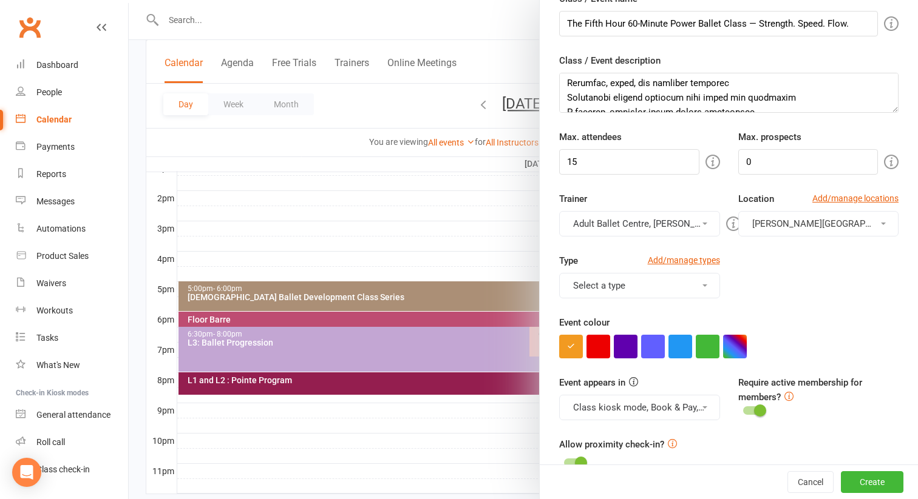
click at [788, 226] on span "[PERSON_NAME][GEOGRAPHIC_DATA]" at bounding box center [830, 223] width 157 height 11
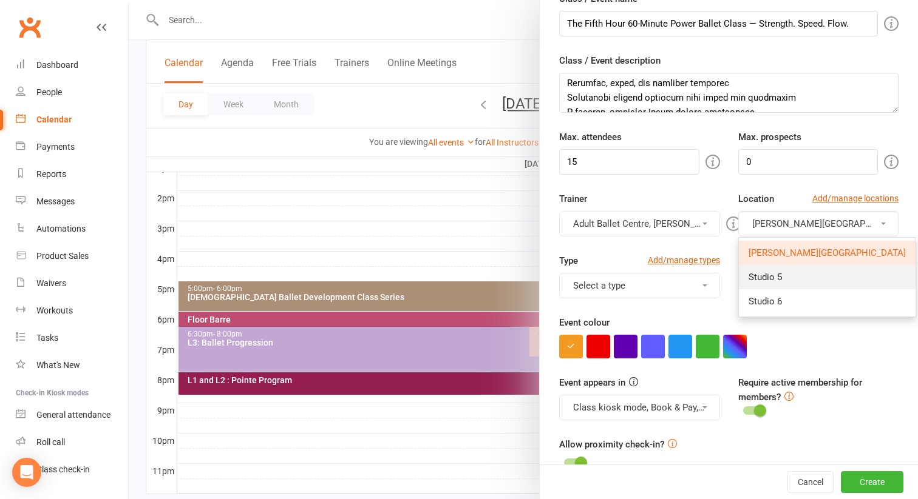
click at [788, 275] on link "Studio 5" at bounding box center [826, 277] width 177 height 24
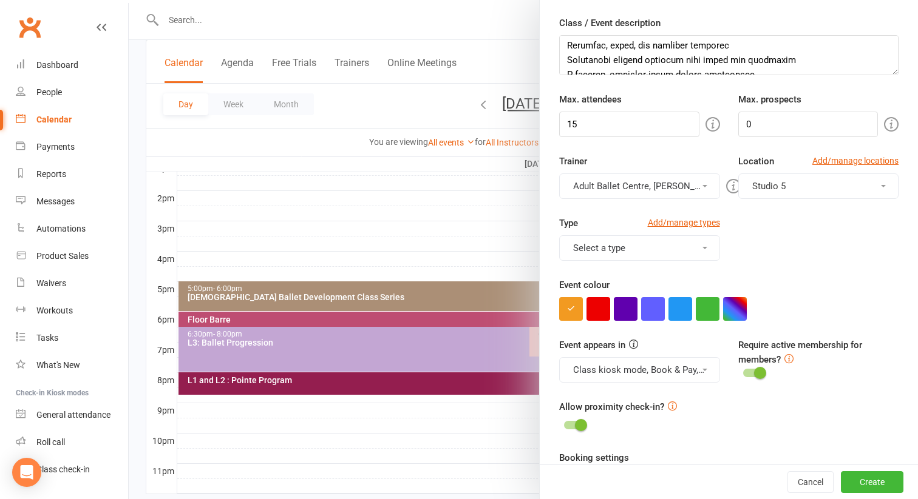
scroll to position [101, 0]
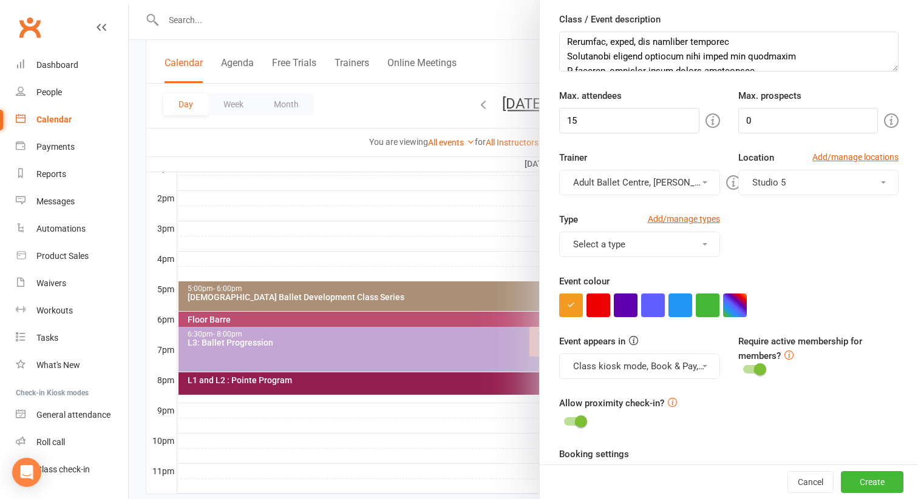
click at [706, 243] on button "Select a type" at bounding box center [639, 244] width 161 height 25
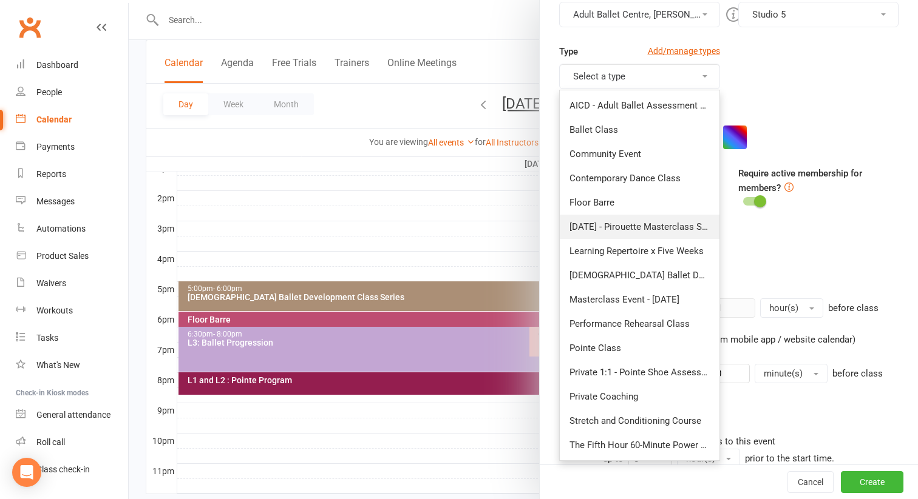
scroll to position [272, 0]
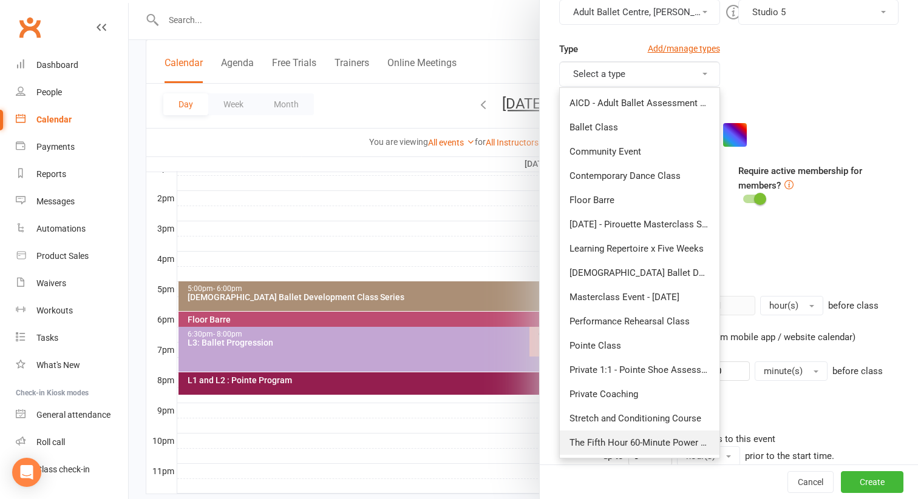
click at [632, 440] on link "The Fifth Hour 60-Minute Power Class — Strength. Speed. Flow." at bounding box center [639, 443] width 160 height 24
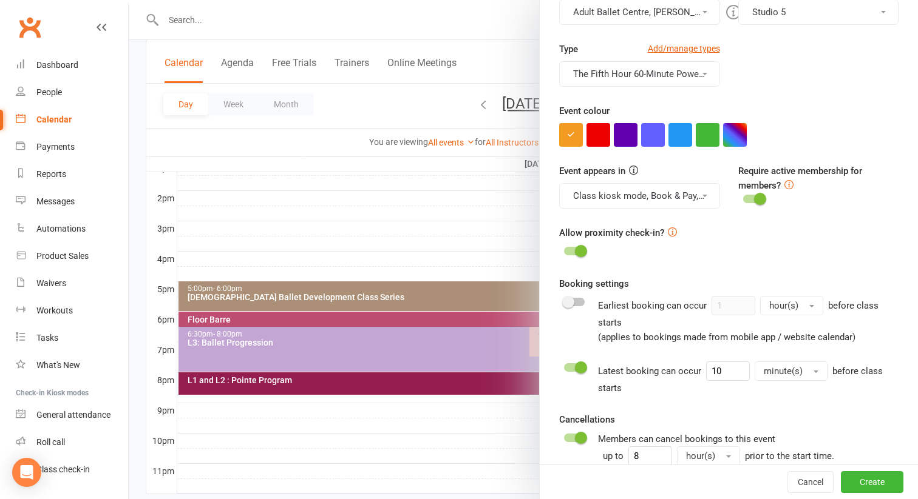
click at [809, 227] on div "Allow proximity check-in?" at bounding box center [728, 243] width 339 height 34
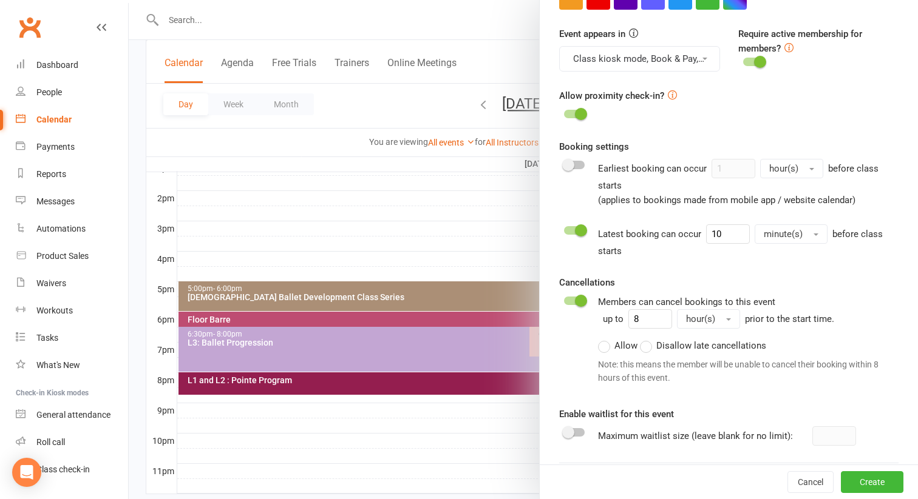
scroll to position [414, 0]
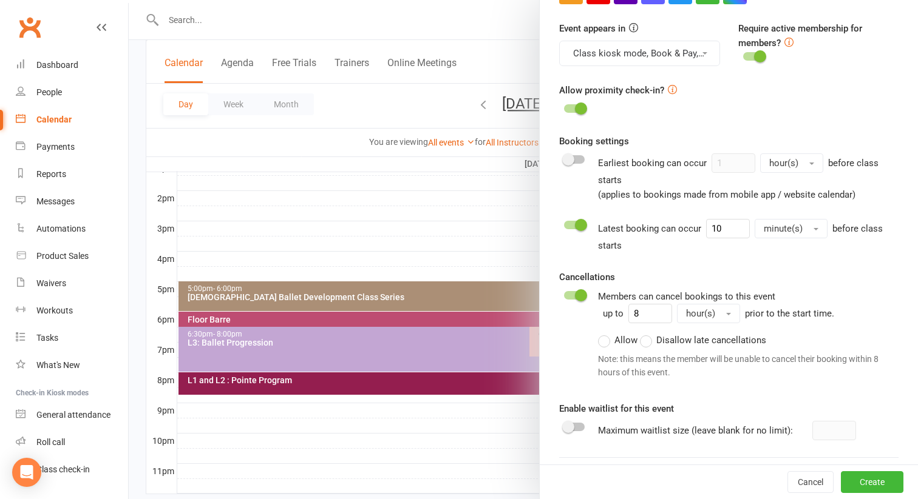
click at [651, 336] on label "Disallow late cancellations" at bounding box center [703, 340] width 126 height 15
click at [647, 333] on input "Disallow late cancellations" at bounding box center [644, 333] width 8 height 0
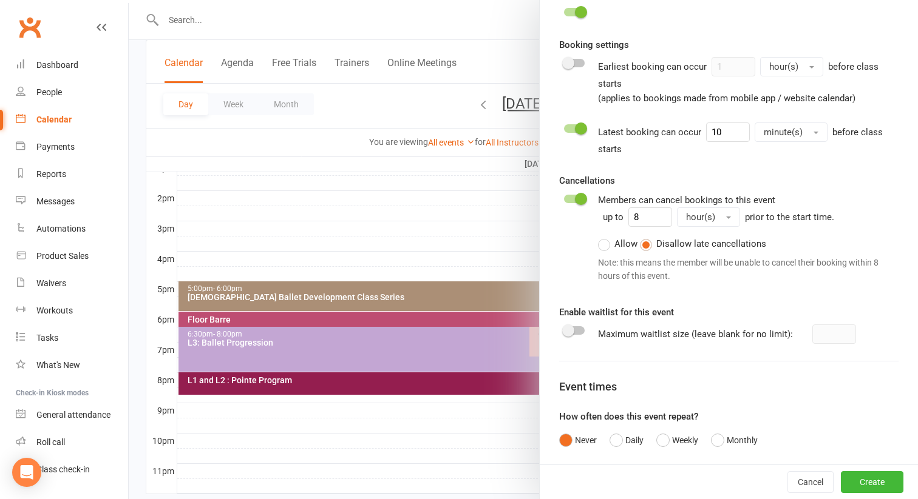
scroll to position [514, 0]
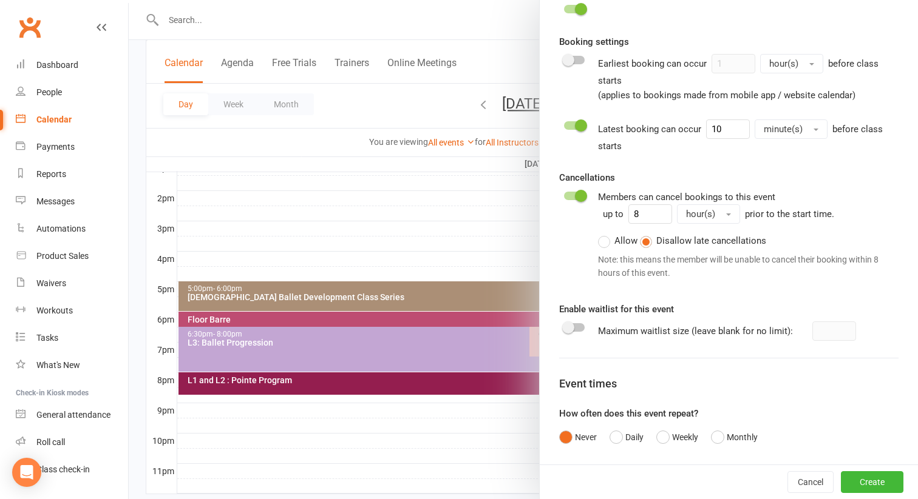
click at [577, 326] on div at bounding box center [574, 327] width 21 height 8
click at [564, 326] on input "checkbox" at bounding box center [564, 326] width 0 height 0
click at [822, 326] on input "number" at bounding box center [834, 331] width 44 height 19
type input "3"
click at [814, 347] on form "Class / Event name The Fifth Hour 60-Minute Power Ballet Class — Strength. Spee…" at bounding box center [728, 24] width 339 height 973
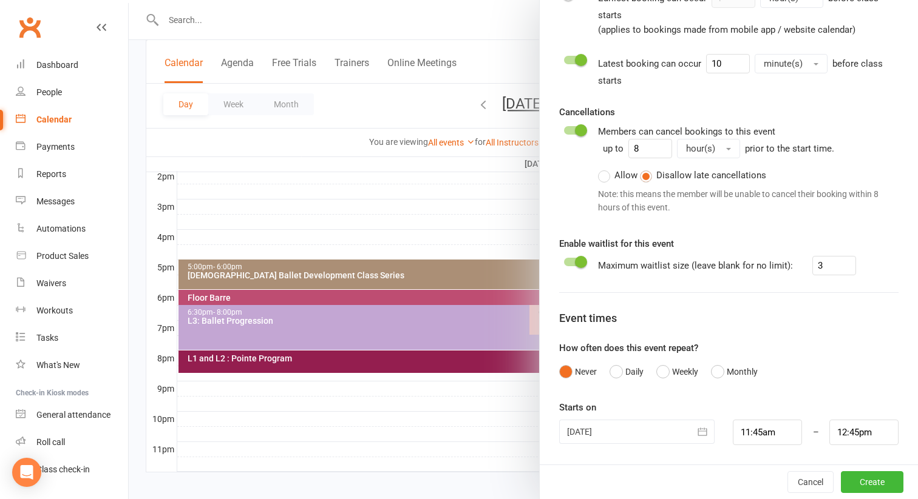
scroll to position [510, 0]
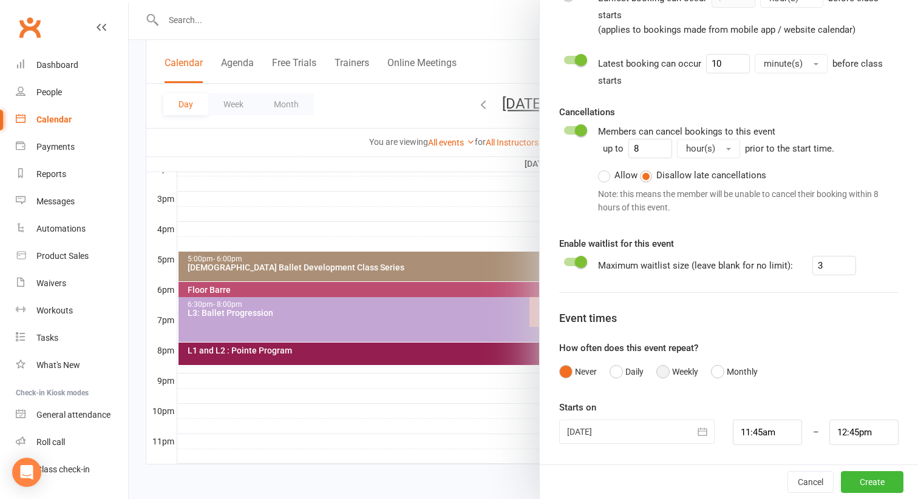
click at [667, 367] on button "Weekly" at bounding box center [677, 371] width 42 height 23
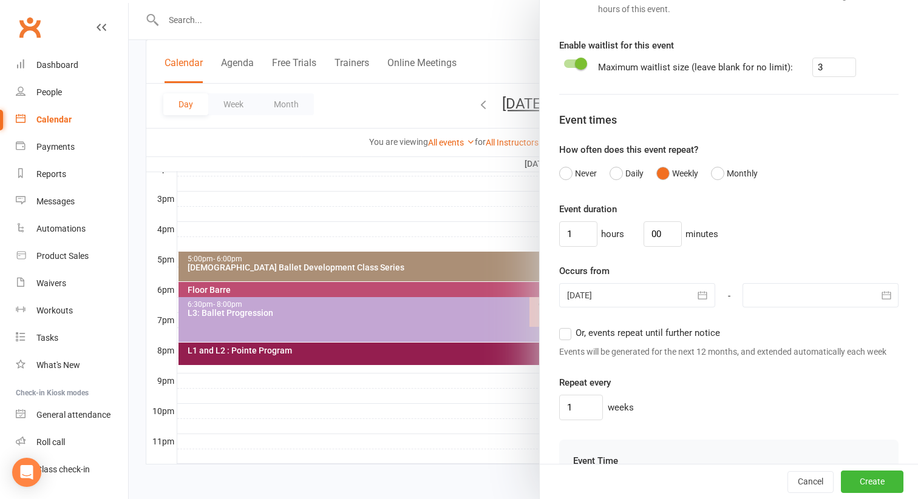
scroll to position [787, 0]
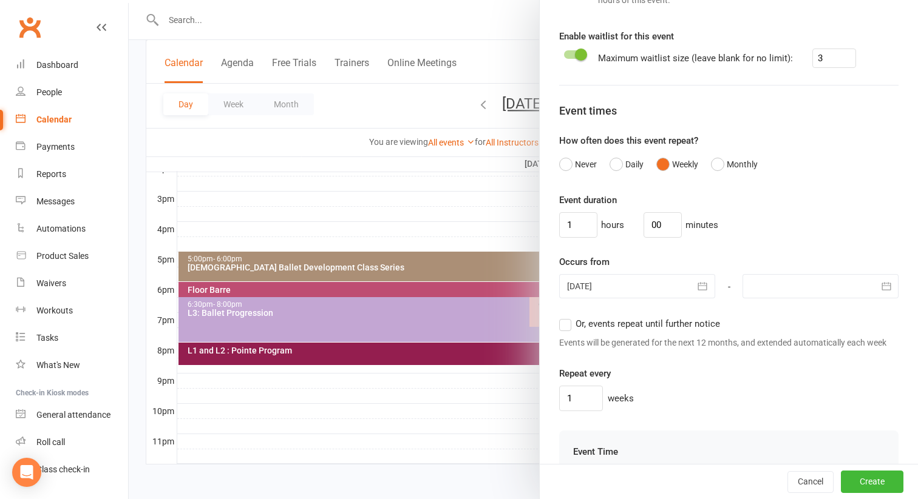
click at [703, 283] on icon "button" at bounding box center [702, 286] width 9 height 8
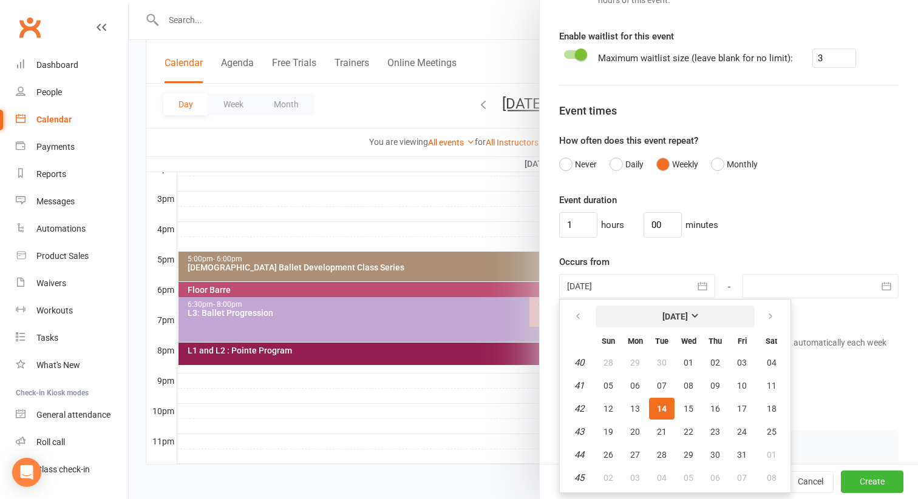
click at [688, 313] on strong "[DATE]" at bounding box center [674, 317] width 25 height 10
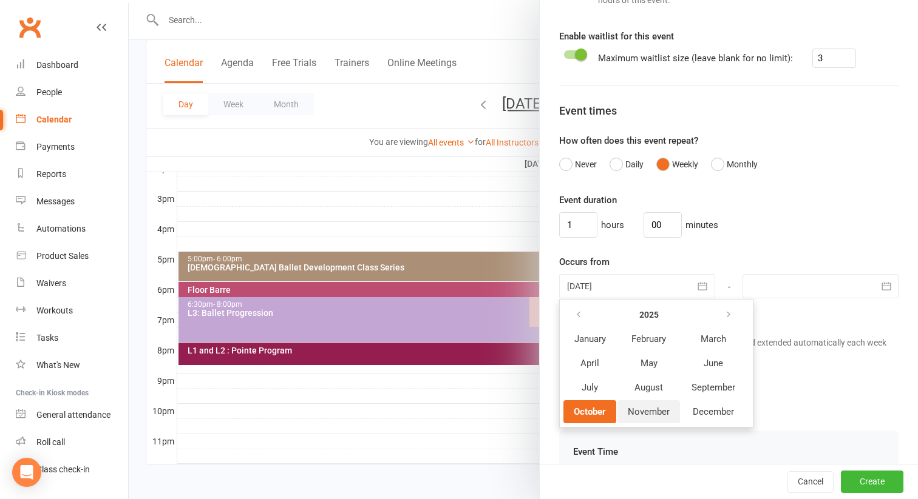
click at [657, 407] on span "November" at bounding box center [648, 412] width 42 height 11
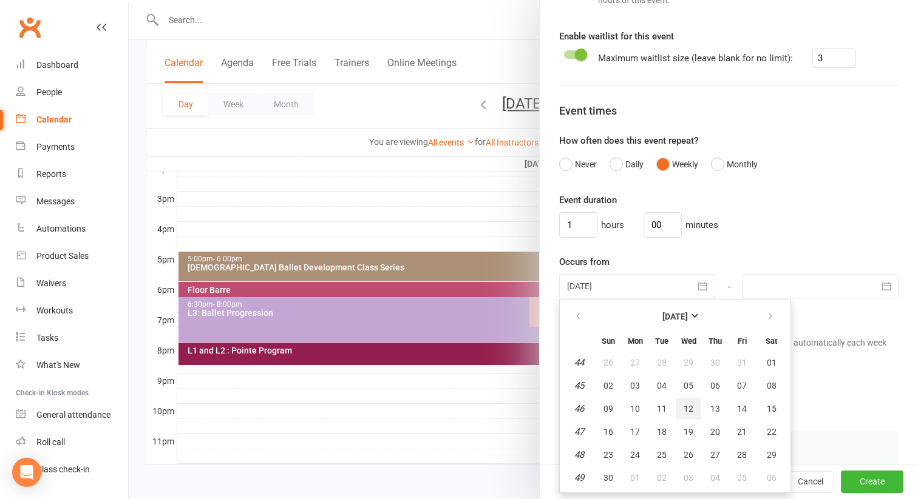
click at [692, 406] on button "12" at bounding box center [687, 409] width 25 height 22
type input "[DATE]"
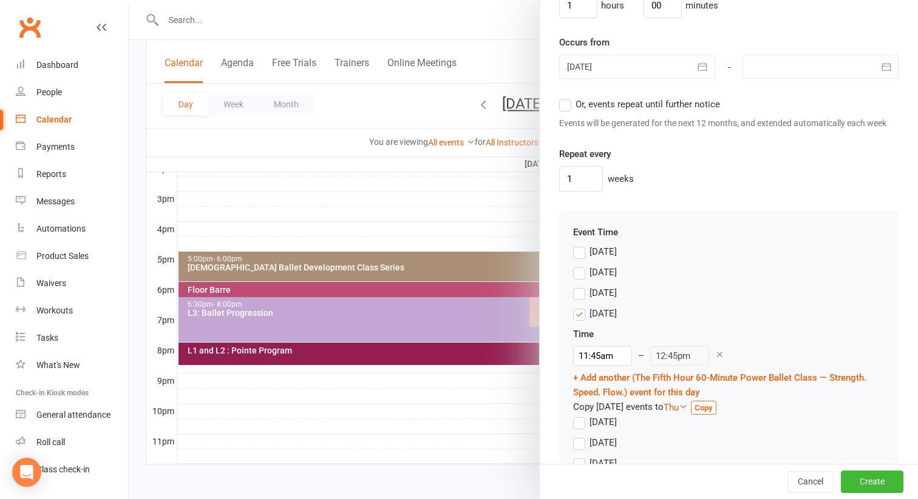
scroll to position [1017, 0]
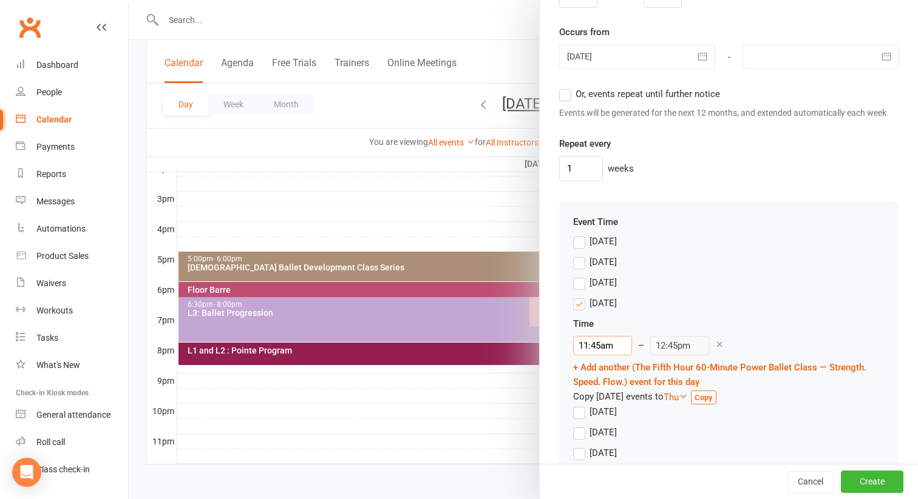
click at [597, 348] on input "11:45am" at bounding box center [602, 345] width 59 height 19
type input "5:00pm"
type input "6:00pm"
click at [595, 394] on li "5:00pm" at bounding box center [602, 396] width 58 height 18
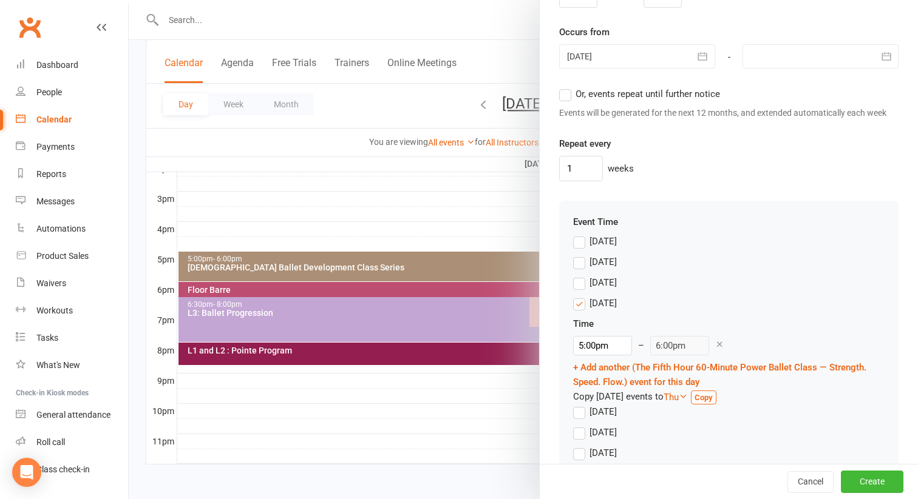
click at [753, 288] on div "[DATE]" at bounding box center [728, 285] width 311 height 21
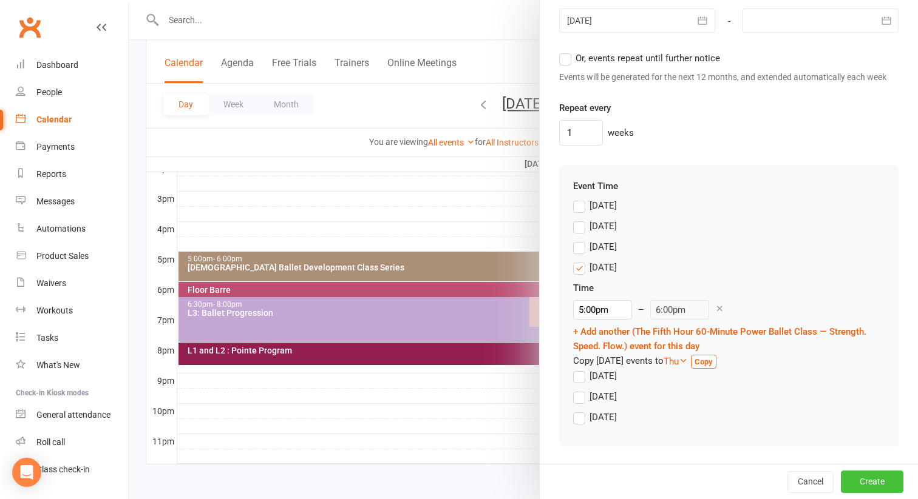
click at [854, 473] on button "Create" at bounding box center [871, 482] width 63 height 22
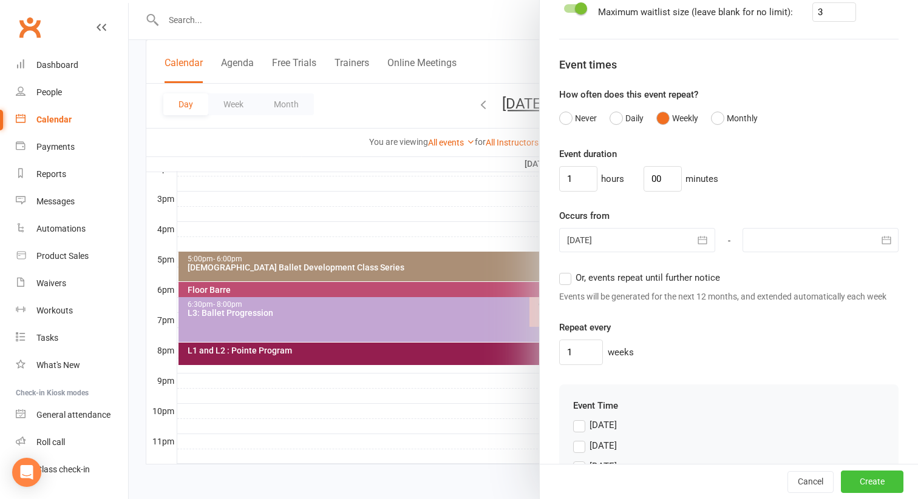
scroll to position [809, 0]
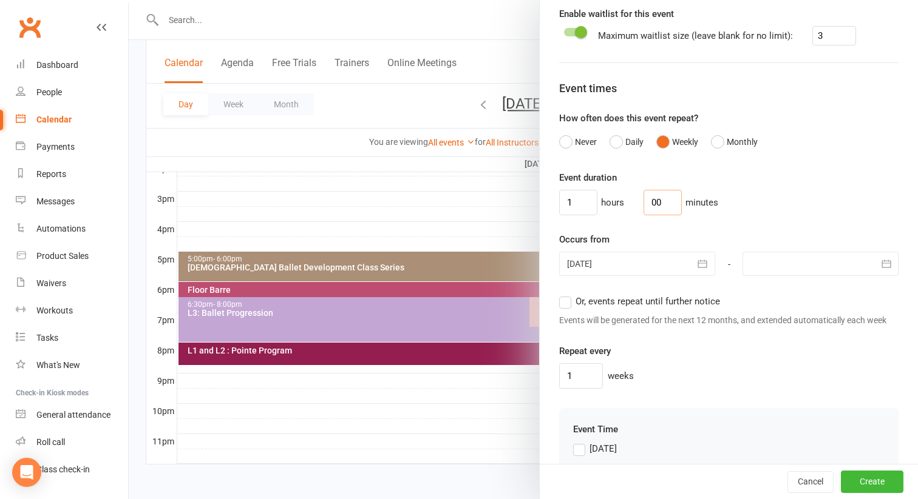
click at [652, 205] on input "00" at bounding box center [662, 202] width 38 height 25
type input "0"
click at [577, 202] on input "1" at bounding box center [578, 202] width 38 height 25
click at [643, 199] on input "0" at bounding box center [662, 202] width 38 height 25
type input "0"
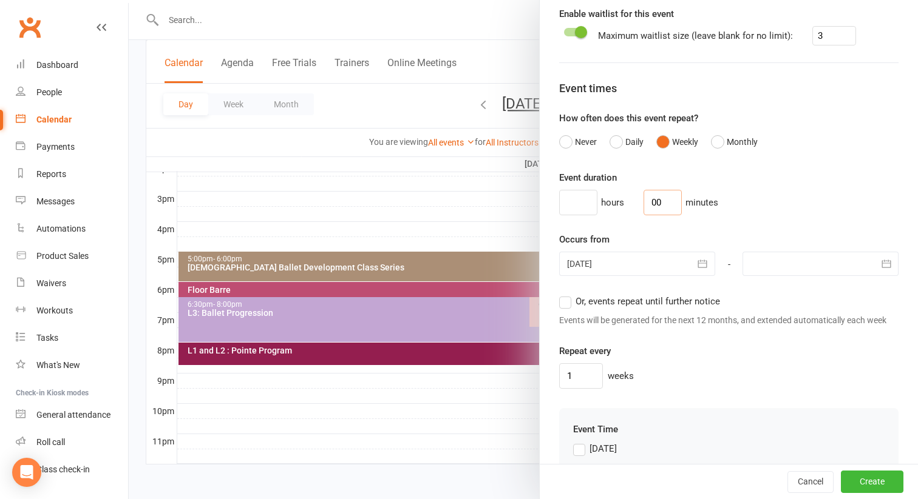
type input "00"
click at [580, 196] on input at bounding box center [578, 202] width 38 height 25
type input "1"
click at [758, 194] on div "1 hours 00 minutes" at bounding box center [728, 202] width 339 height 25
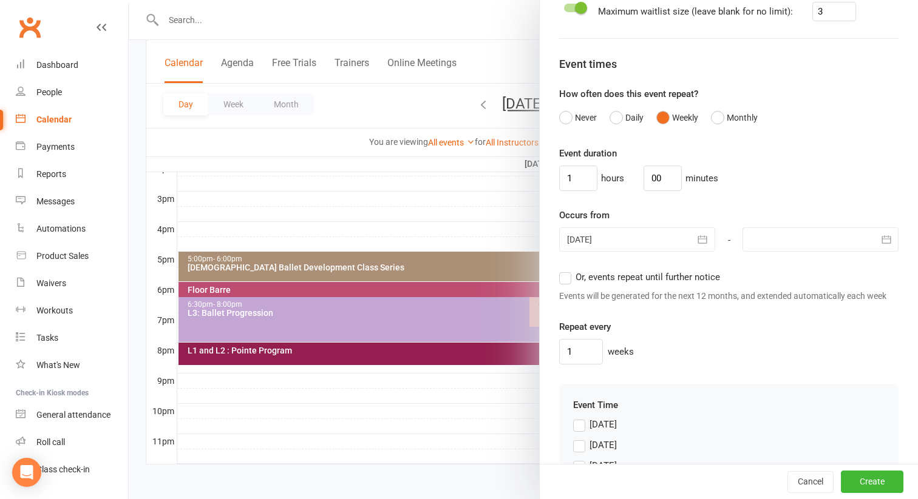
scroll to position [835, 0]
click at [566, 277] on label "Or, events repeat until further notice" at bounding box center [639, 276] width 161 height 15
click at [566, 269] on input "Or, events repeat until further notice" at bounding box center [563, 269] width 8 height 0
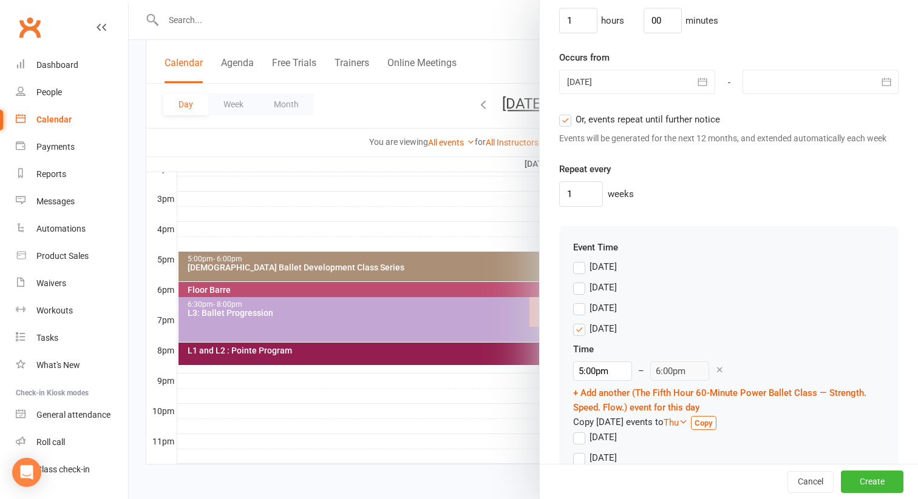
scroll to position [1053, 0]
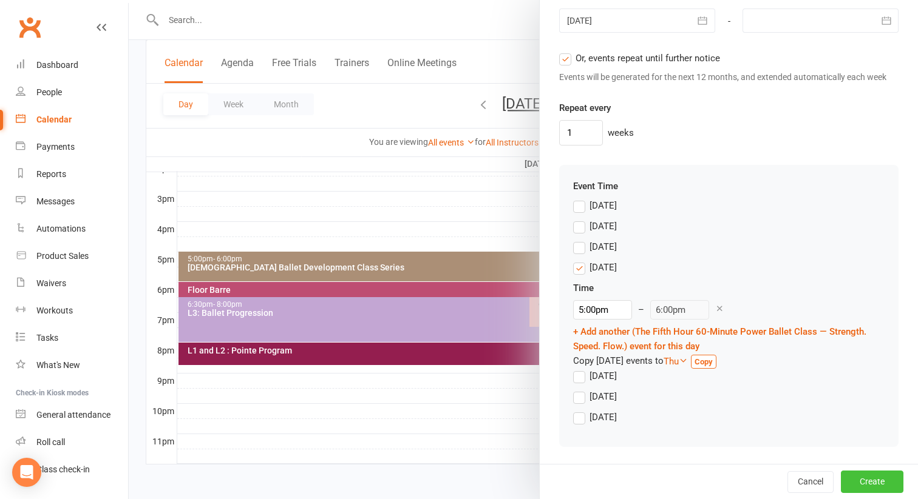
click at [865, 481] on button "Create" at bounding box center [871, 482] width 63 height 22
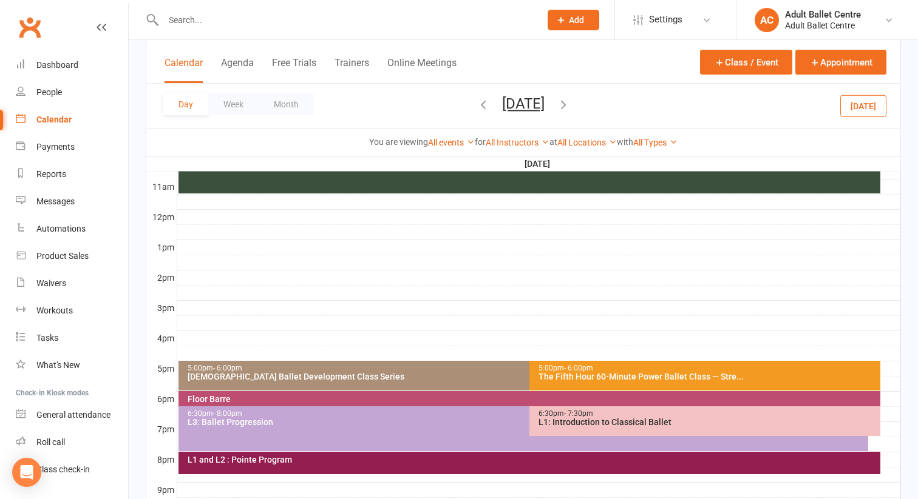
scroll to position [510, 0]
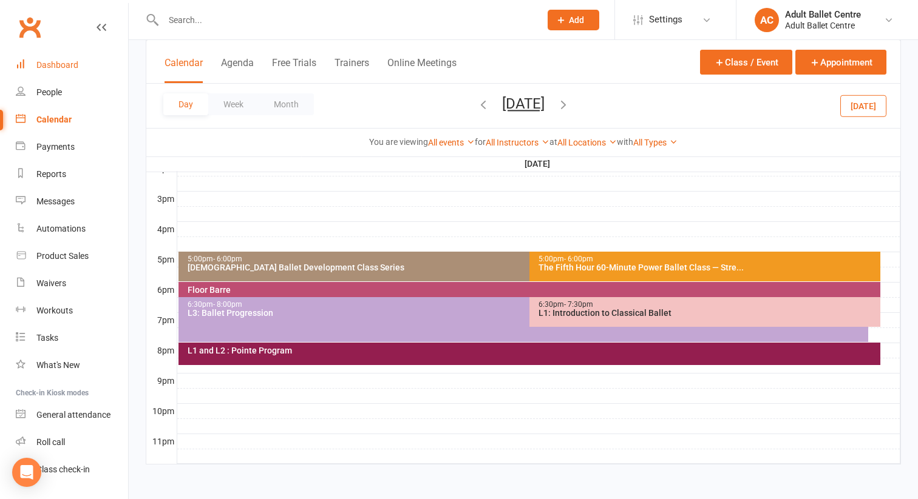
click at [63, 63] on div "Dashboard" at bounding box center [57, 65] width 42 height 10
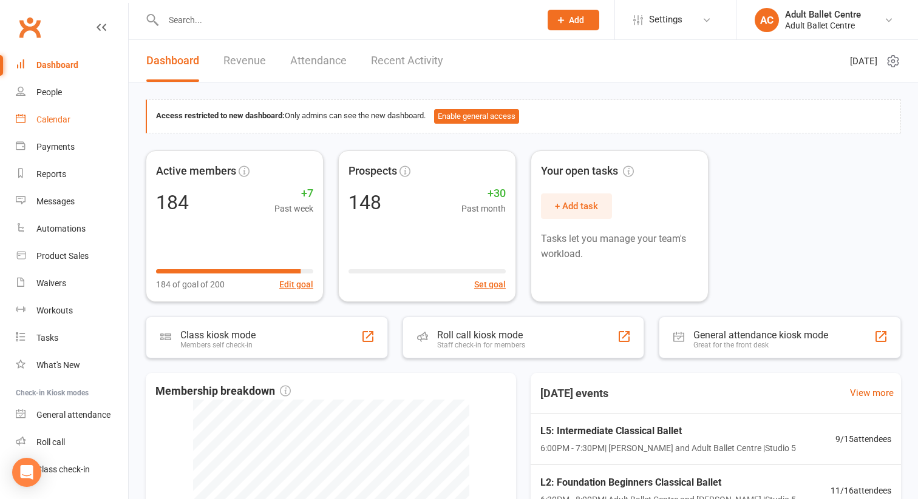
click at [58, 123] on div "Calendar" at bounding box center [53, 120] width 34 height 10
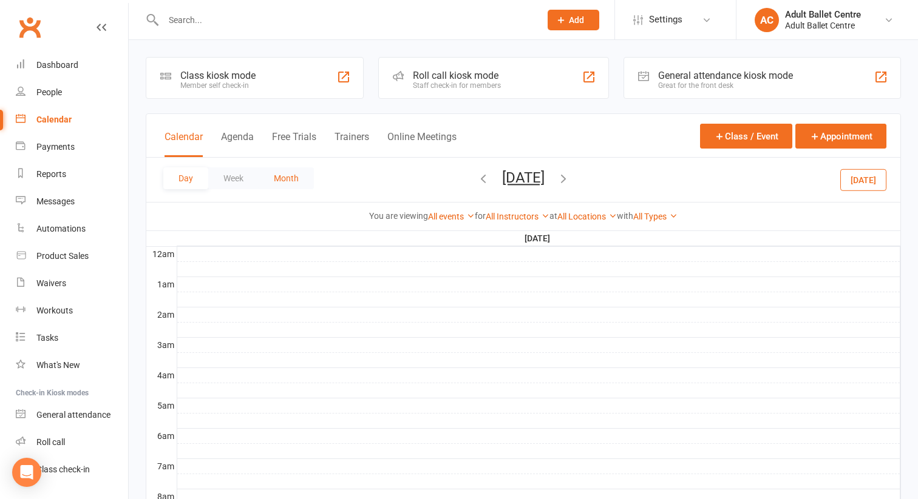
click at [279, 173] on button "Month" at bounding box center [286, 178] width 55 height 22
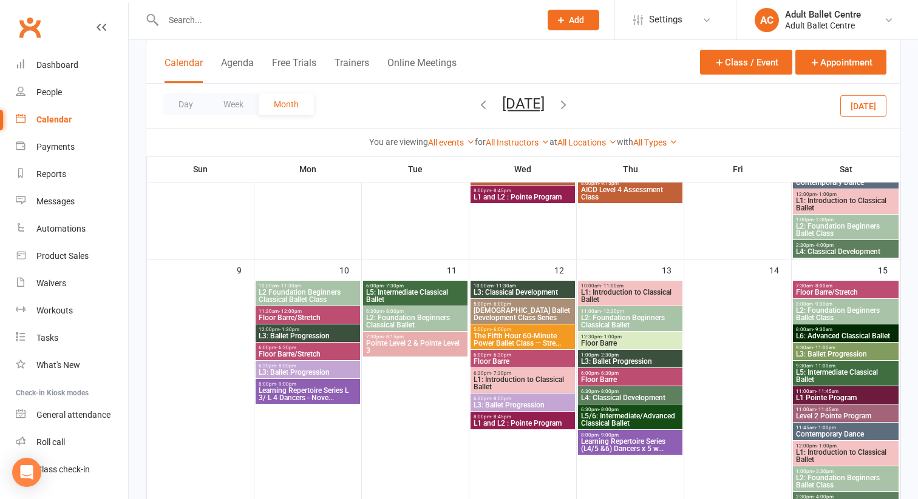
scroll to position [504, 0]
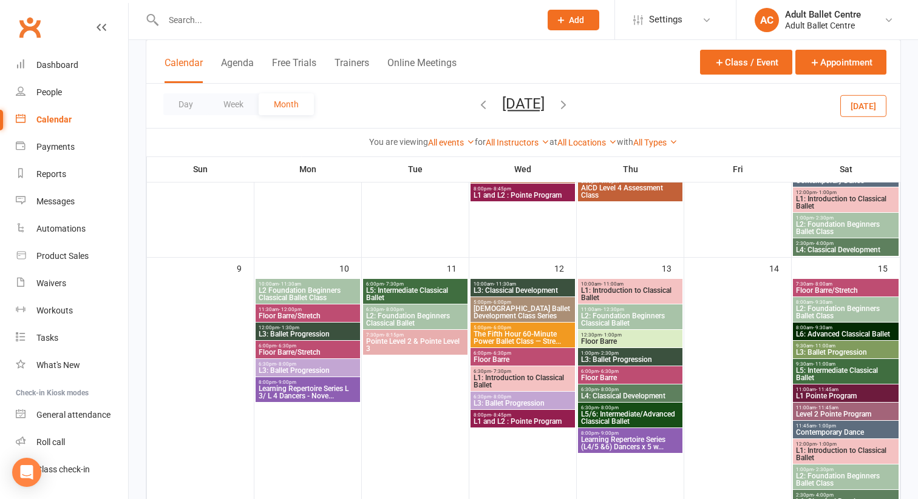
click at [504, 331] on span "The Fifth Hour 60-Minute Power Ballet Class — Stre..." at bounding box center [523, 338] width 100 height 15
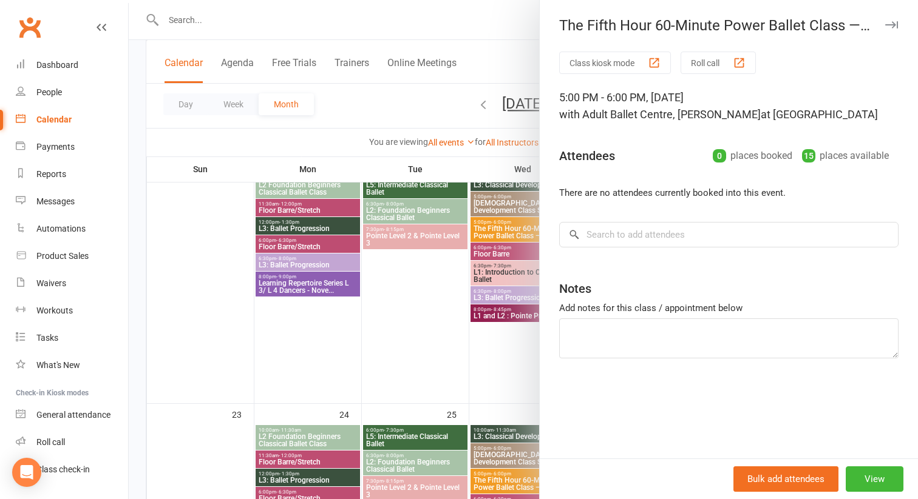
scroll to position [882, 0]
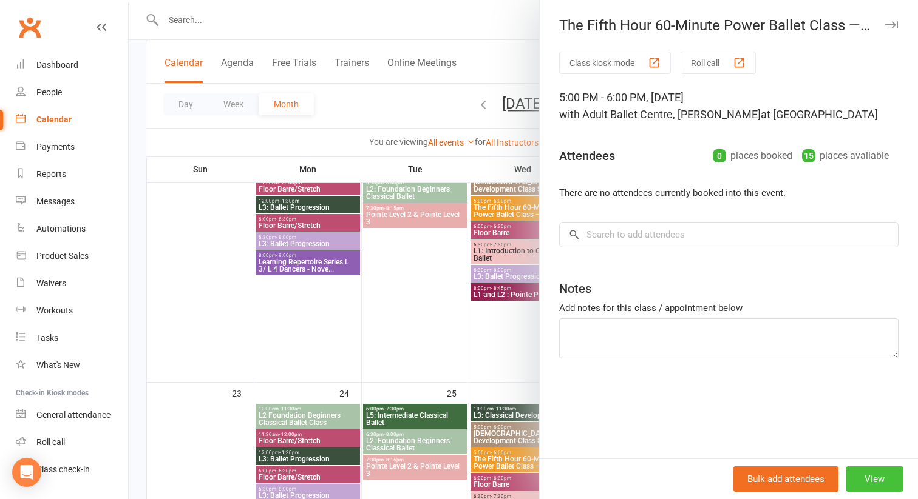
click at [887, 477] on button "View" at bounding box center [874, 479] width 58 height 25
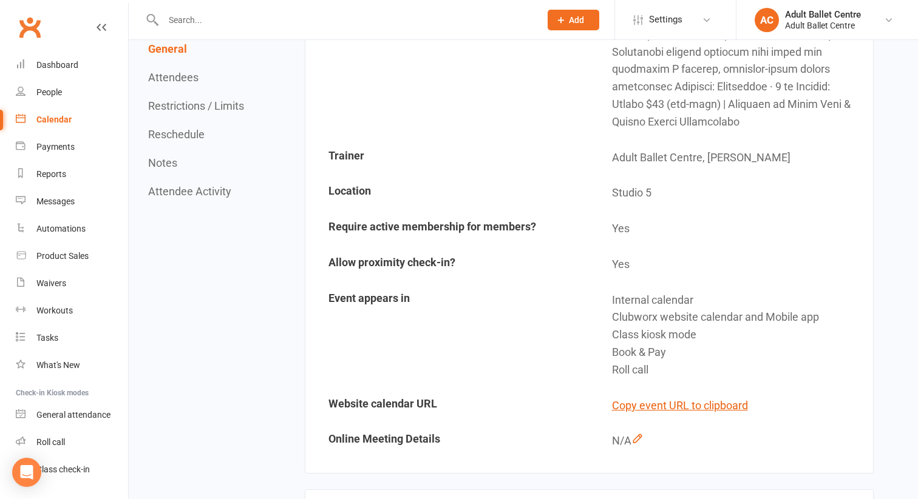
scroll to position [550, 0]
click at [728, 397] on button "Copy event URL to clipboard" at bounding box center [680, 406] width 136 height 18
